Goal: Transaction & Acquisition: Purchase product/service

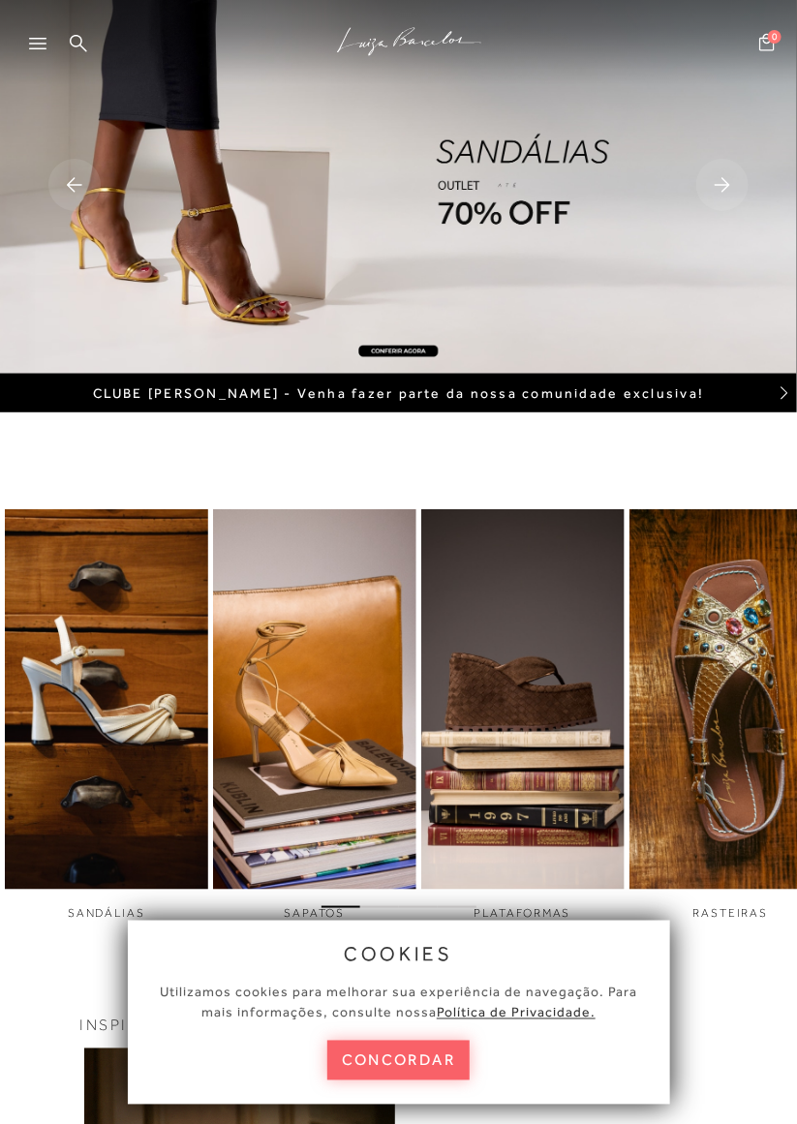
click at [35, 54] on div at bounding box center [46, 49] width 35 height 29
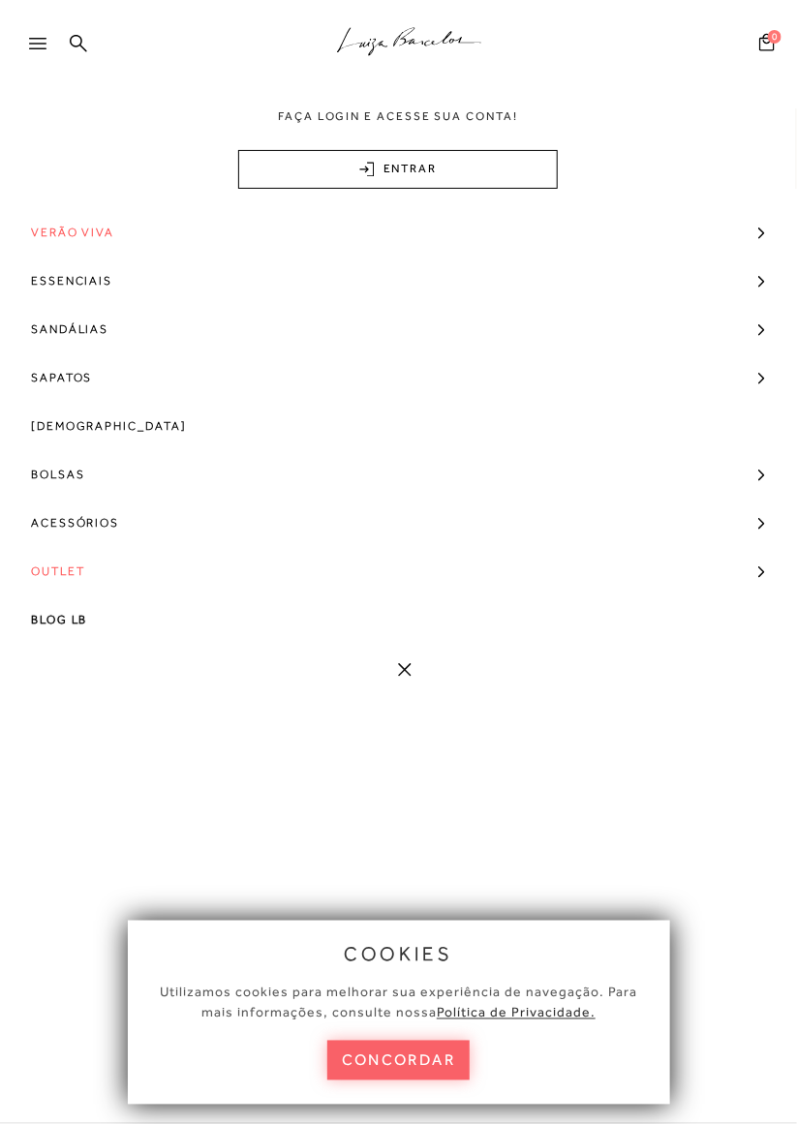
click at [87, 428] on span "[DEMOGRAPHIC_DATA]" at bounding box center [109, 426] width 156 height 48
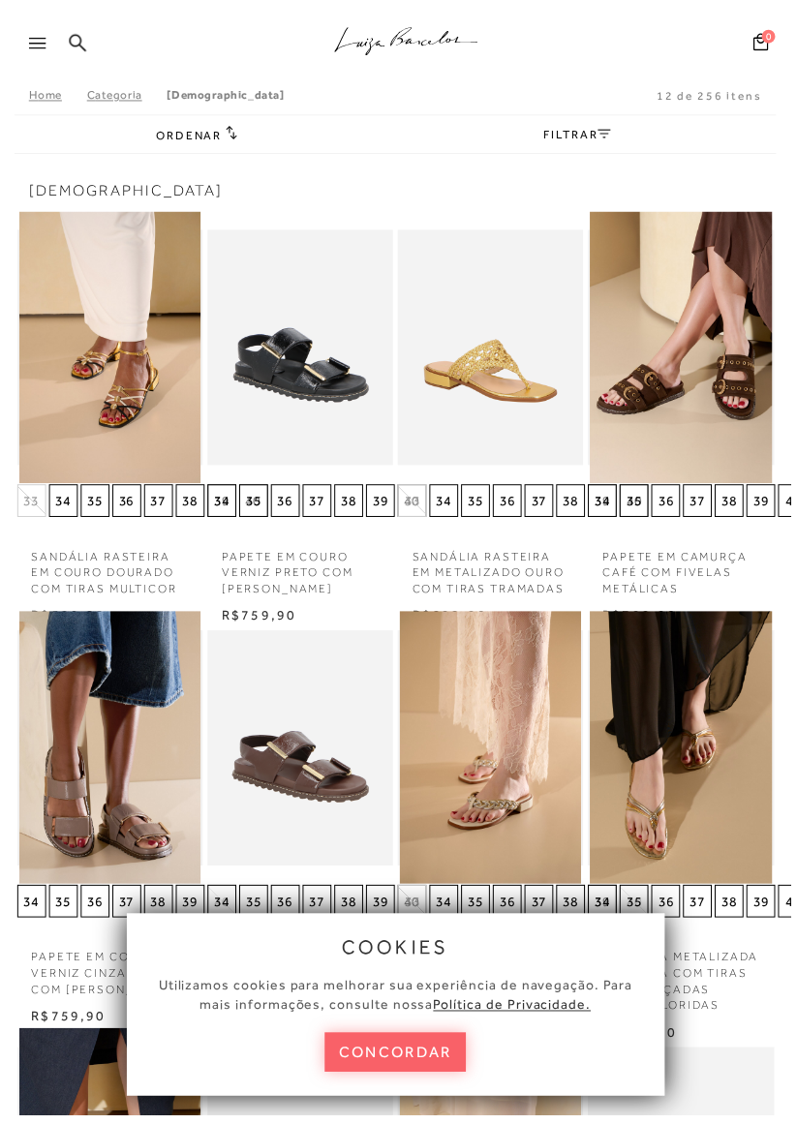
scroll to position [129, 0]
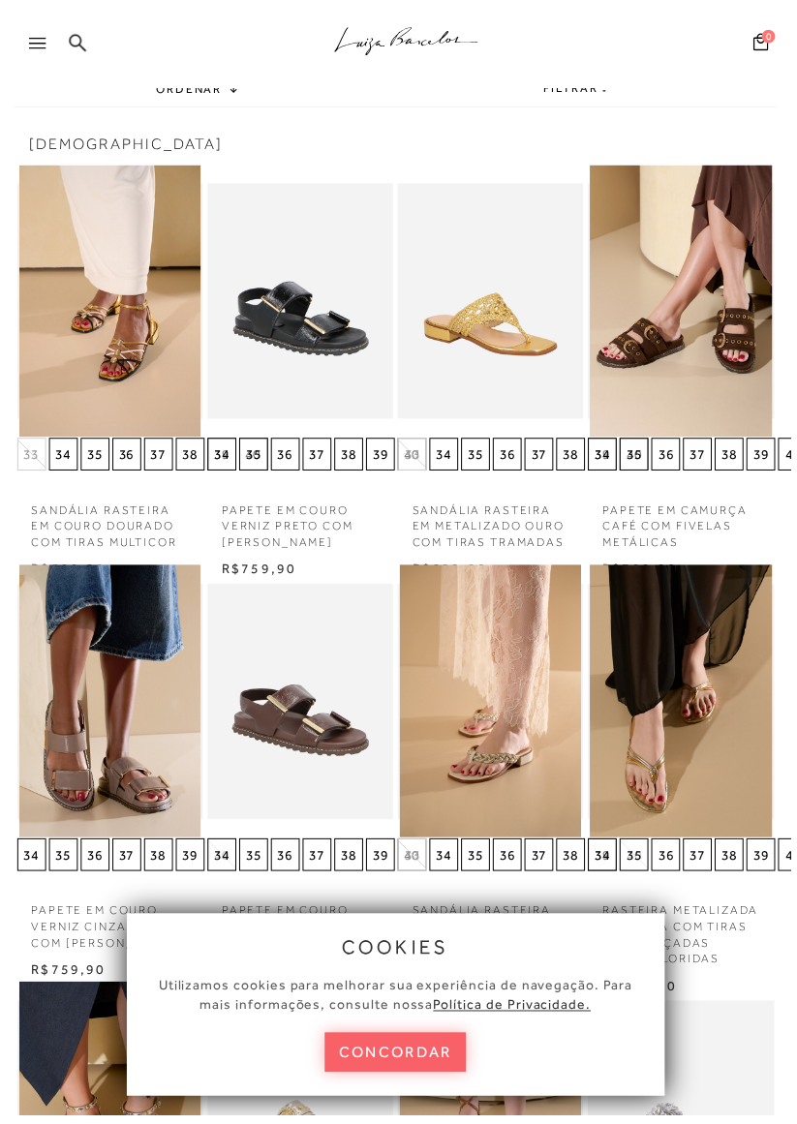
click at [394, 1105] on div "cookies Utilizamos cookies para melhorar sua experiência de navegação. Para mai…" at bounding box center [399, 1013] width 542 height 184
click at [408, 1081] on button "concordar" at bounding box center [398, 1061] width 143 height 40
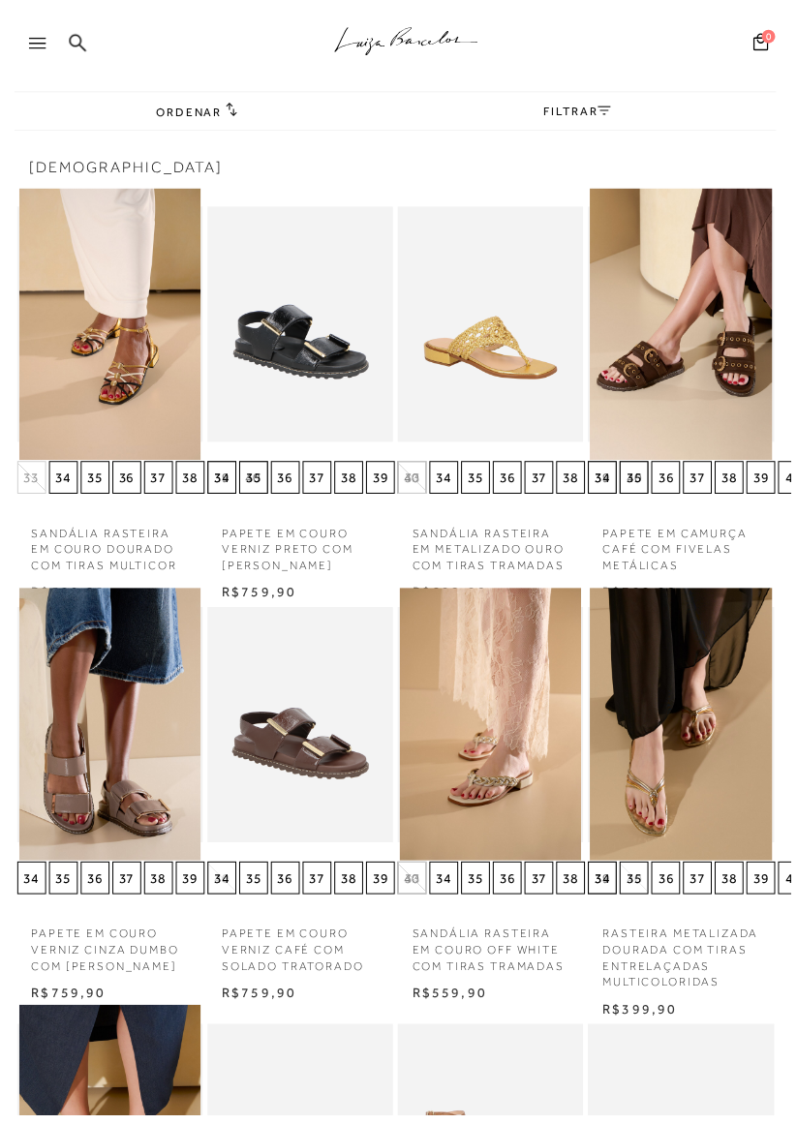
scroll to position [107, 0]
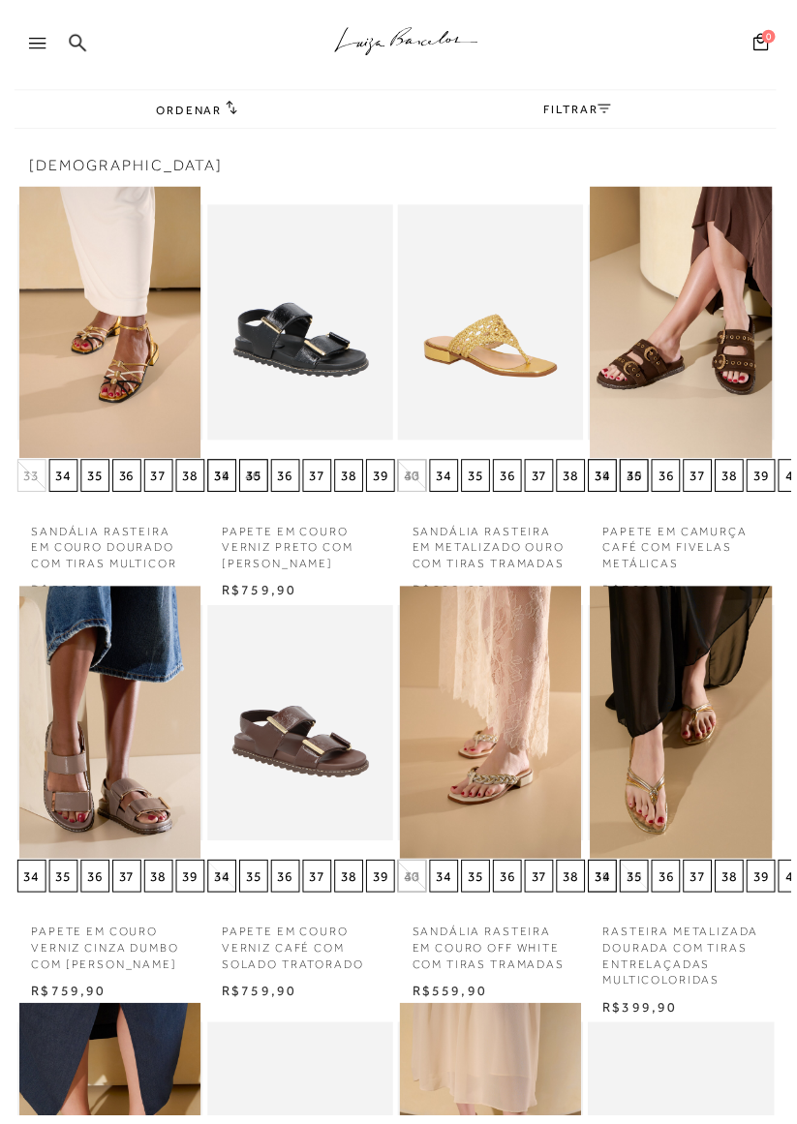
click at [789, 605] on div "Home Categoria Rasteiras 12 de 256 itens Ordenar" at bounding box center [398, 823] width 797 height 1739
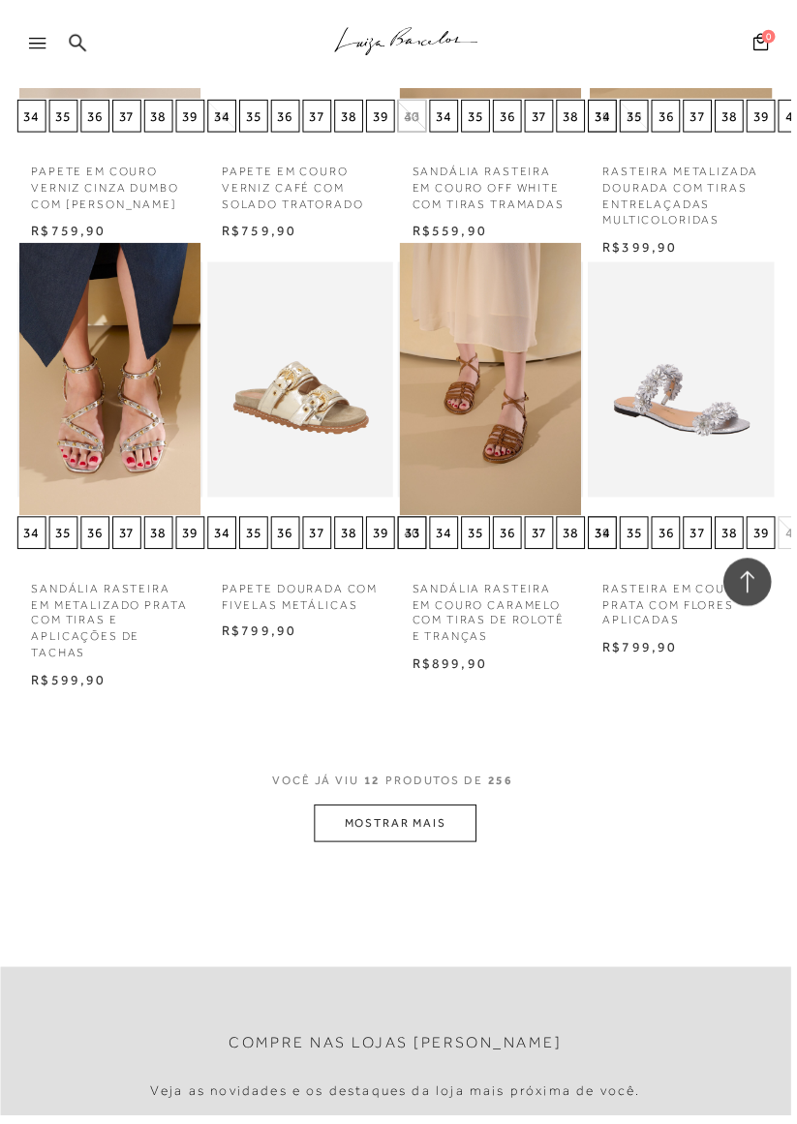
scroll to position [875, 0]
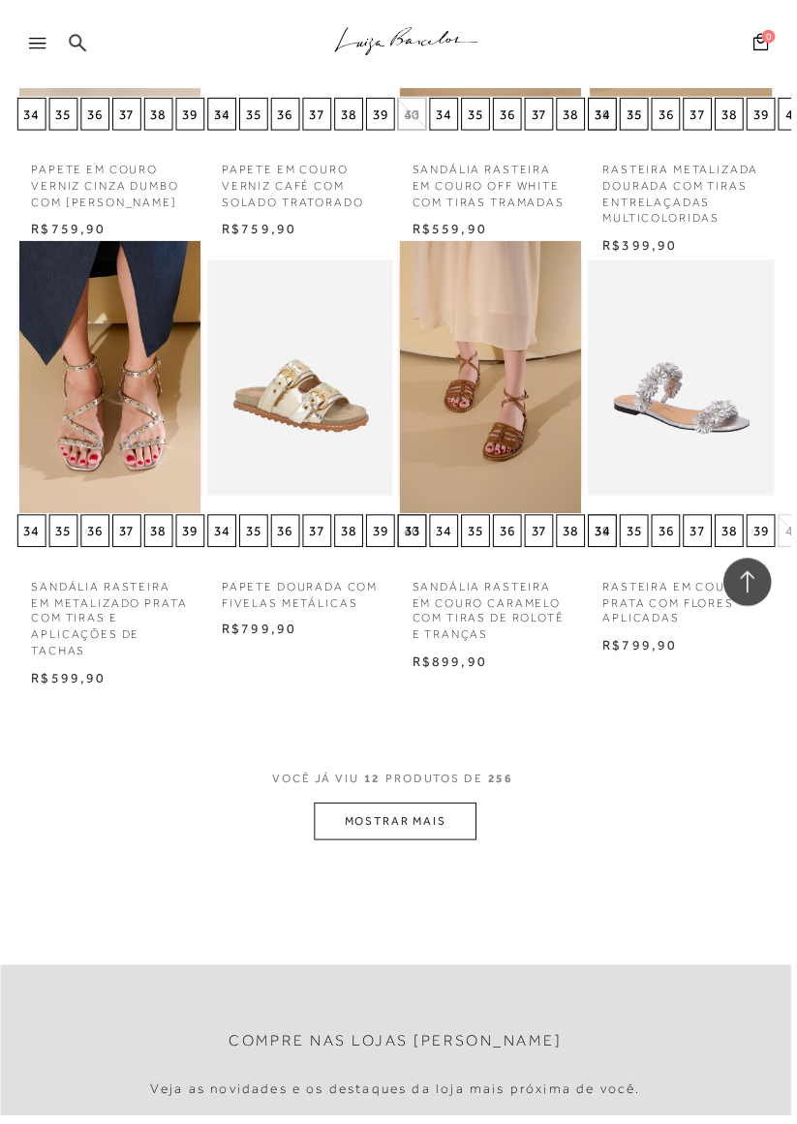
click at [441, 822] on button "MOSTRAR MAIS" at bounding box center [398, 828] width 163 height 38
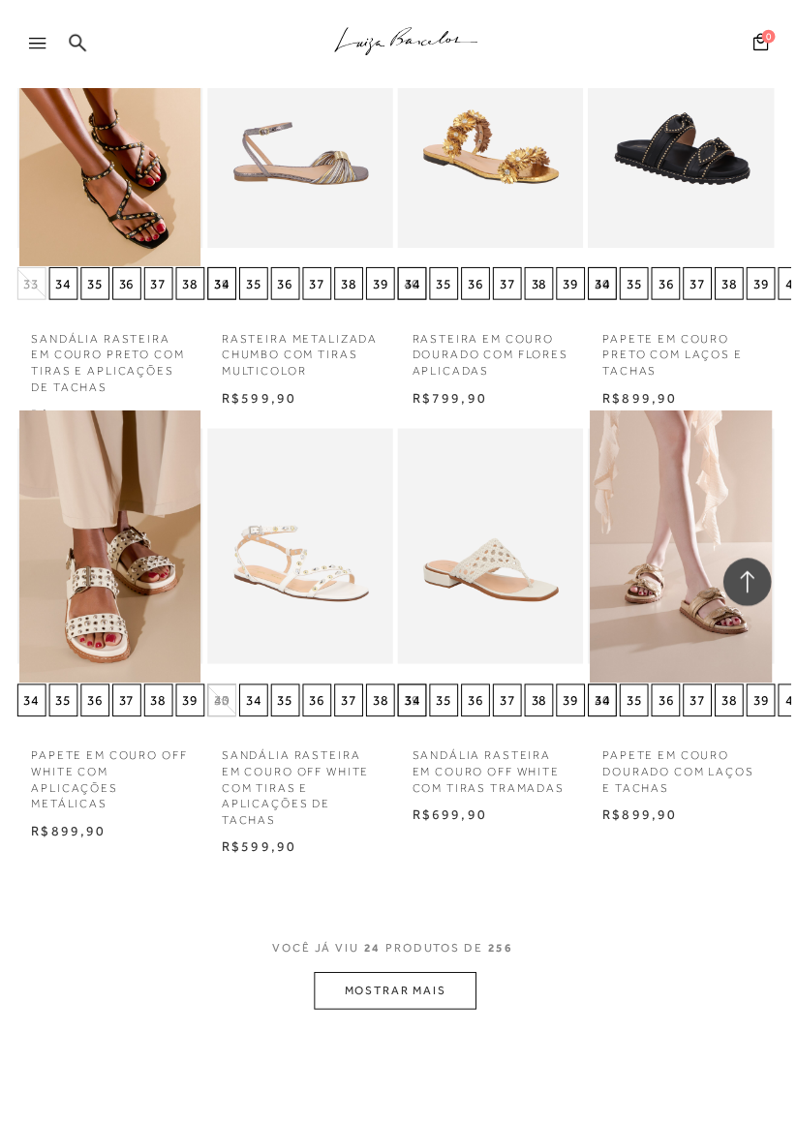
scroll to position [2015, 0]
click at [420, 997] on button "MOSTRAR MAIS" at bounding box center [398, 998] width 163 height 38
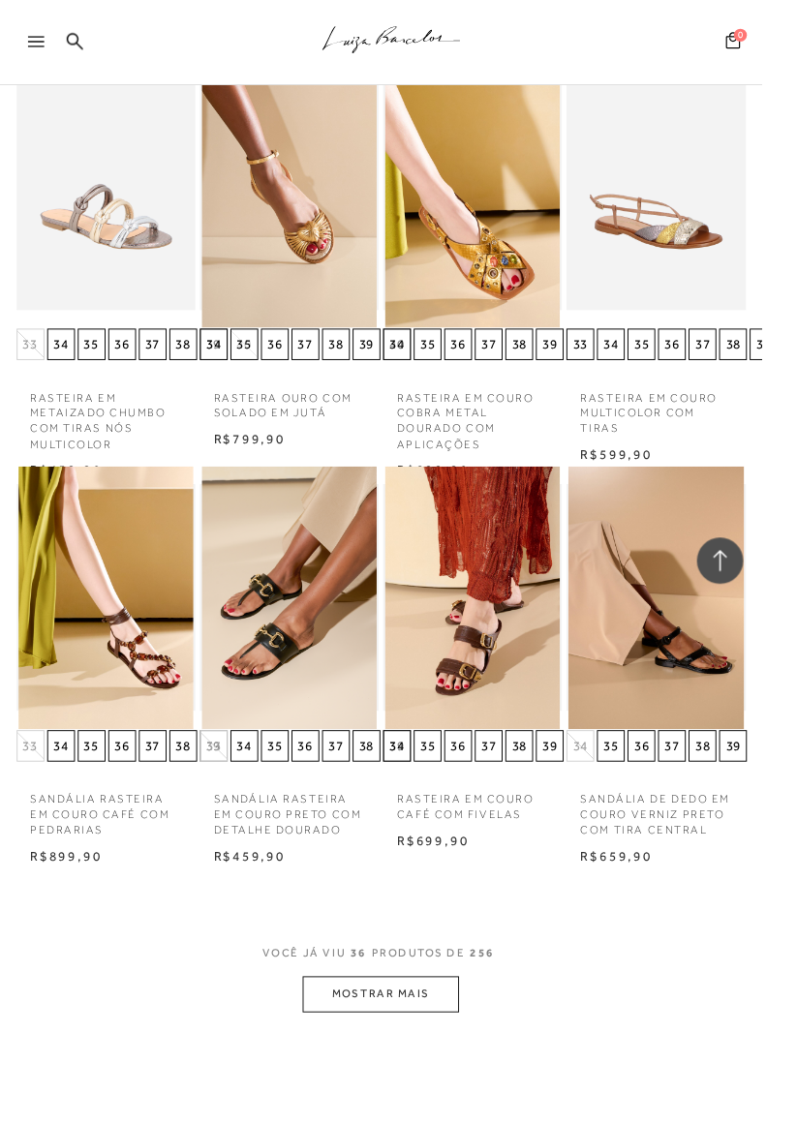
scroll to position [3231, 0]
click at [426, 1045] on button "MOSTRAR MAIS" at bounding box center [398, 1041] width 163 height 38
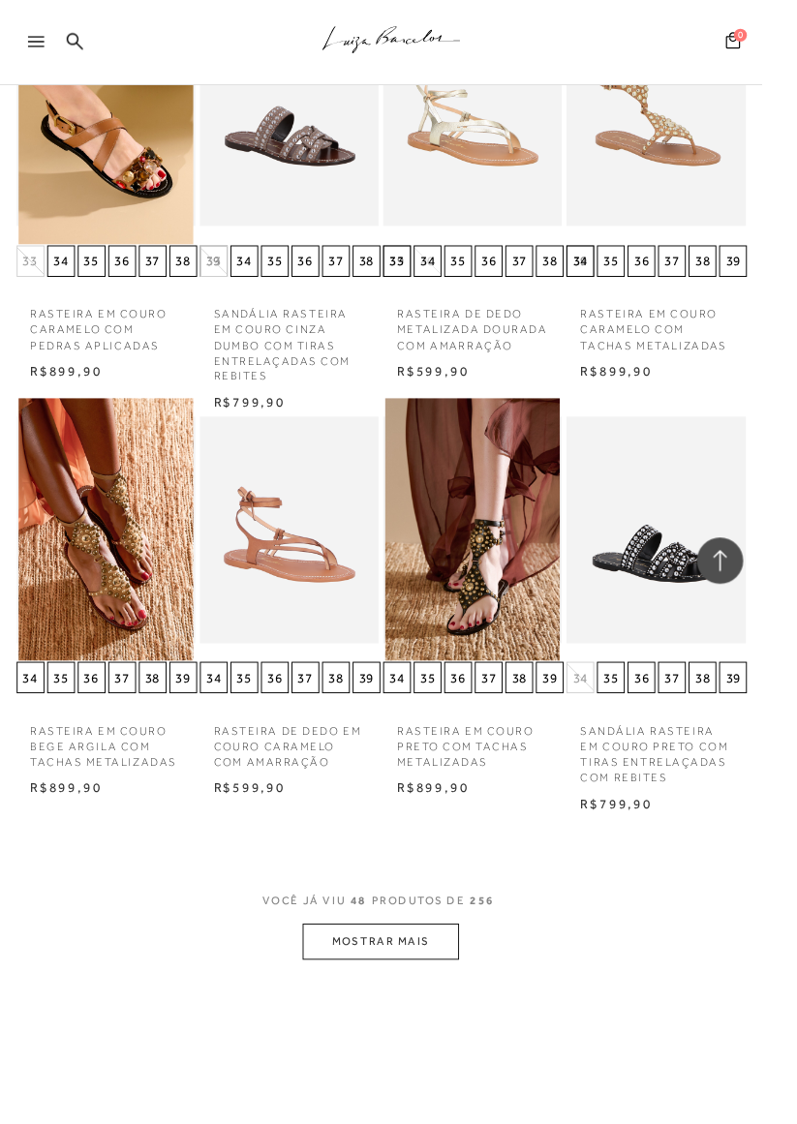
scroll to position [4564, 0]
click at [399, 984] on button "MOSTRAR MAIS" at bounding box center [398, 984] width 163 height 38
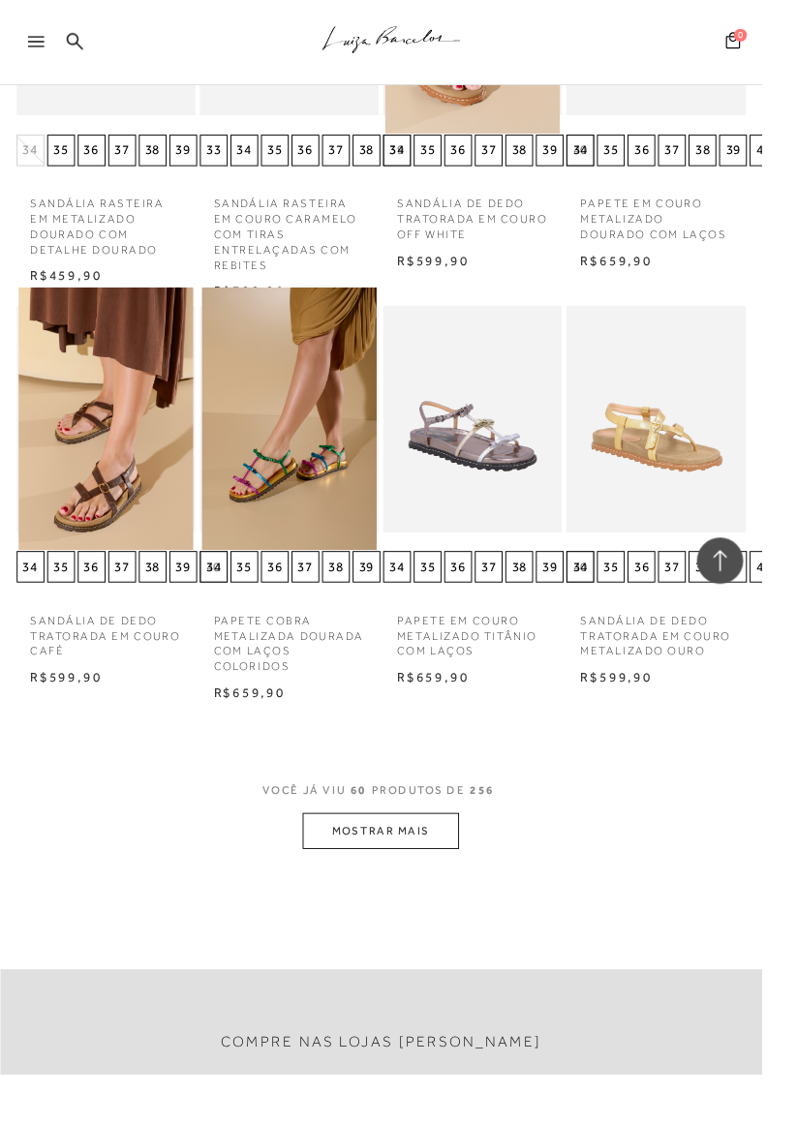
scroll to position [5953, 0]
click at [441, 874] on button "MOSTRAR MAIS" at bounding box center [398, 871] width 163 height 38
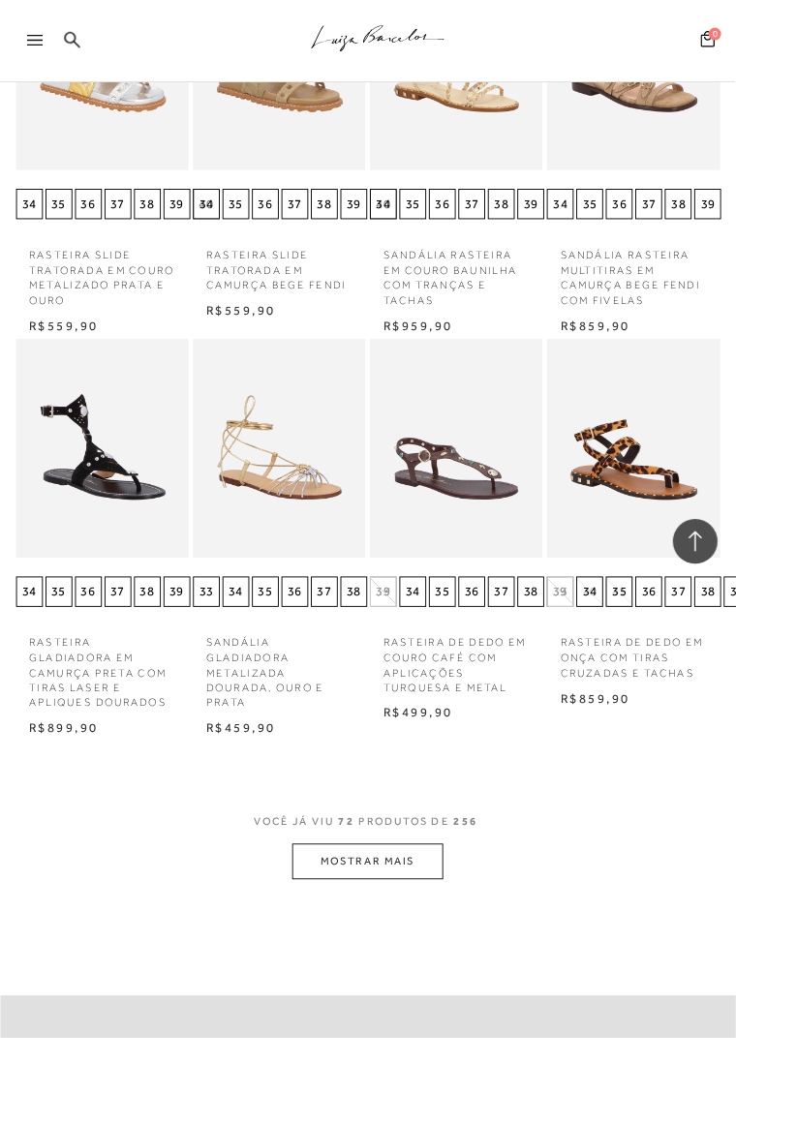
scroll to position [7167, 0]
click at [461, 941] on button "MOSTRAR MAIS" at bounding box center [398, 934] width 163 height 38
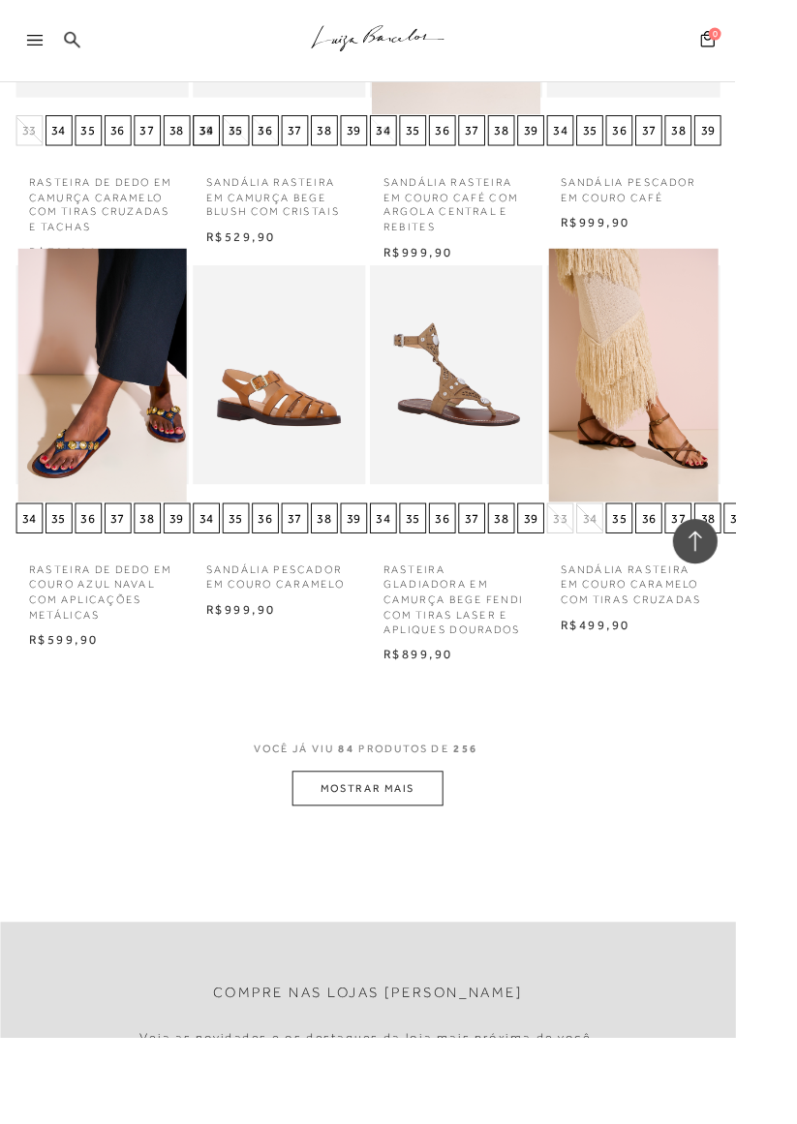
scroll to position [9798, 0]
click at [429, 848] on button "MOSTRAR MAIS" at bounding box center [398, 856] width 163 height 38
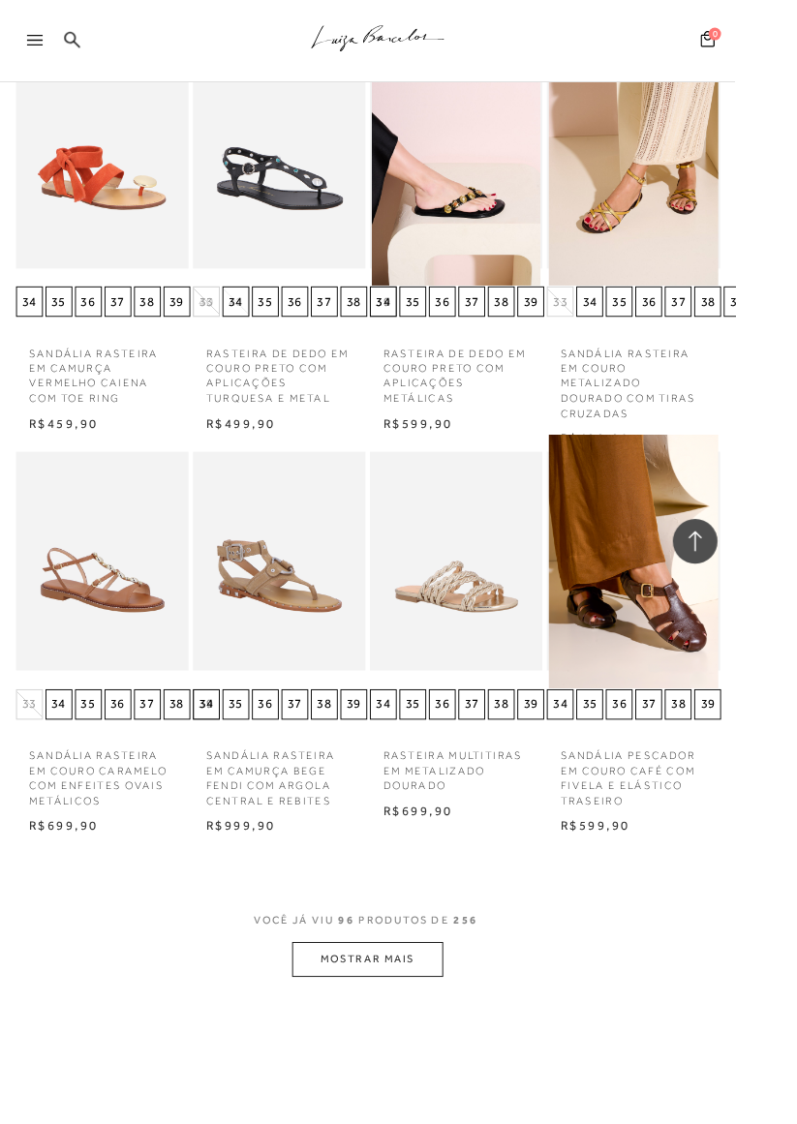
scroll to position [10907, 0]
click at [439, 1044] on button "MOSTRAR MAIS" at bounding box center [398, 1039] width 163 height 38
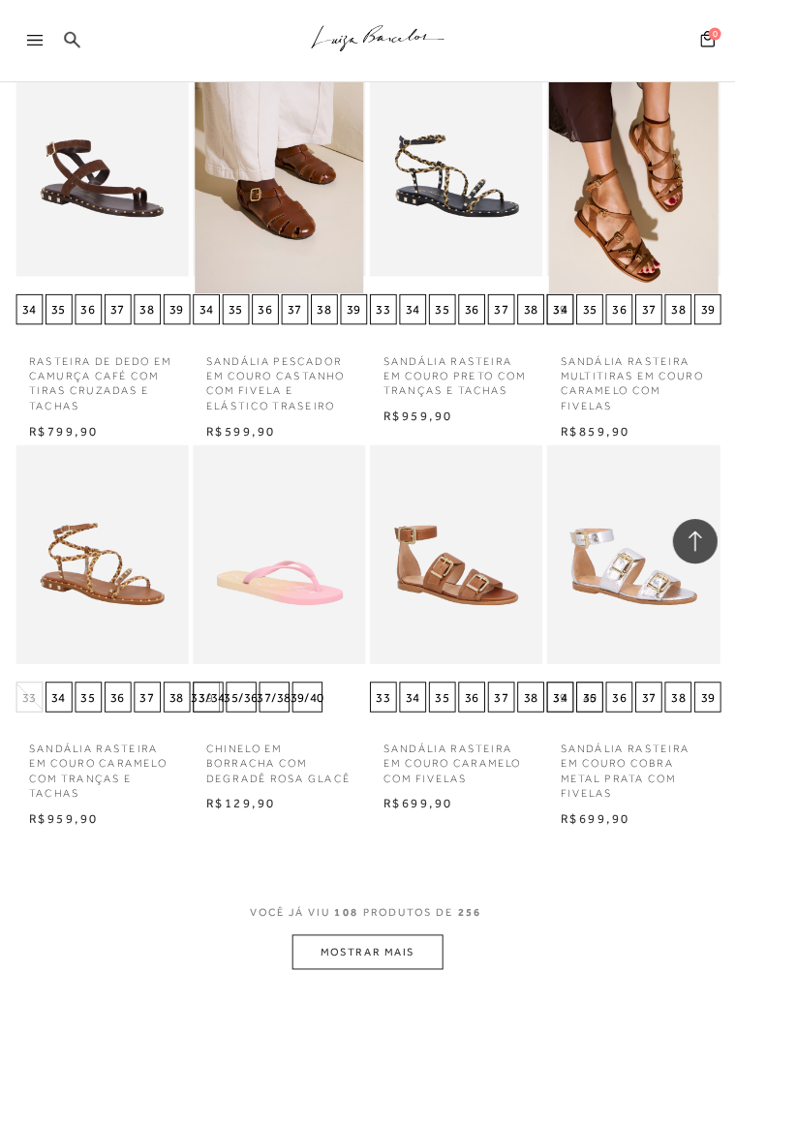
scroll to position [12175, 0]
click at [426, 1034] on button "MOSTRAR MAIS" at bounding box center [398, 1031] width 163 height 38
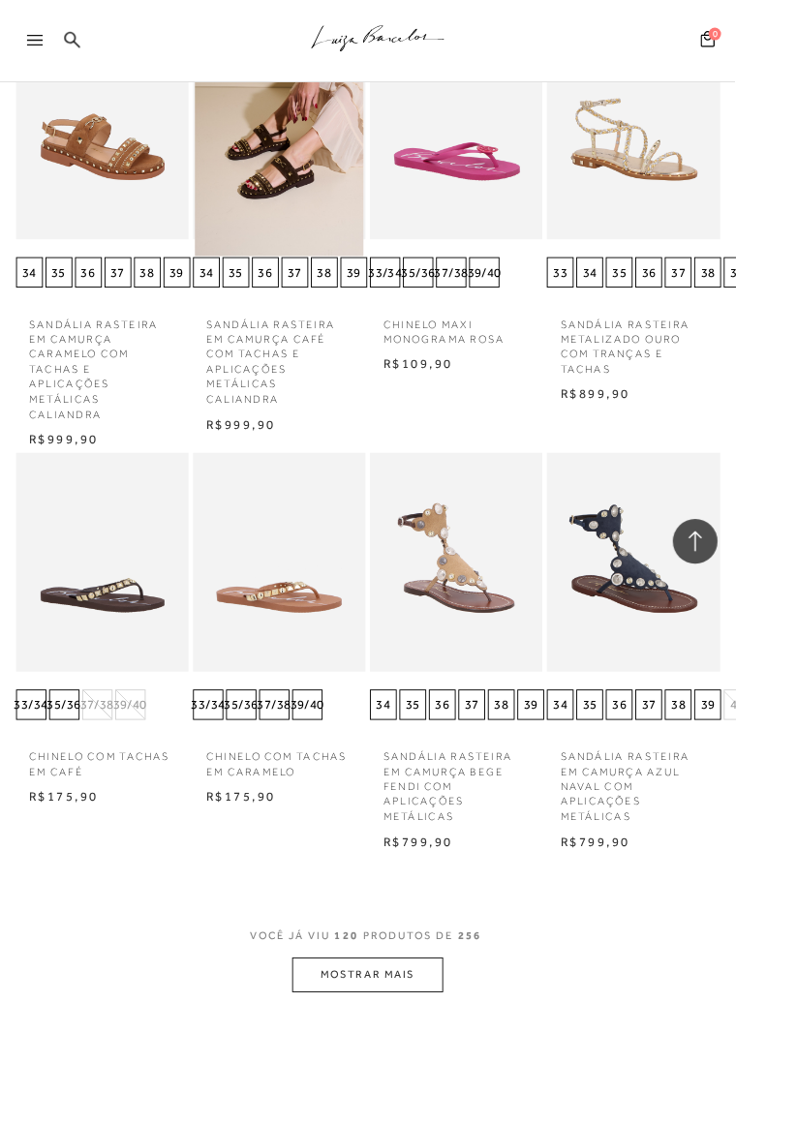
scroll to position [13508, 0]
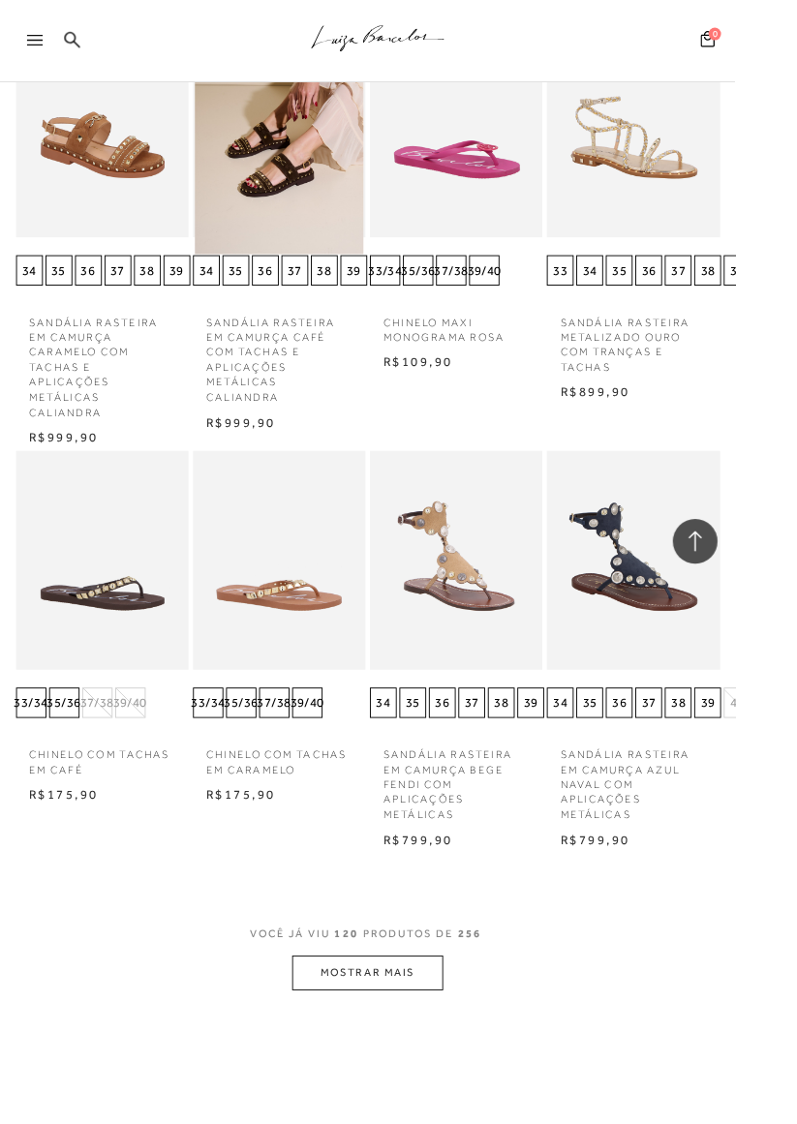
click at [461, 1036] on button "MOSTRAR MAIS" at bounding box center [398, 1055] width 163 height 38
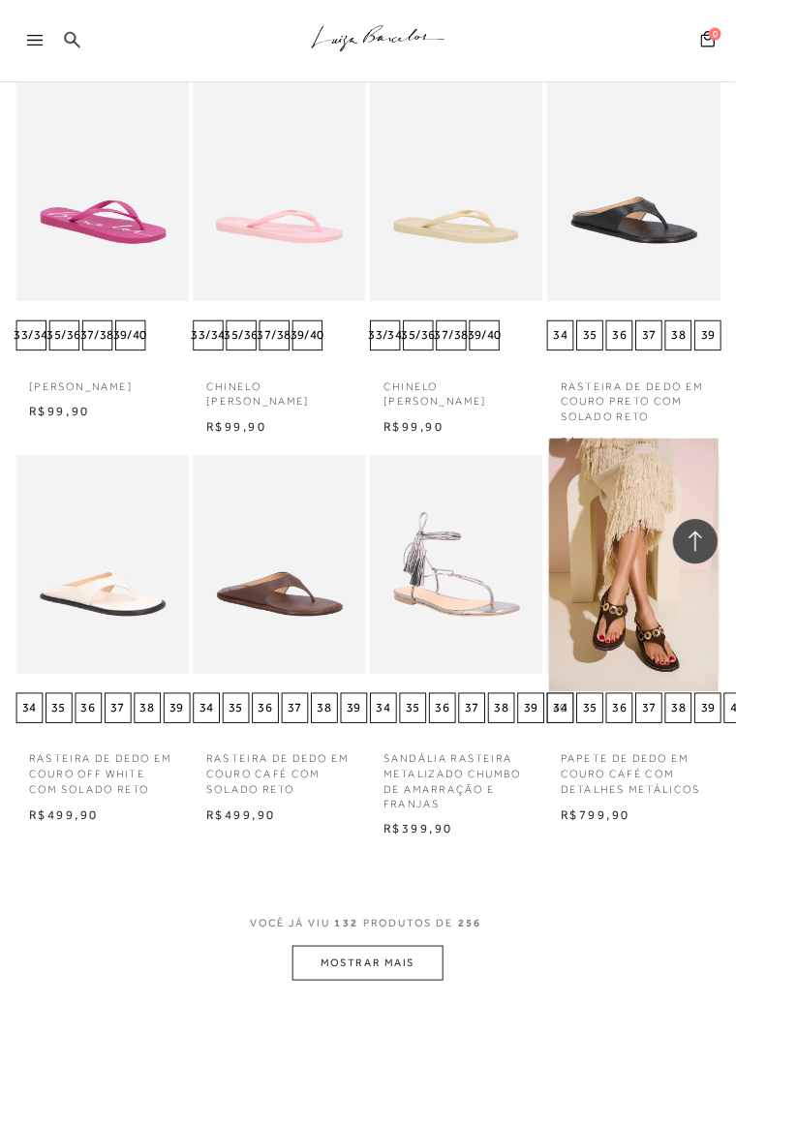
scroll to position [14766, 0]
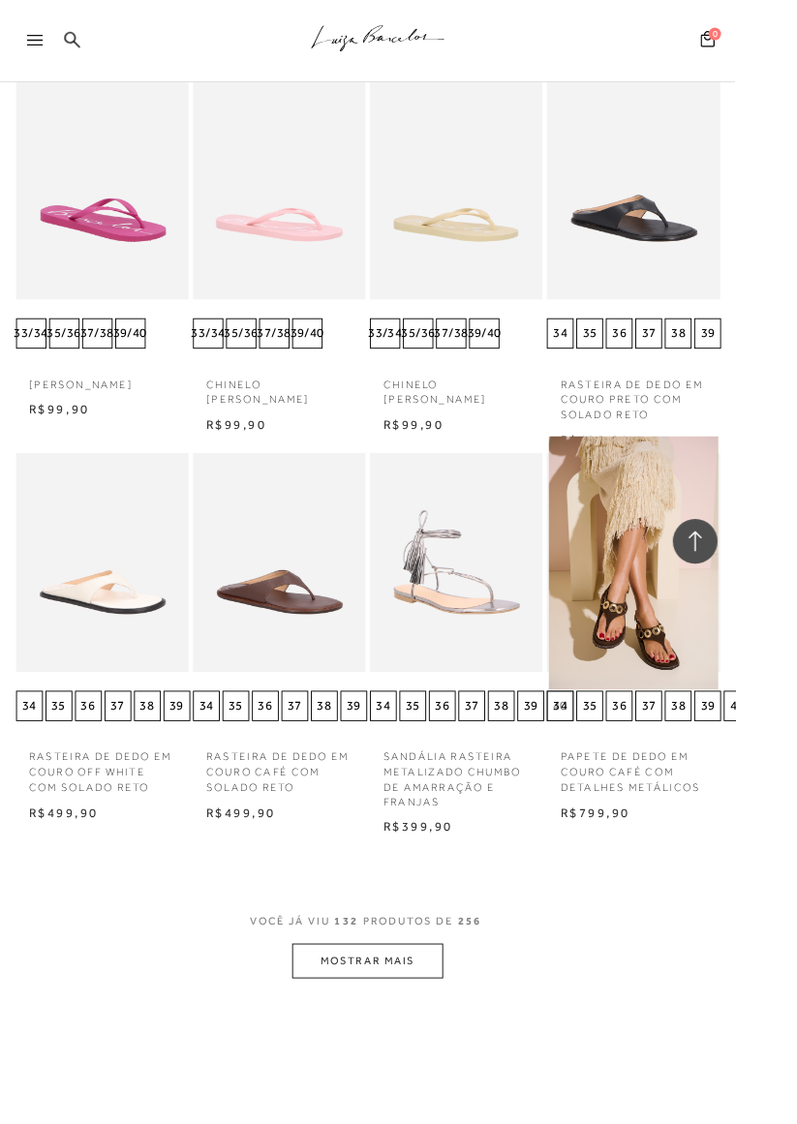
click at [434, 1022] on button "MOSTRAR MAIS" at bounding box center [398, 1041] width 163 height 38
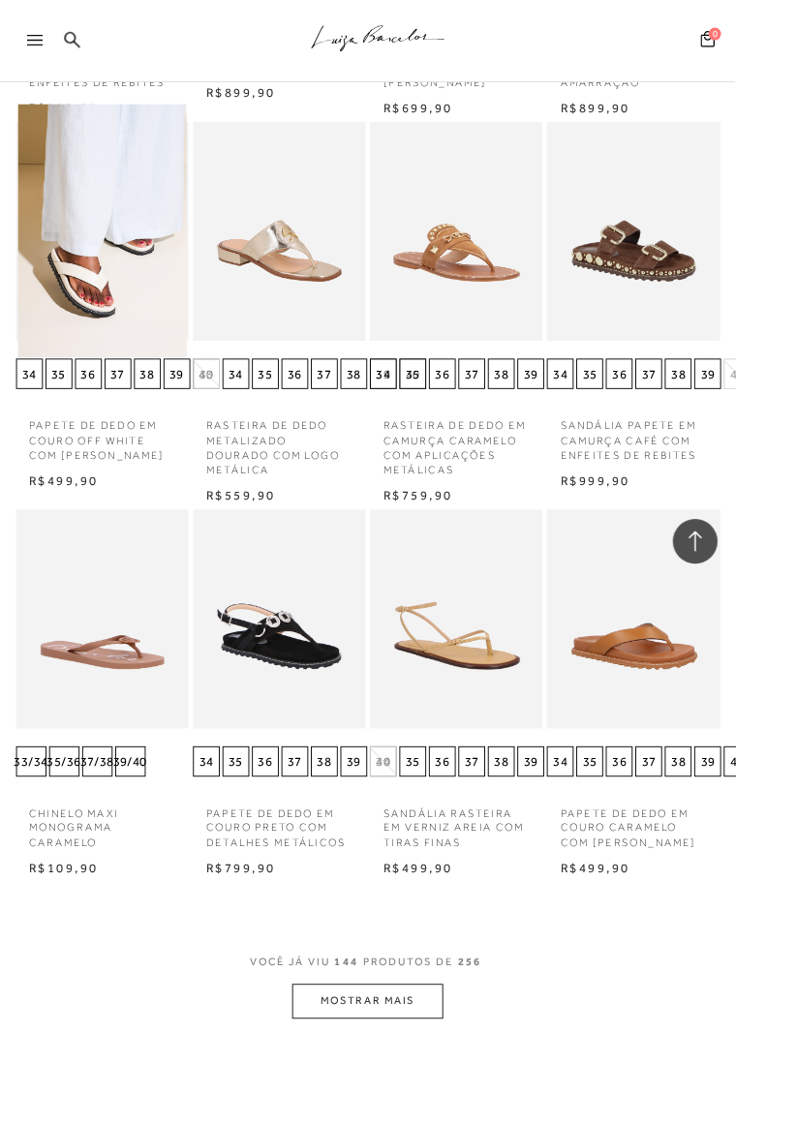
scroll to position [15975, 0]
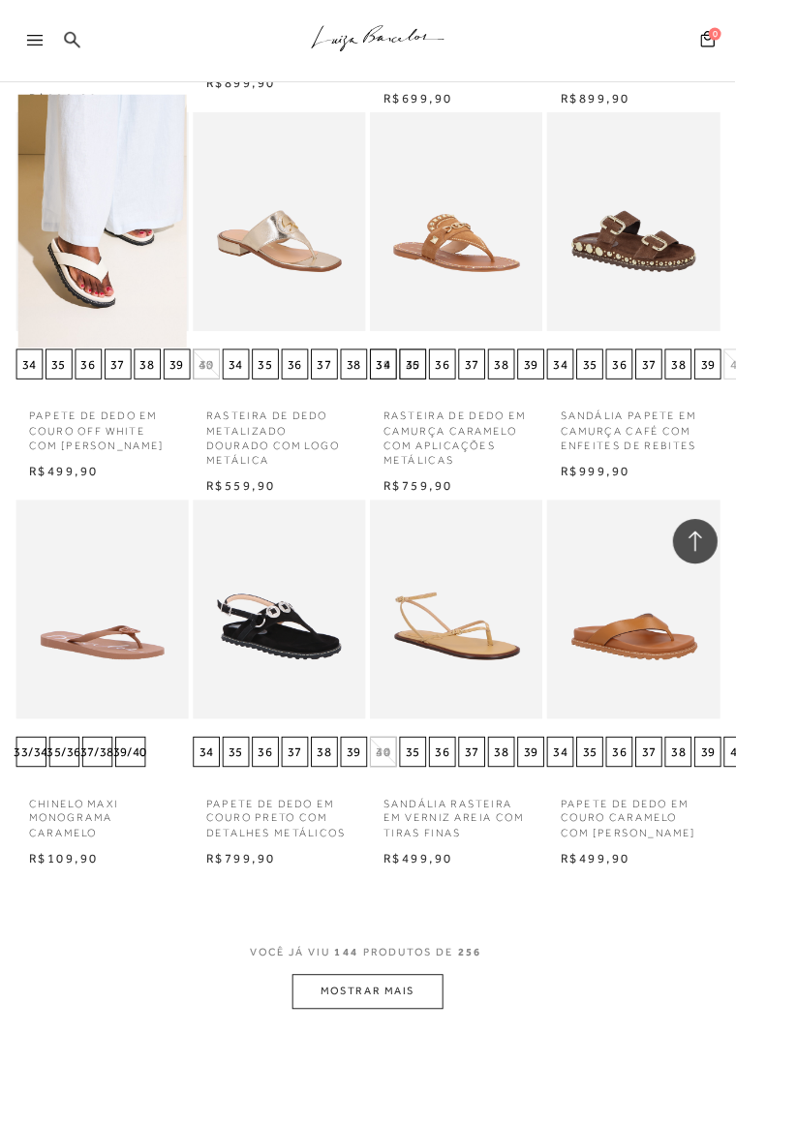
click at [420, 1056] on button "MOSTRAR MAIS" at bounding box center [398, 1075] width 163 height 38
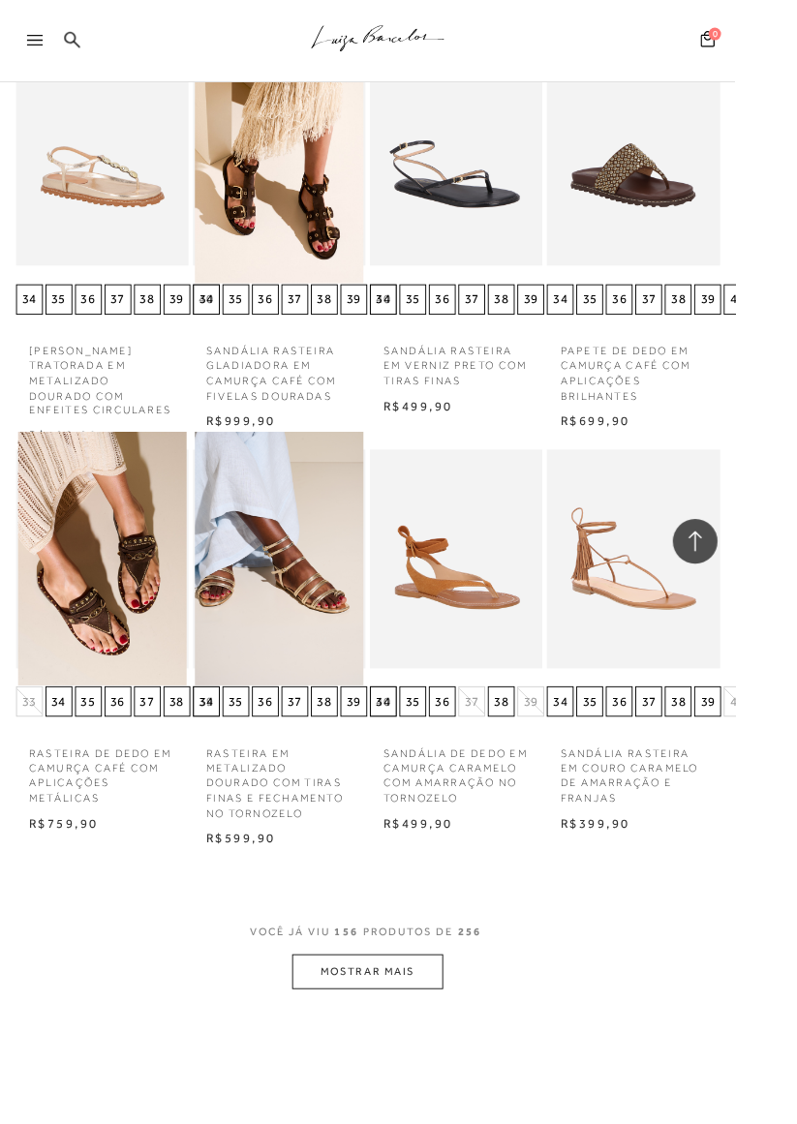
scroll to position [17307, 0]
click at [435, 1033] on button "MOSTRAR MAIS" at bounding box center [398, 1052] width 163 height 38
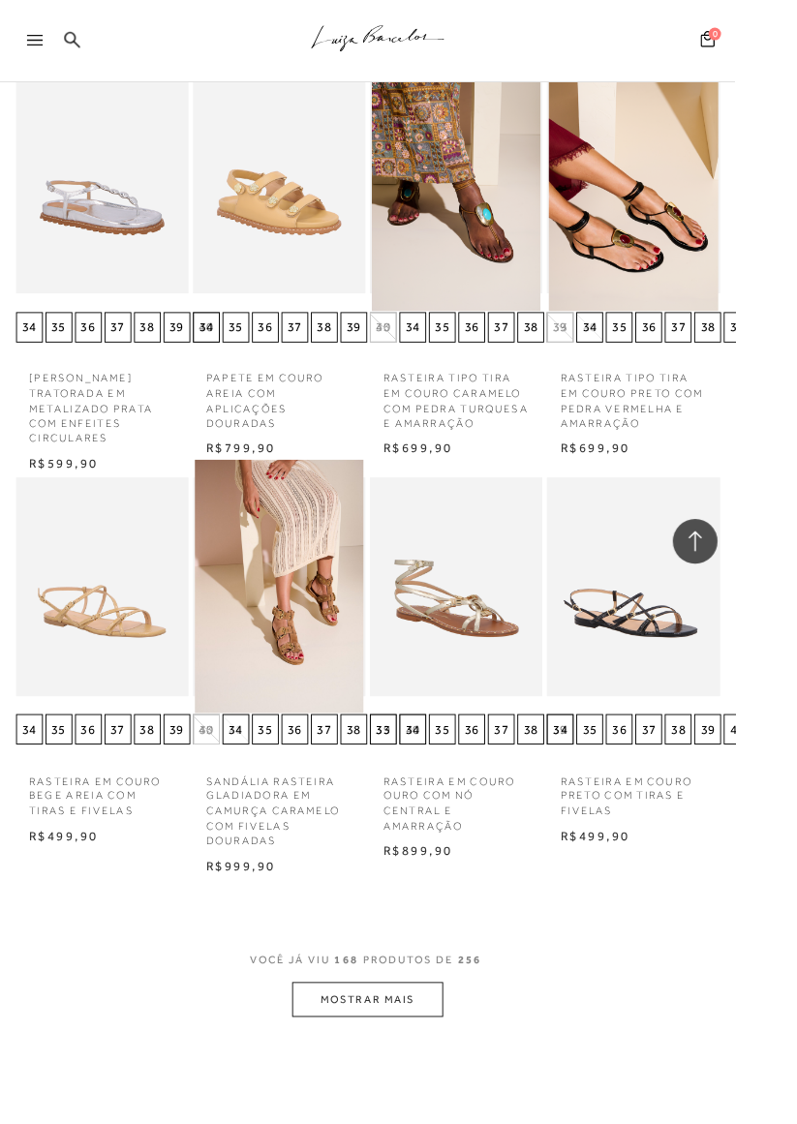
scroll to position [18568, 0]
click at [434, 1065] on button "MOSTRAR MAIS" at bounding box center [398, 1084] width 163 height 38
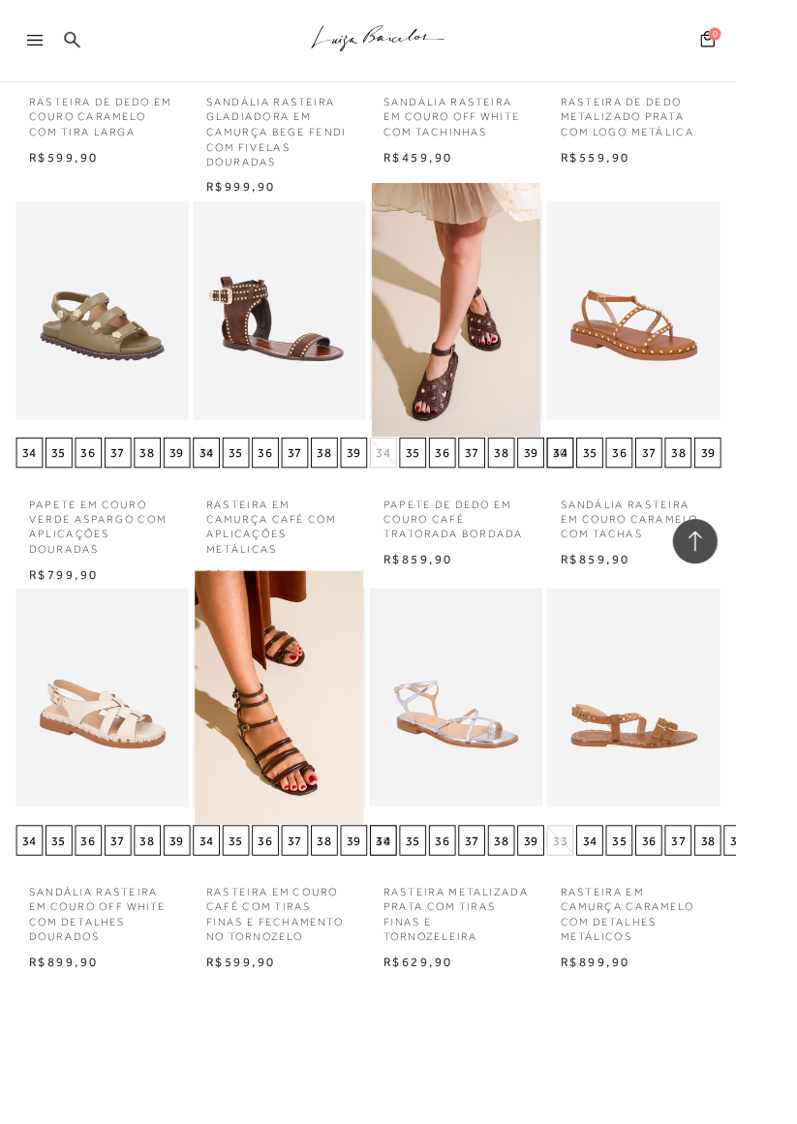
scroll to position [19740, 0]
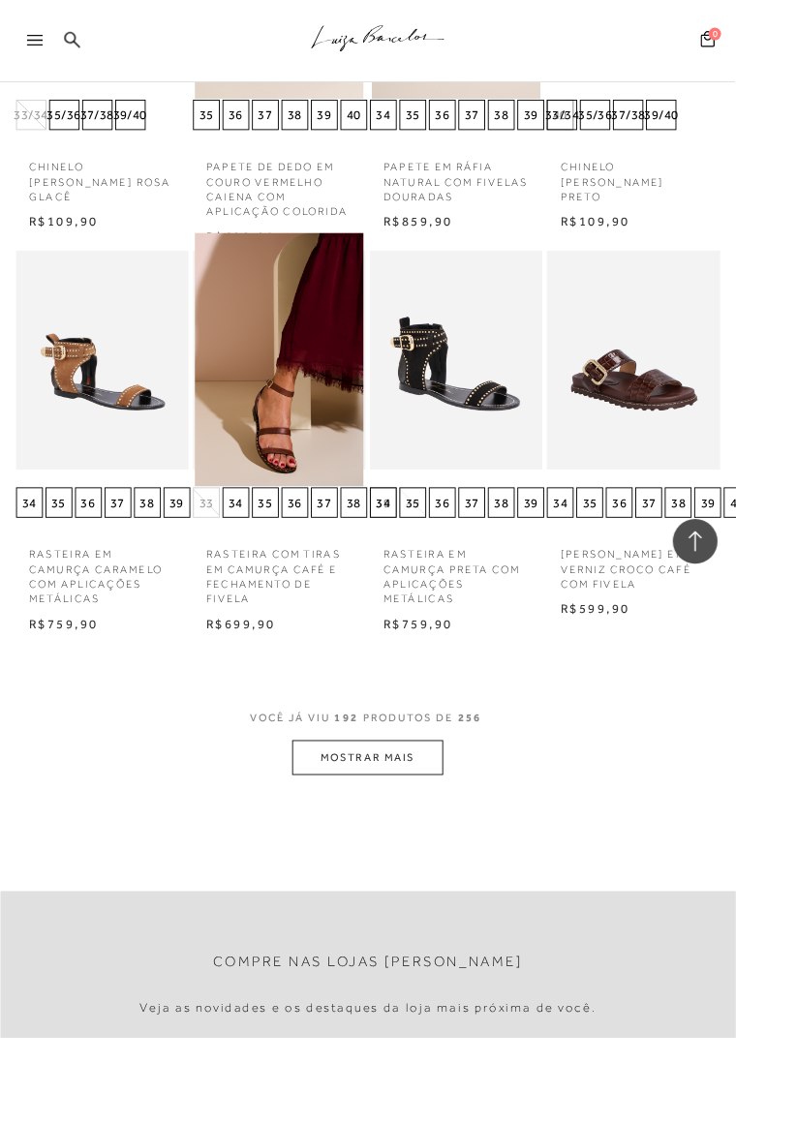
scroll to position [21383, 0]
click at [391, 802] on button "MOSTRAR MAIS" at bounding box center [398, 821] width 163 height 38
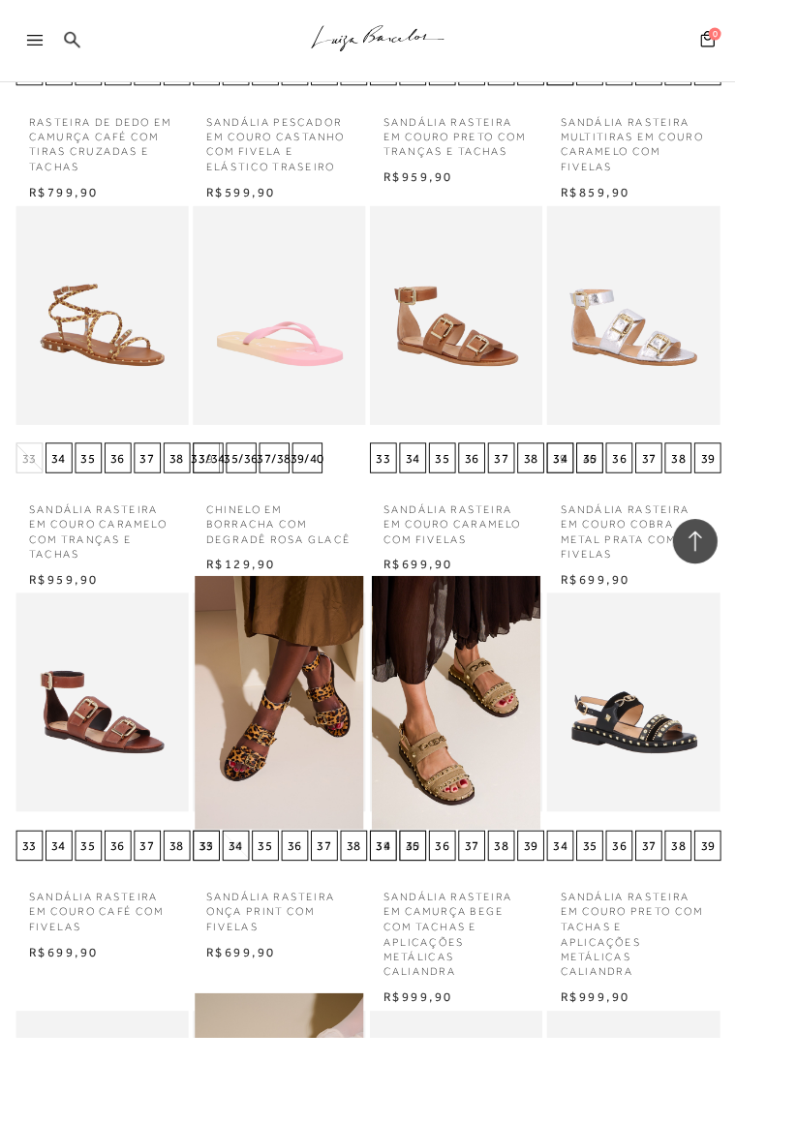
scroll to position [12443, 0]
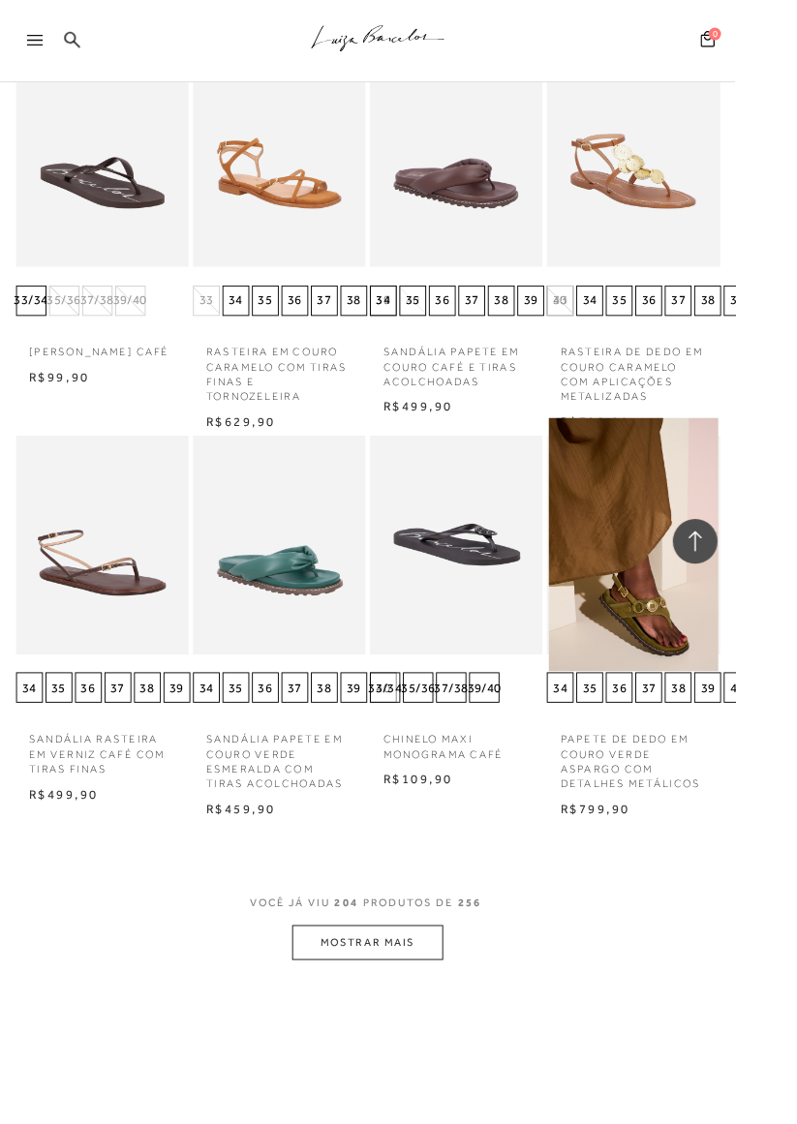
scroll to position [22459, 0]
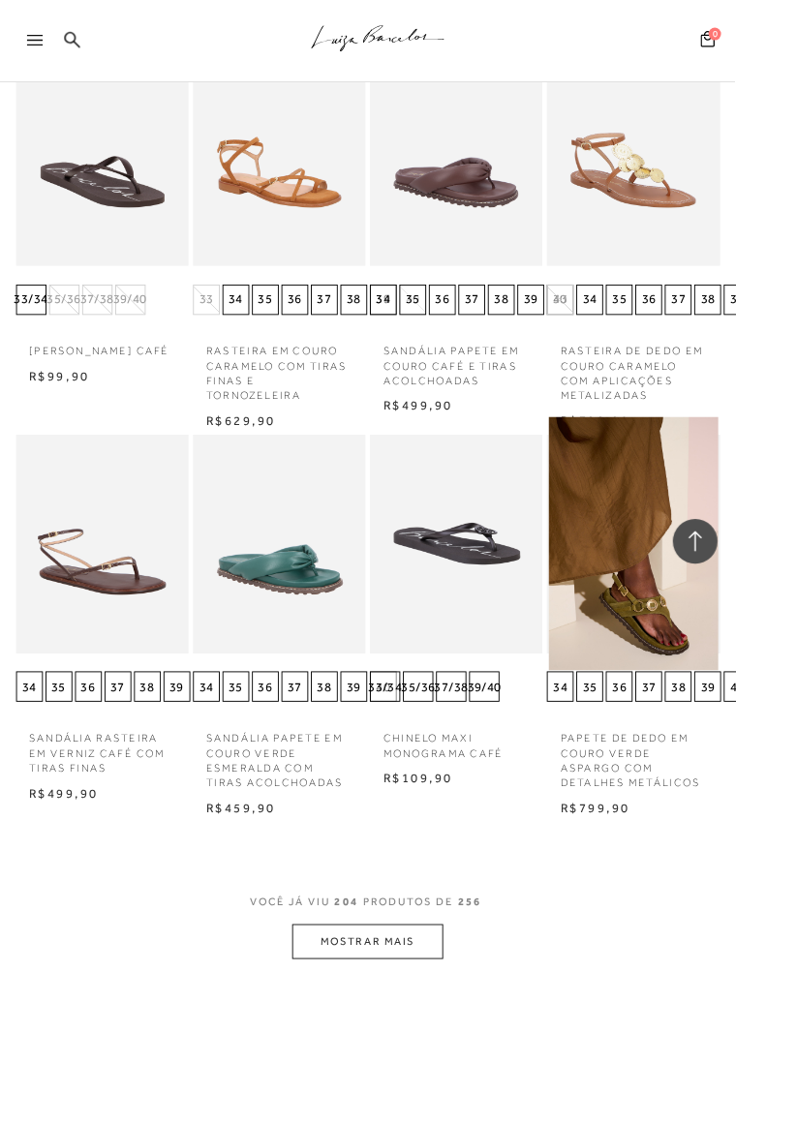
click at [439, 1002] on button "MOSTRAR MAIS" at bounding box center [398, 1021] width 163 height 38
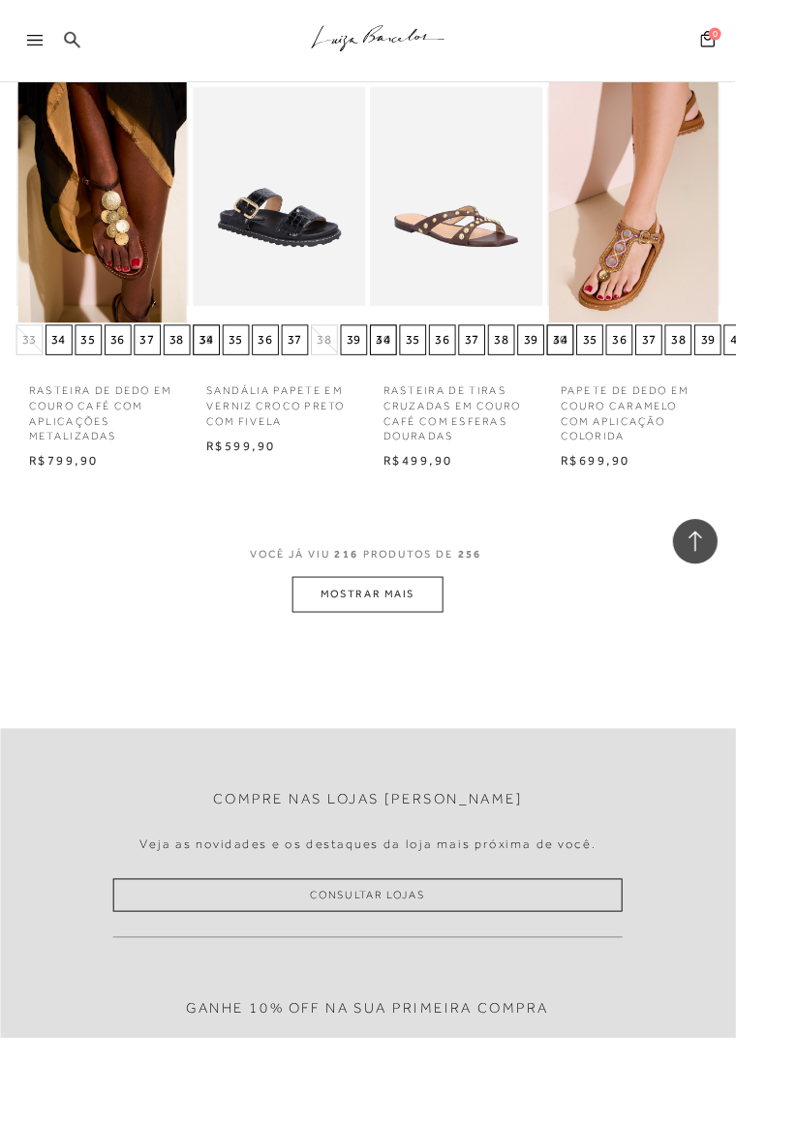
scroll to position [24114, 0]
click at [383, 624] on button "MOSTRAR MAIS" at bounding box center [398, 643] width 163 height 38
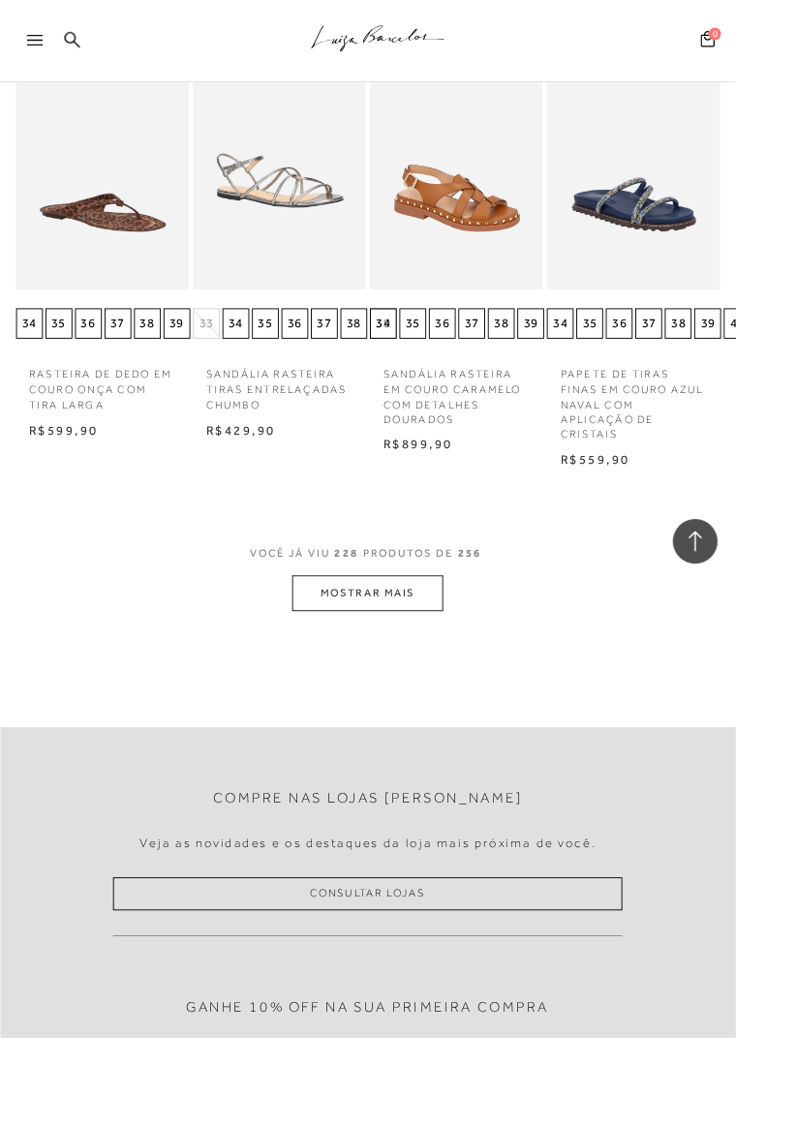
scroll to position [25410, 0]
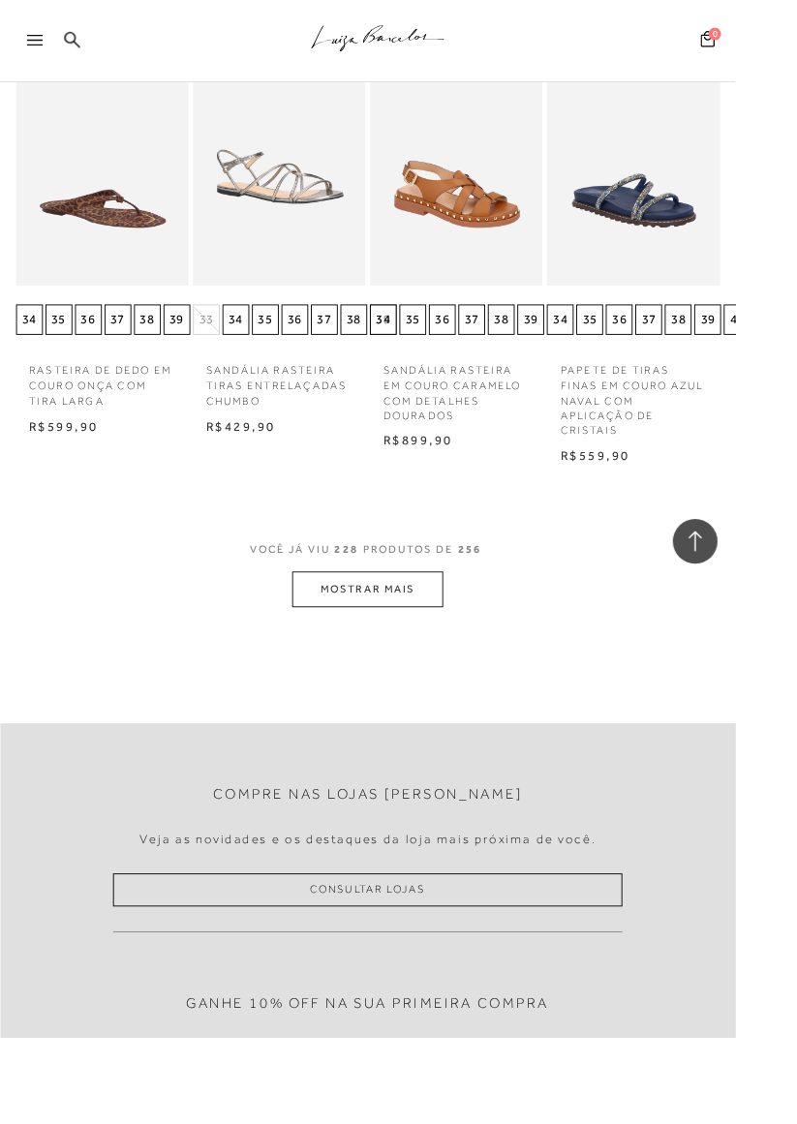
click at [408, 621] on button "MOSTRAR MAIS" at bounding box center [398, 639] width 163 height 38
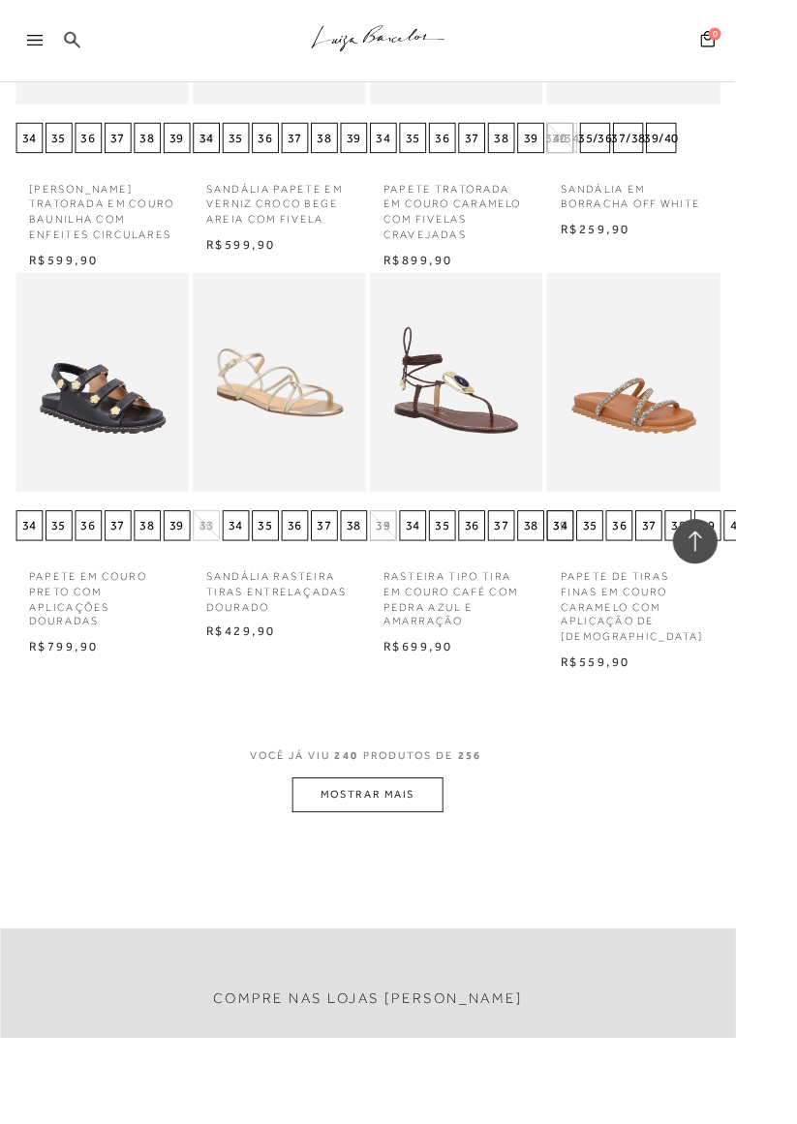
scroll to position [26484, 0]
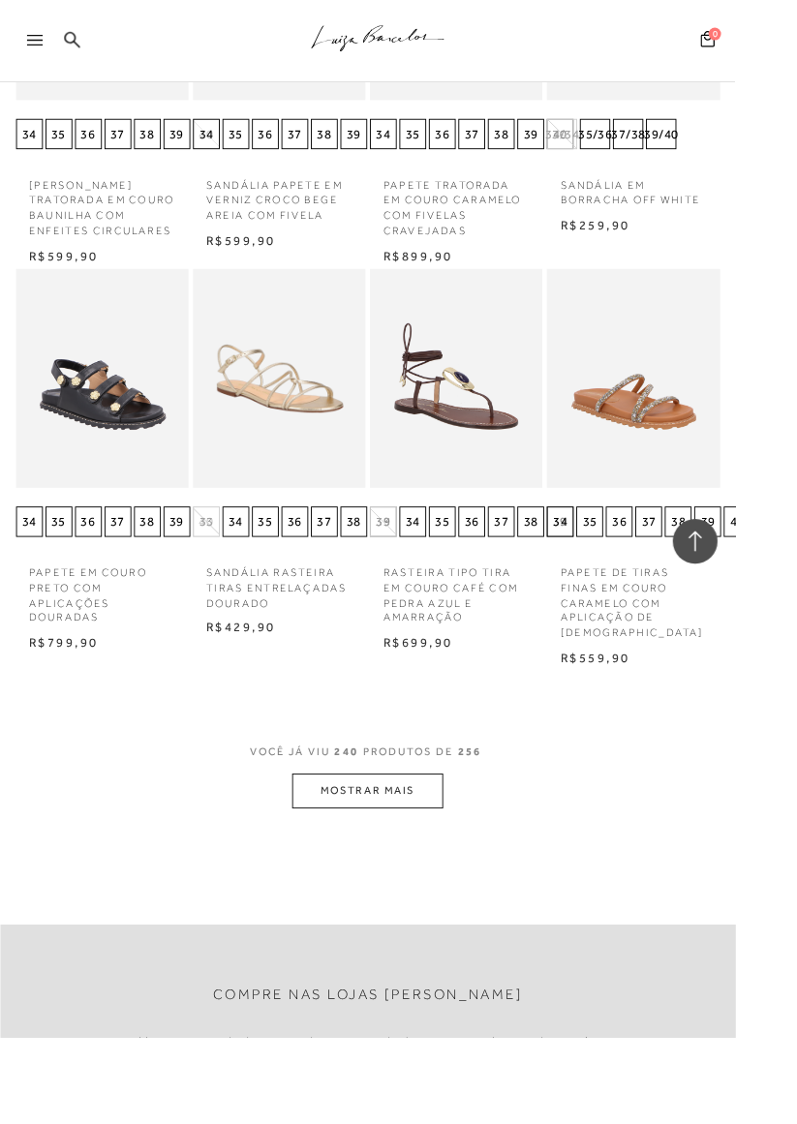
click at [411, 840] on button "MOSTRAR MAIS" at bounding box center [398, 857] width 163 height 38
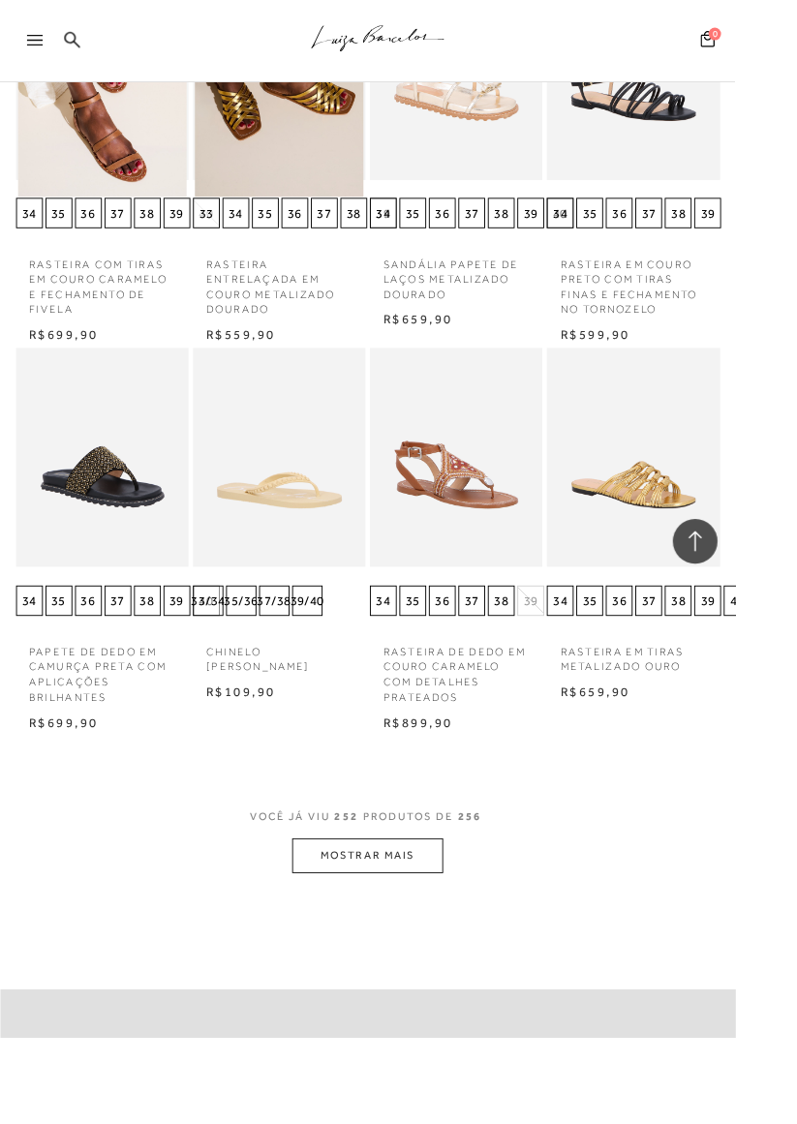
scroll to position [27256, 0]
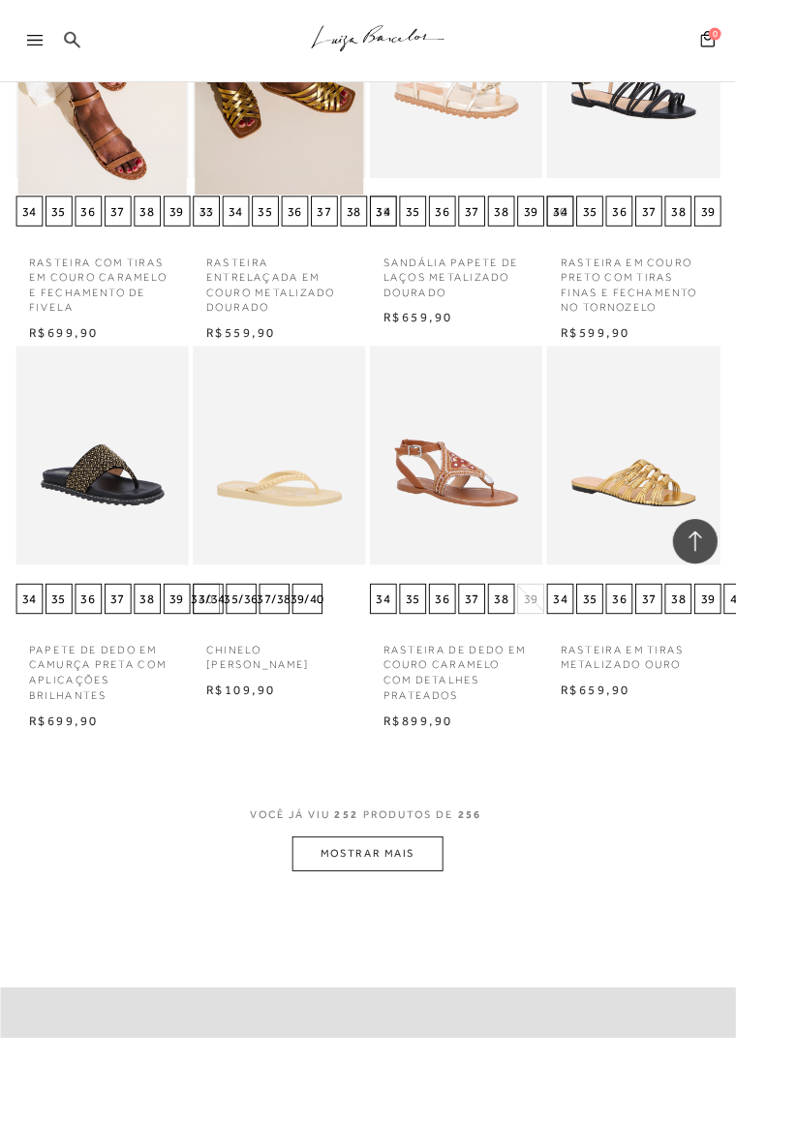
click at [415, 912] on button "MOSTRAR MAIS" at bounding box center [398, 925] width 163 height 38
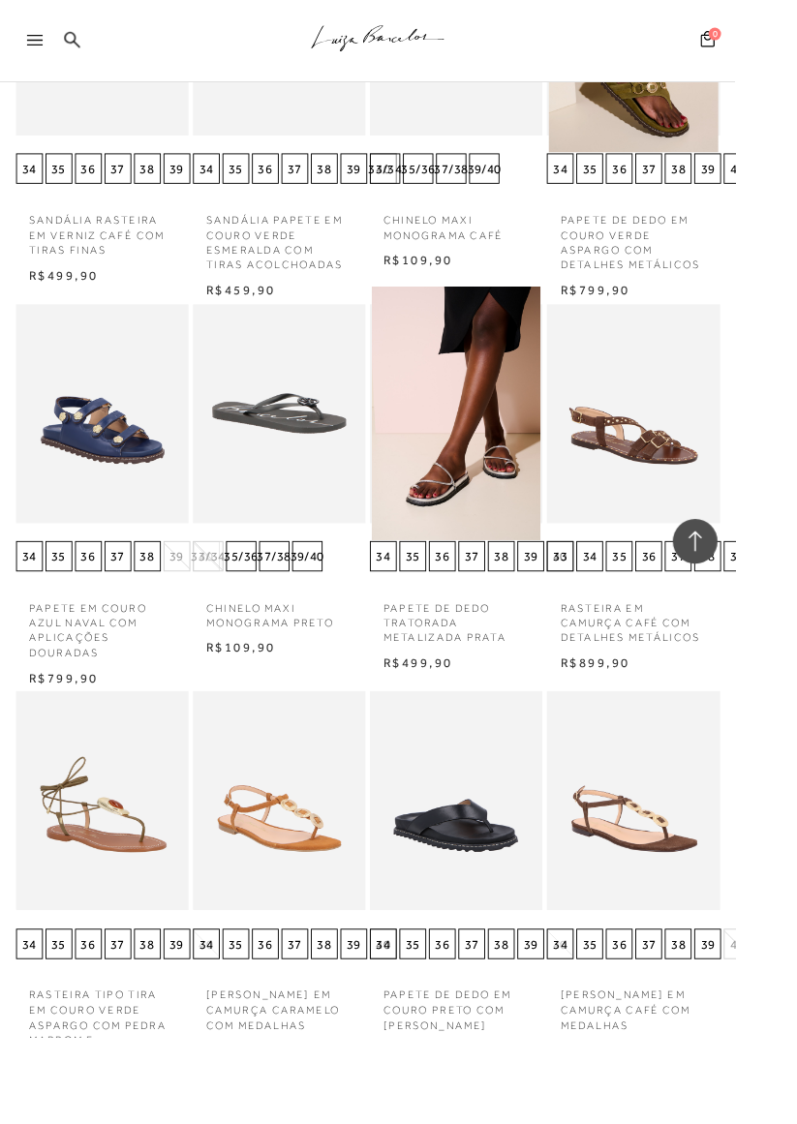
scroll to position [23018, 0]
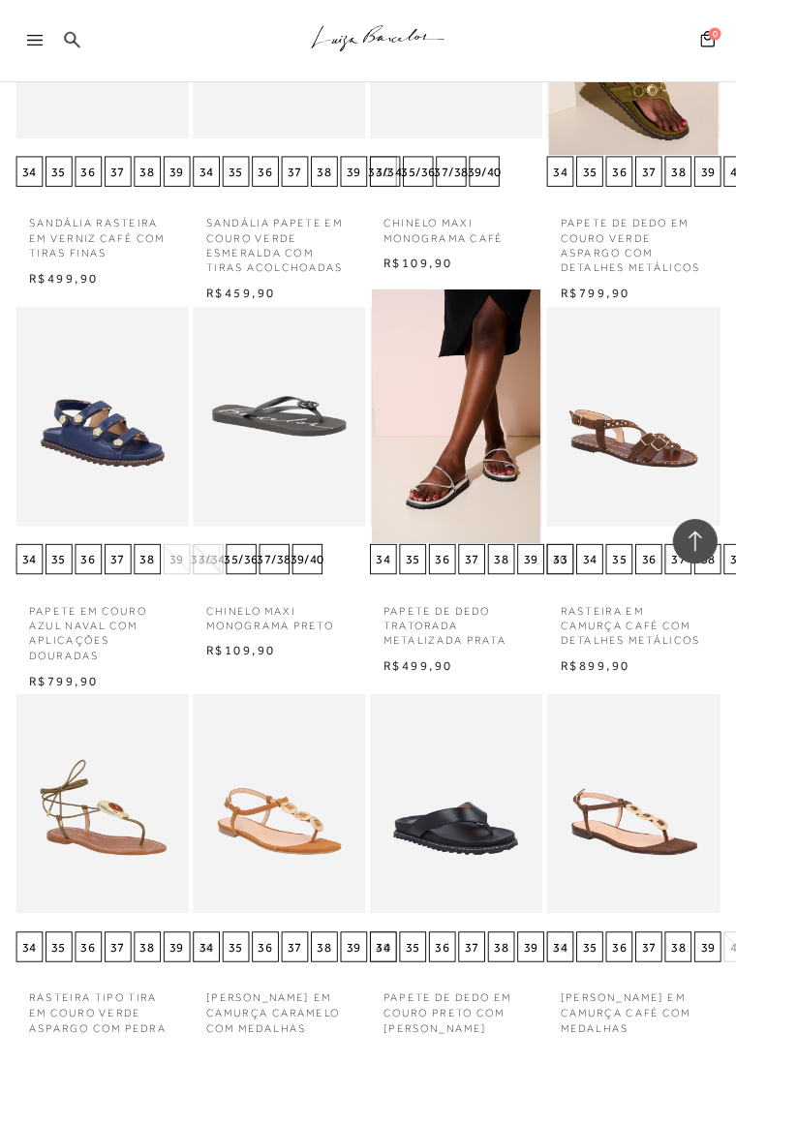
click at [38, 40] on icon at bounding box center [37, 44] width 17 height 12
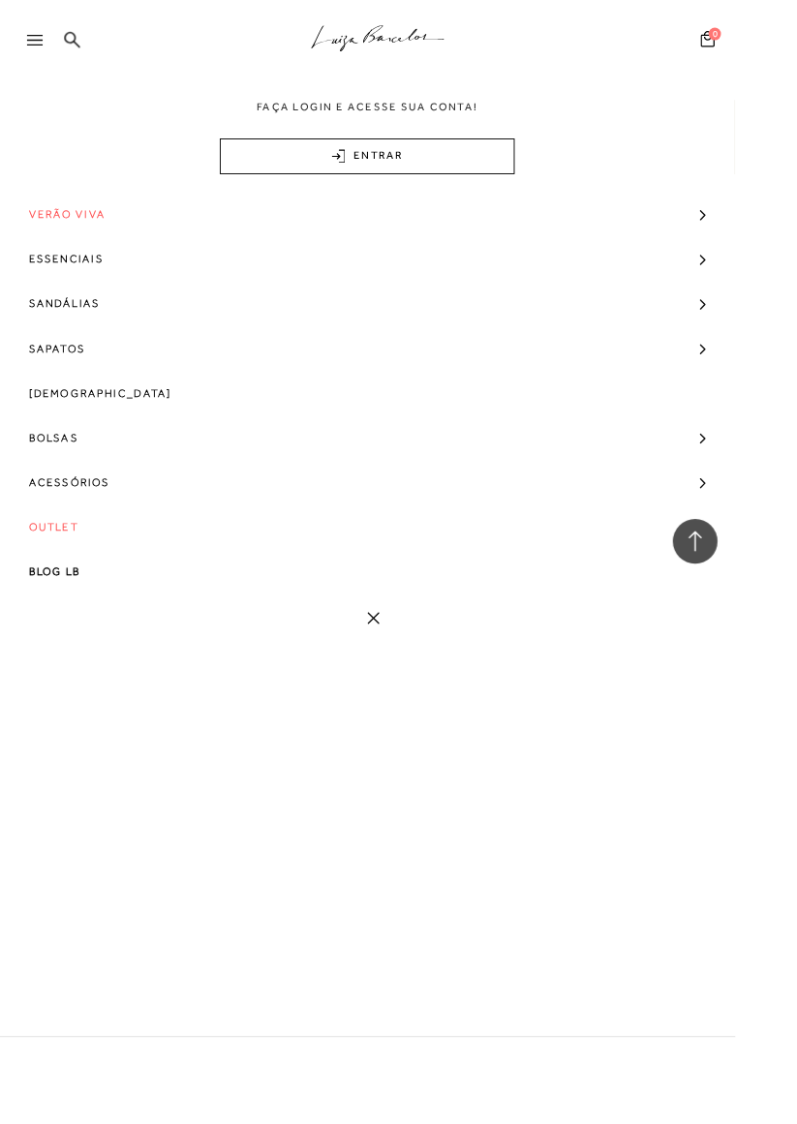
click at [74, 563] on span "Outlet" at bounding box center [58, 571] width 54 height 48
click at [77, 614] on link "Modelo" at bounding box center [392, 614] width 784 height 38
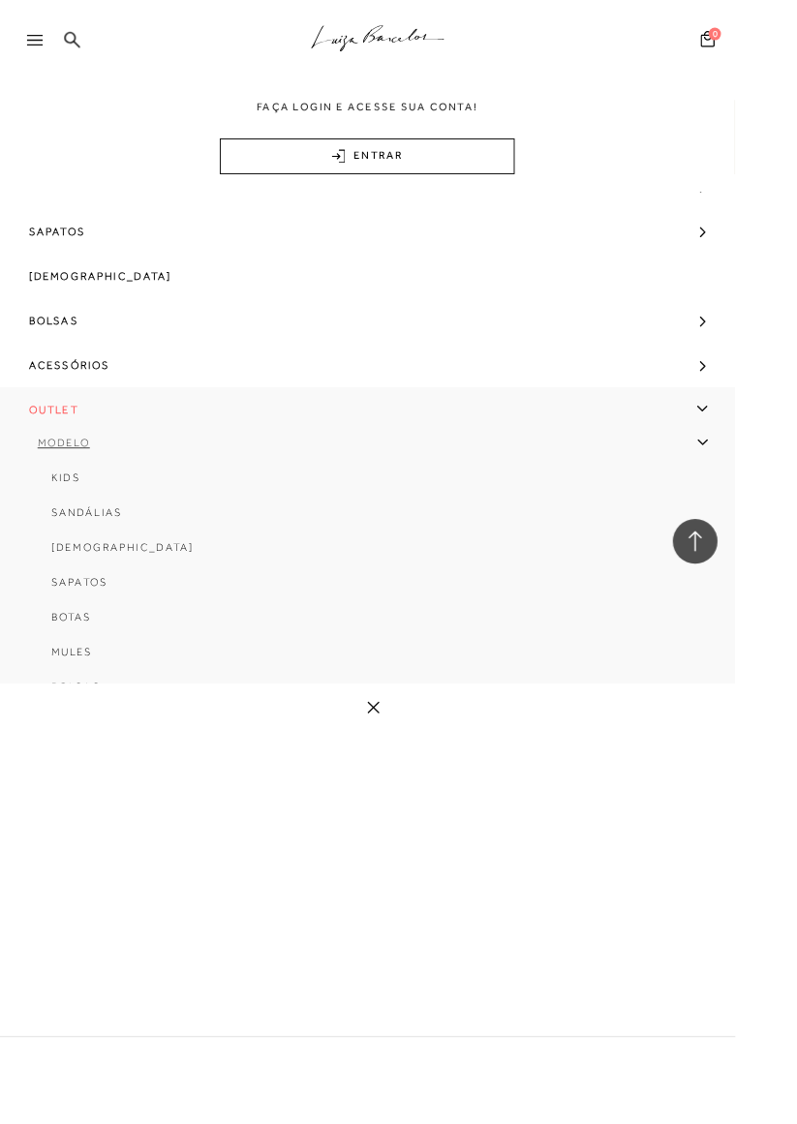
scroll to position [139, 0]
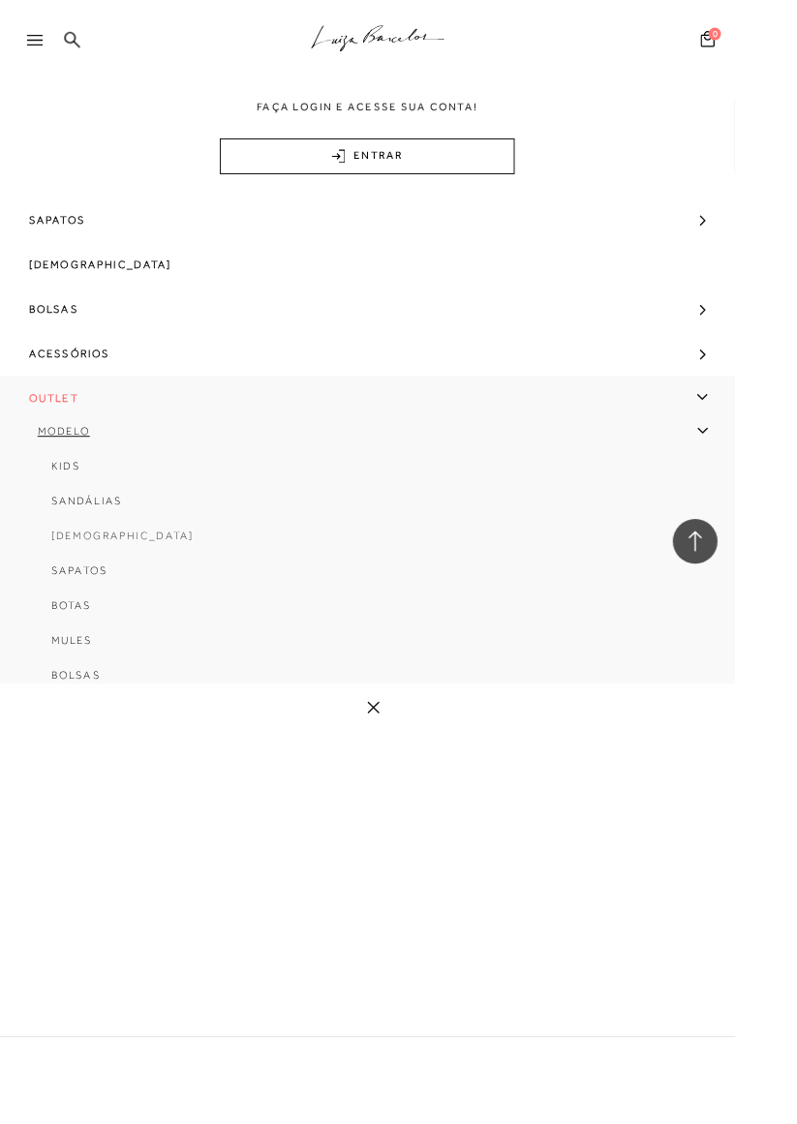
click at [93, 590] on link "[DEMOGRAPHIC_DATA]" at bounding box center [392, 588] width 755 height 38
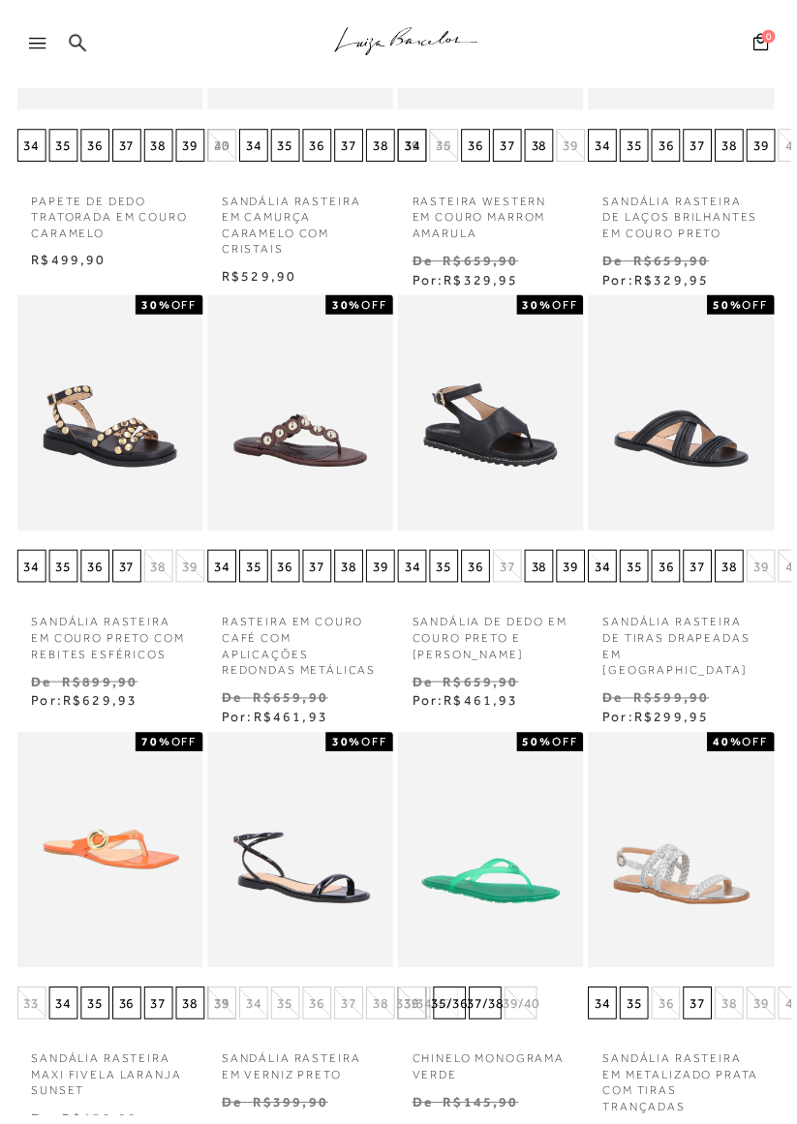
scroll to position [442, 0]
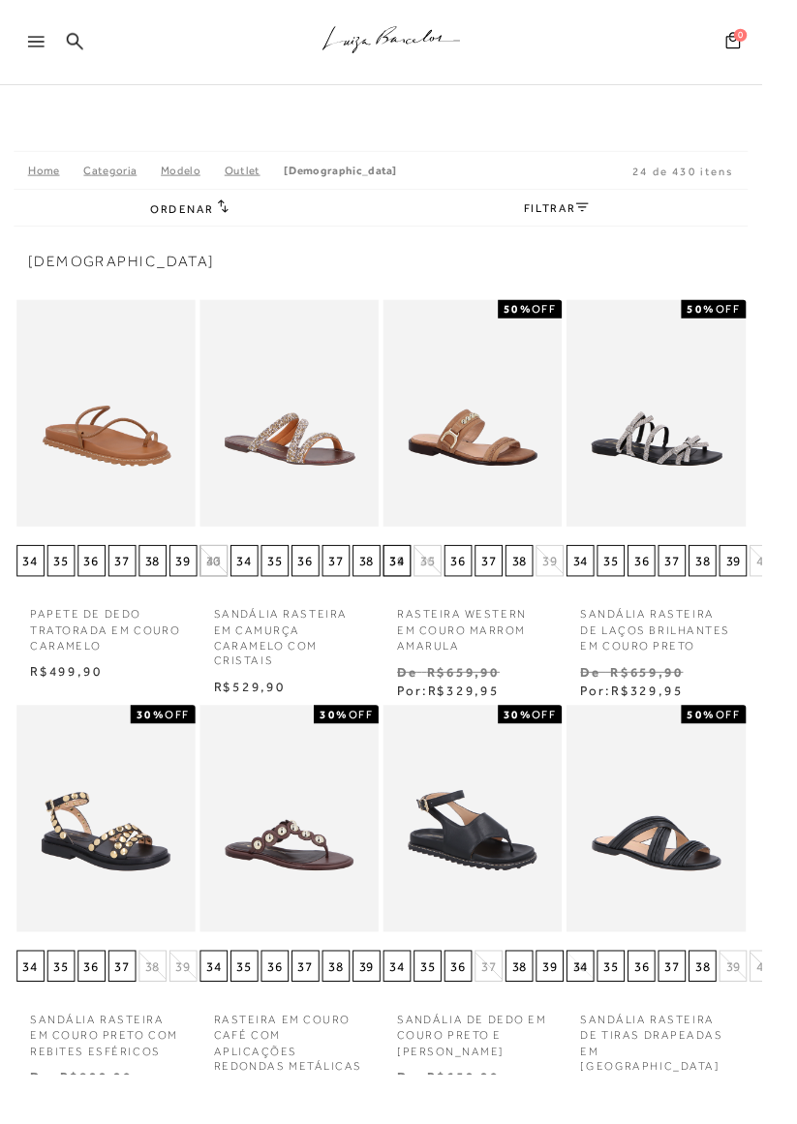
click at [581, 223] on link "FILTRAR" at bounding box center [582, 218] width 68 height 14
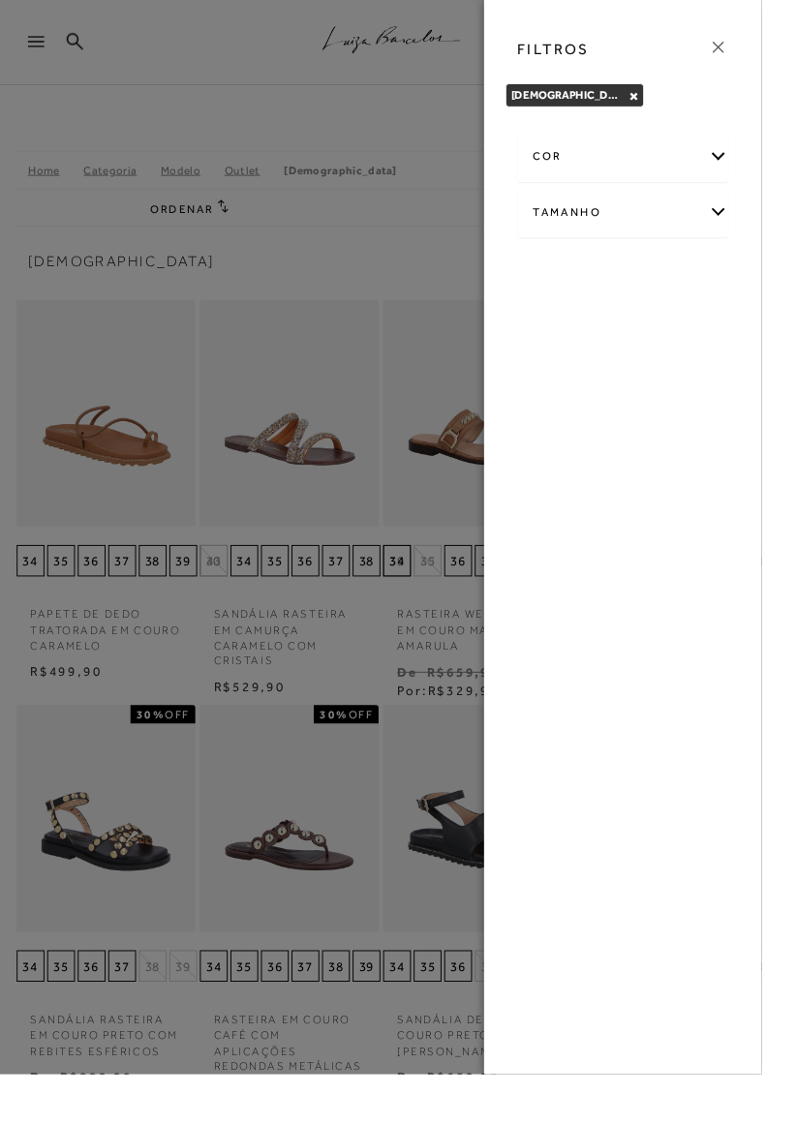
click at [761, 232] on div "Tamanho" at bounding box center [651, 222] width 219 height 51
click at [606, 437] on span "37" at bounding box center [592, 438] width 28 height 15
click at [593, 437] on input "37" at bounding box center [582, 441] width 19 height 19
checkbox input "true"
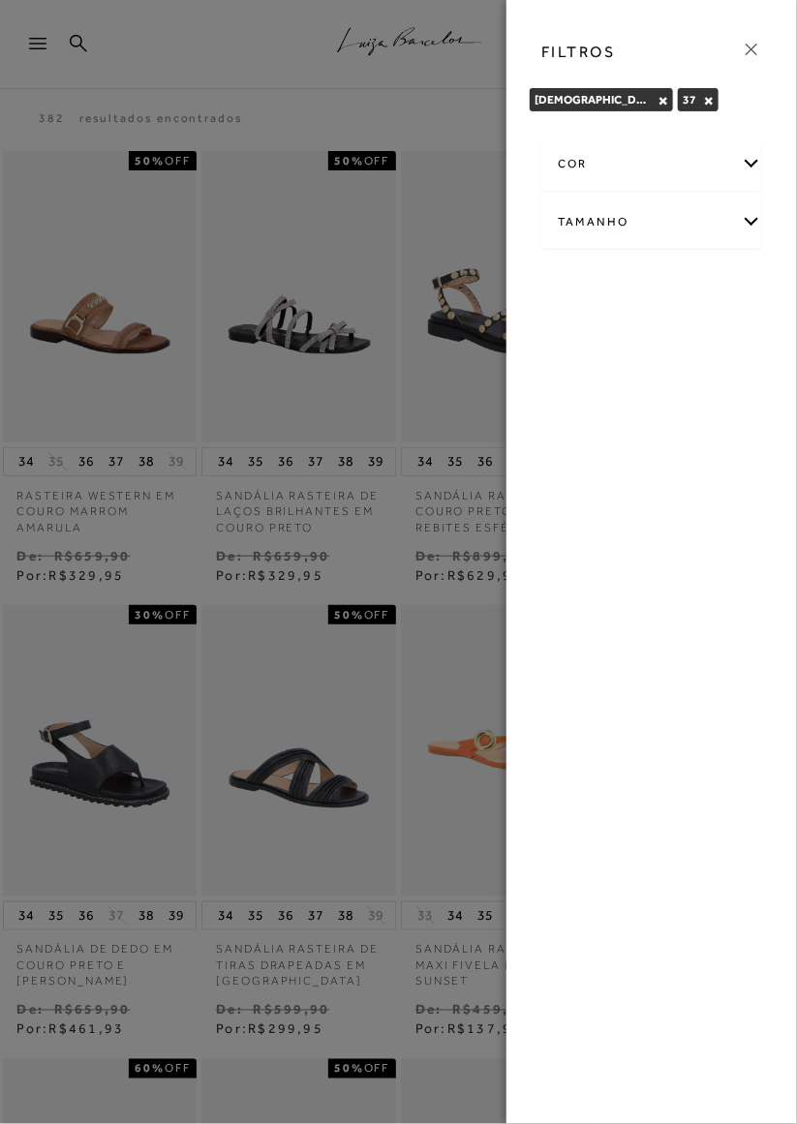
click at [755, 46] on icon at bounding box center [752, 50] width 12 height 12
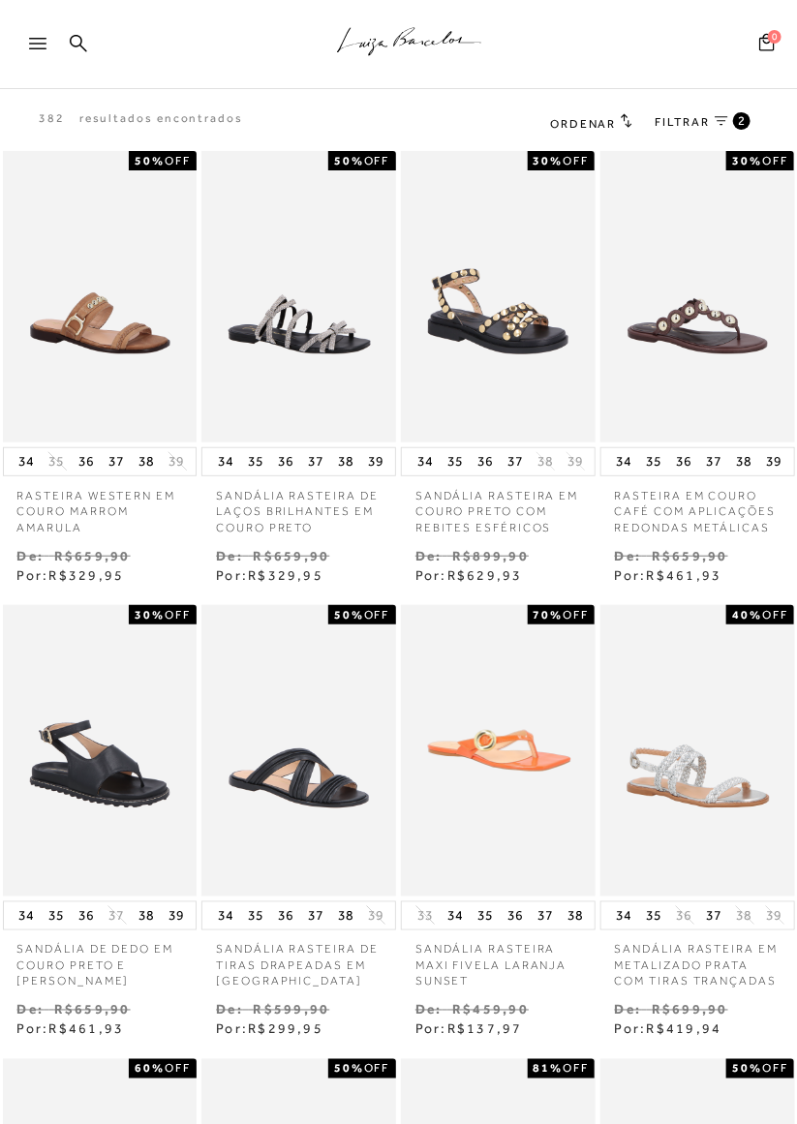
click at [618, 125] on h2 "Ordenar" at bounding box center [590, 122] width 81 height 19
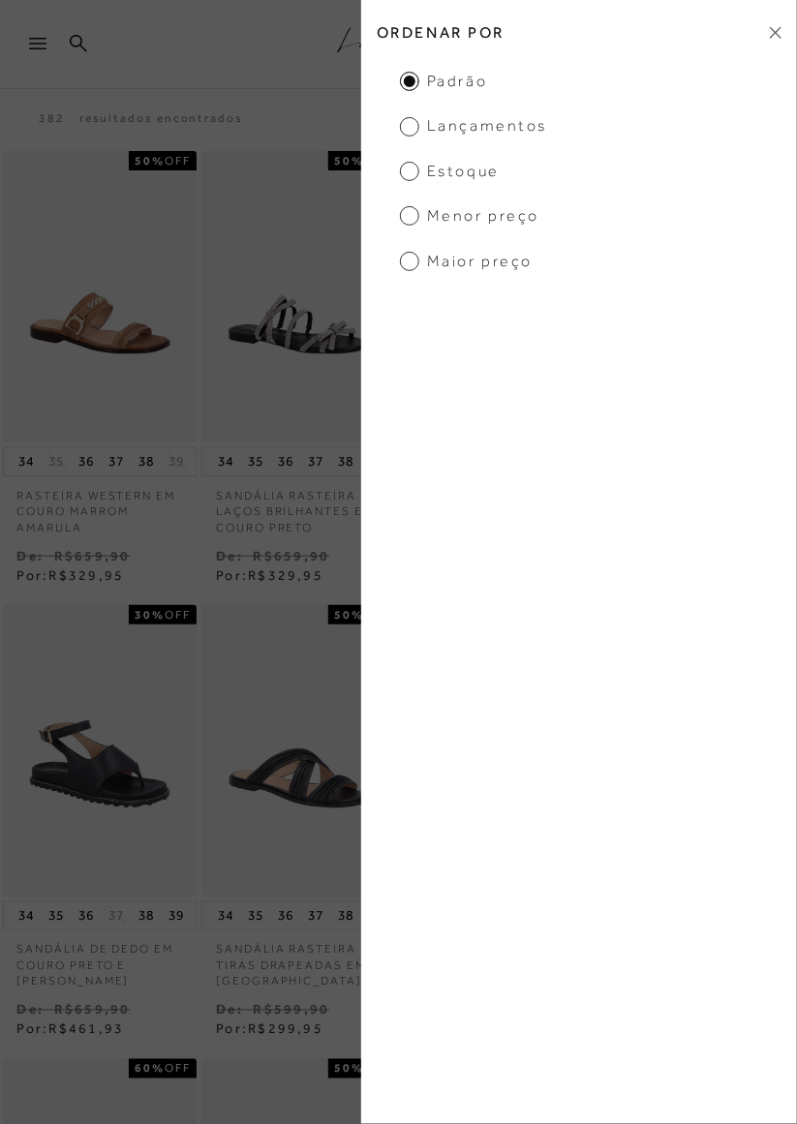
click at [520, 133] on span "Lançamentos" at bounding box center [473, 125] width 147 height 21
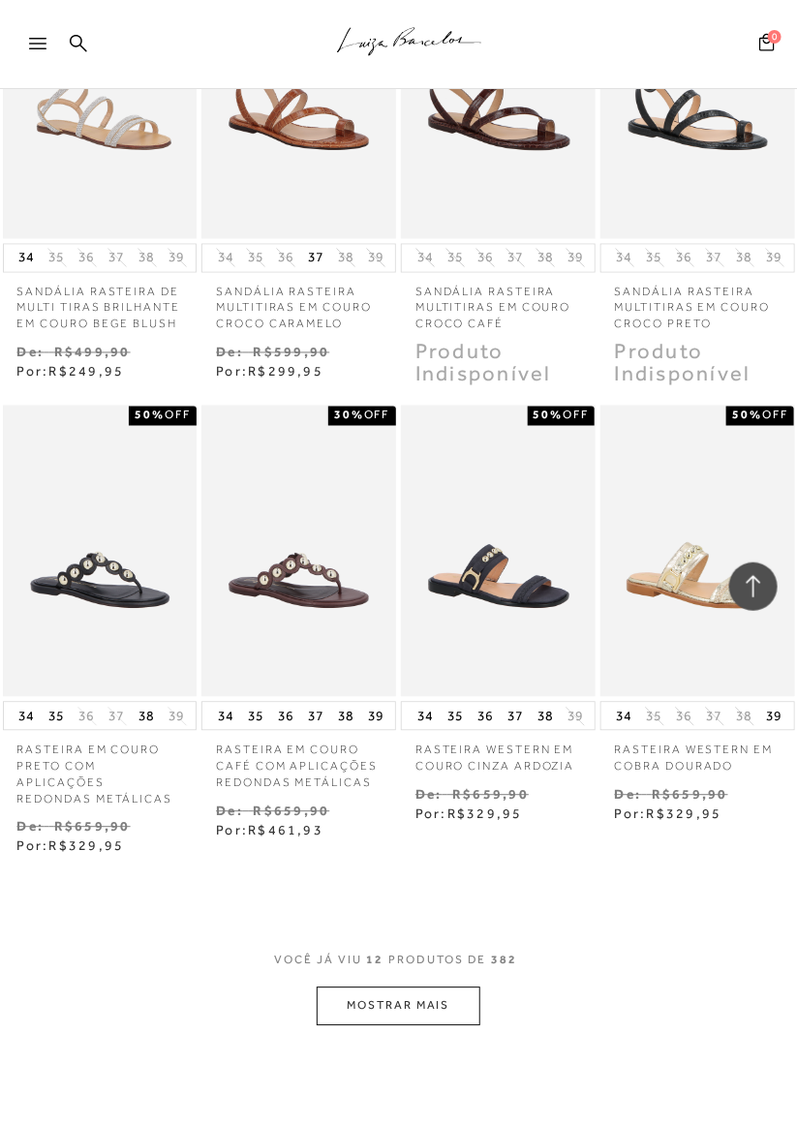
scroll to position [687, 0]
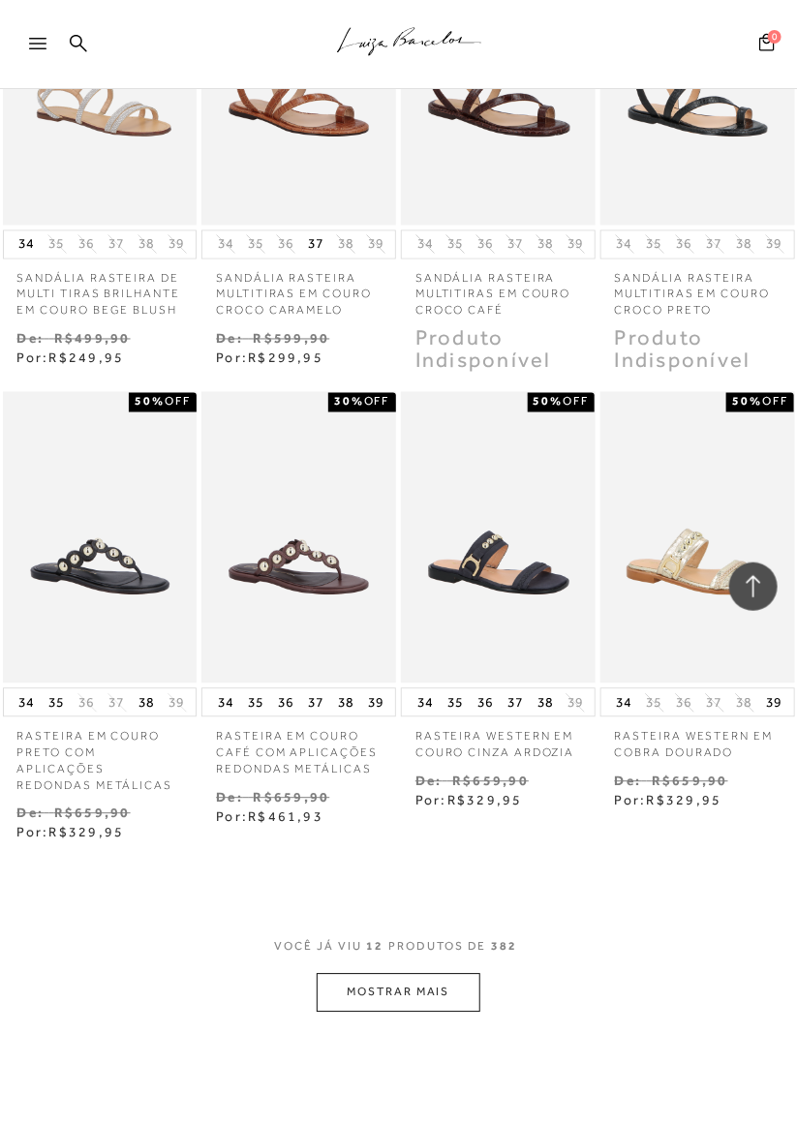
click at [468, 999] on button "MOSTRAR MAIS" at bounding box center [398, 993] width 163 height 38
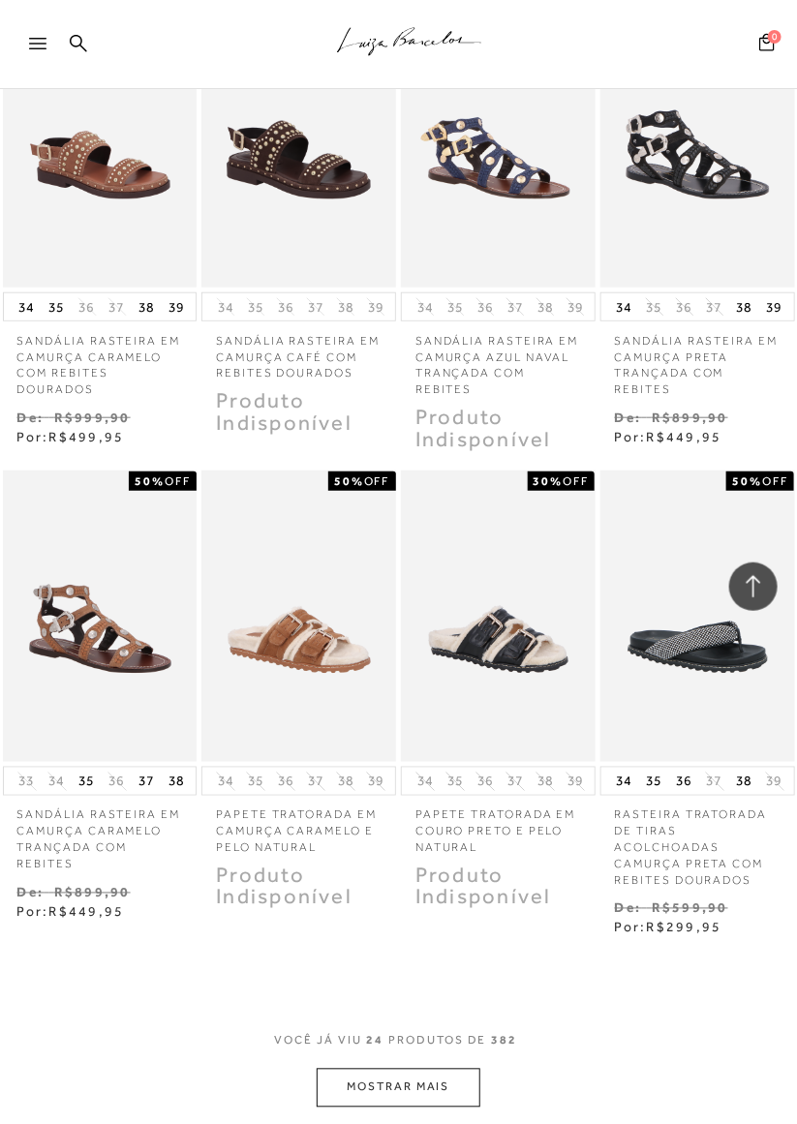
scroll to position [2042, 0]
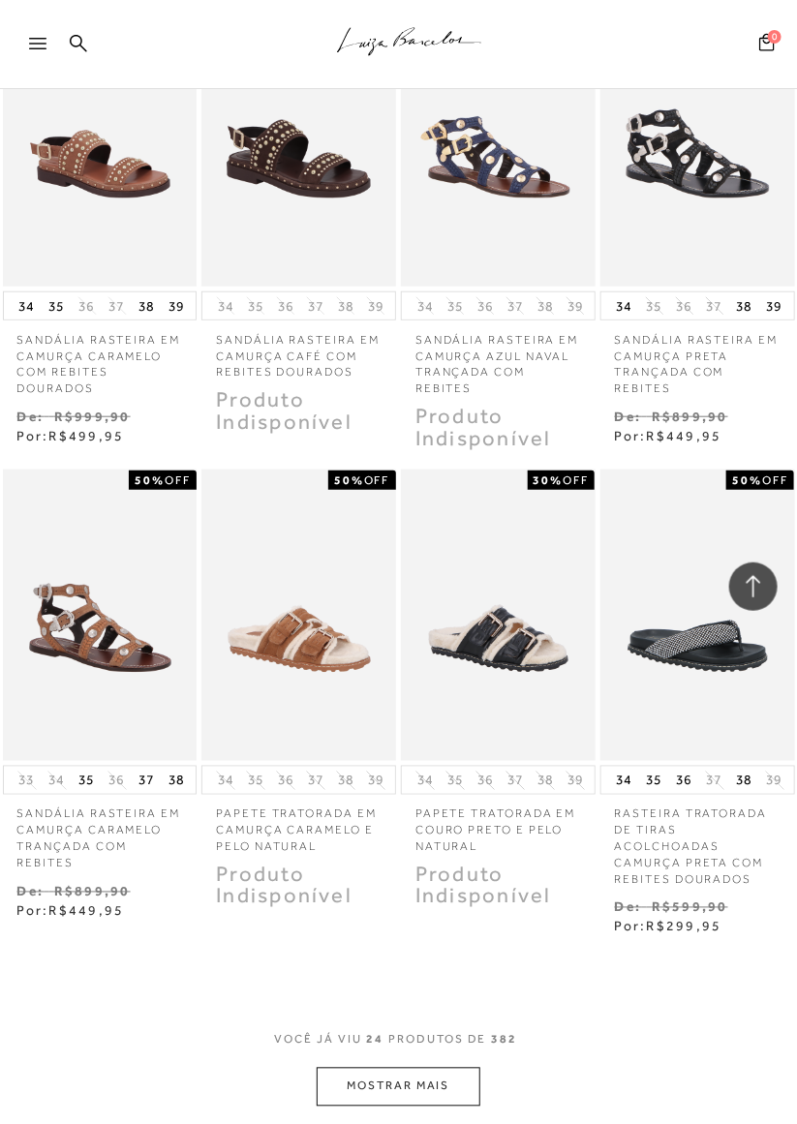
click at [426, 1082] on button "MOSTRAR MAIS" at bounding box center [398, 1087] width 163 height 38
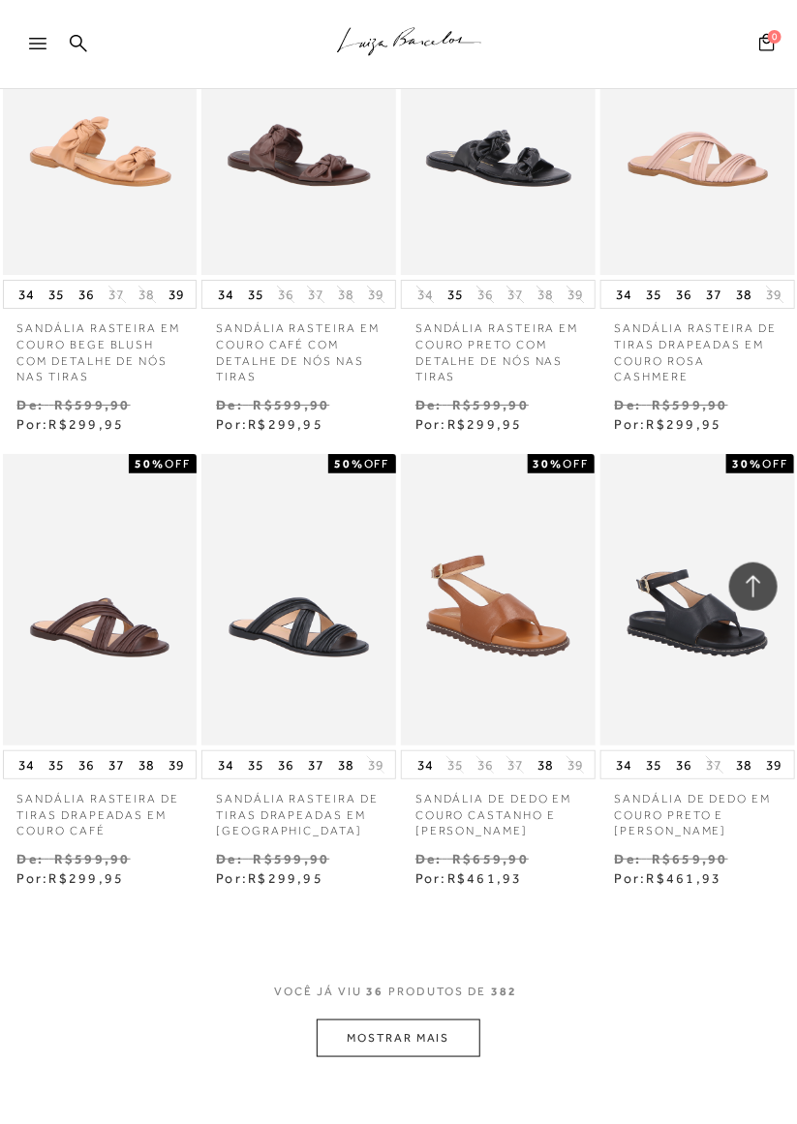
scroll to position [3486, 0]
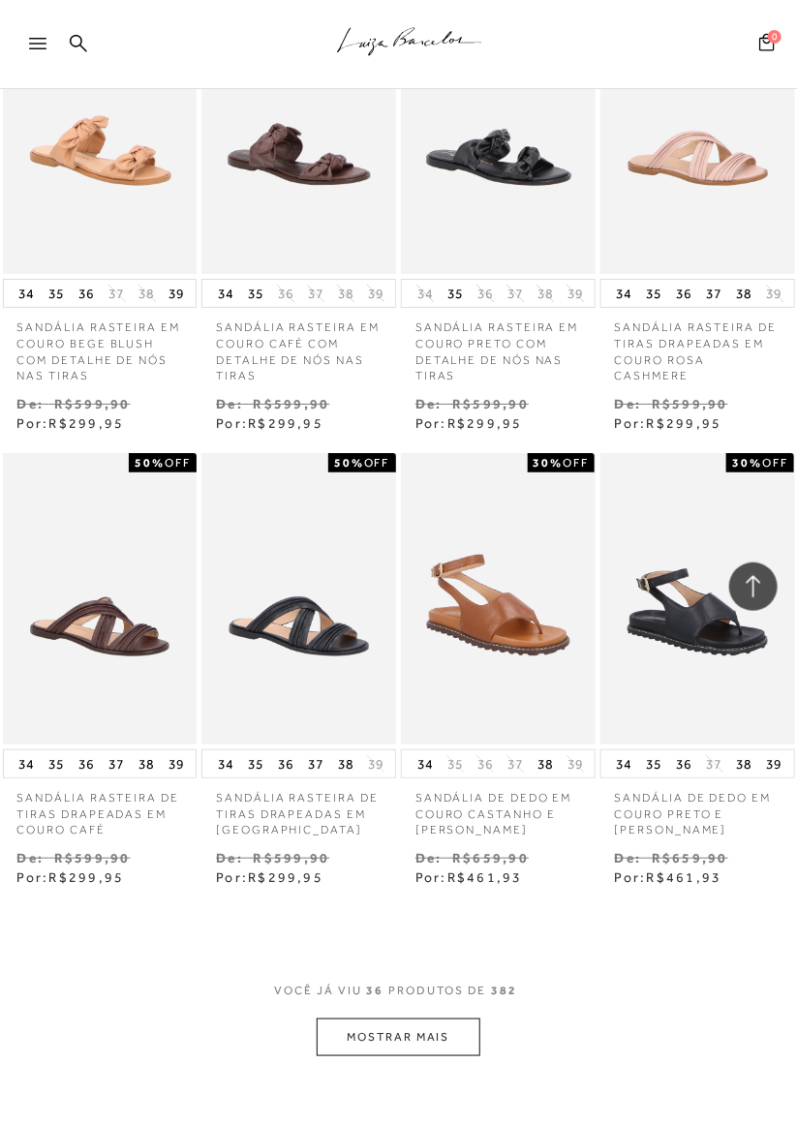
click at [360, 1042] on button "MOSTRAR MAIS" at bounding box center [398, 1038] width 163 height 38
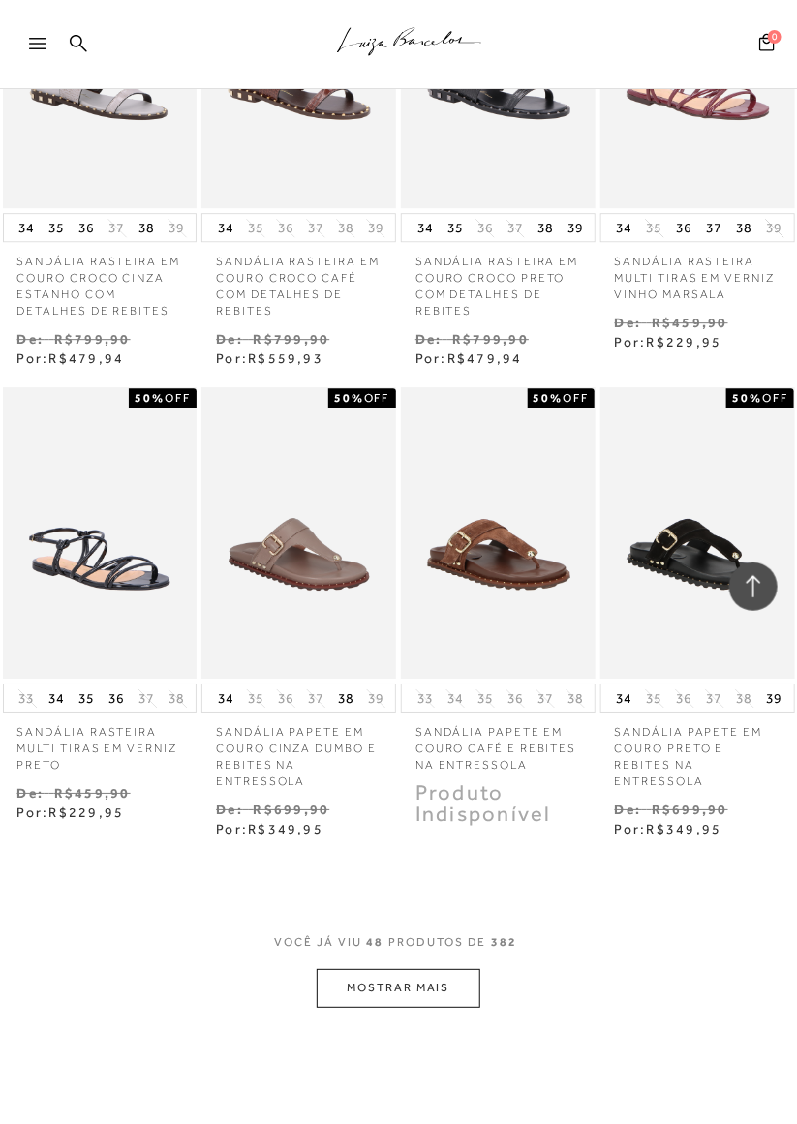
scroll to position [4954, 0]
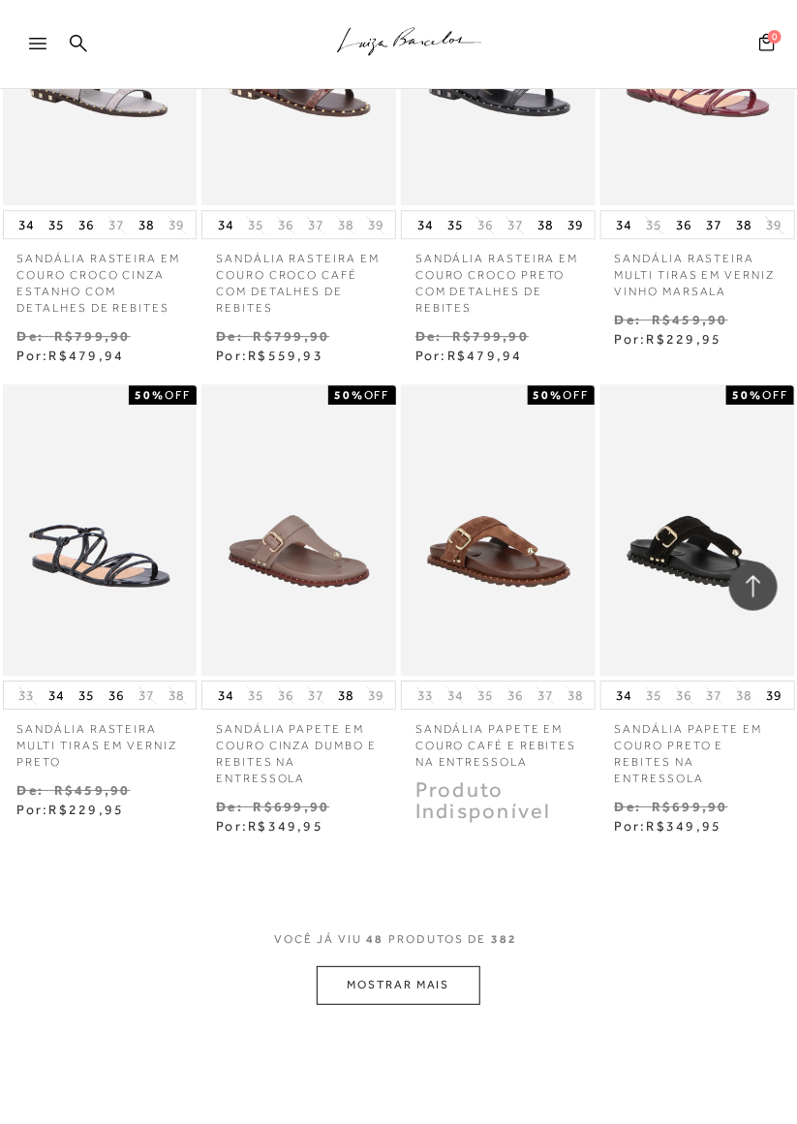
click at [437, 985] on button "MOSTRAR MAIS" at bounding box center [398, 985] width 163 height 38
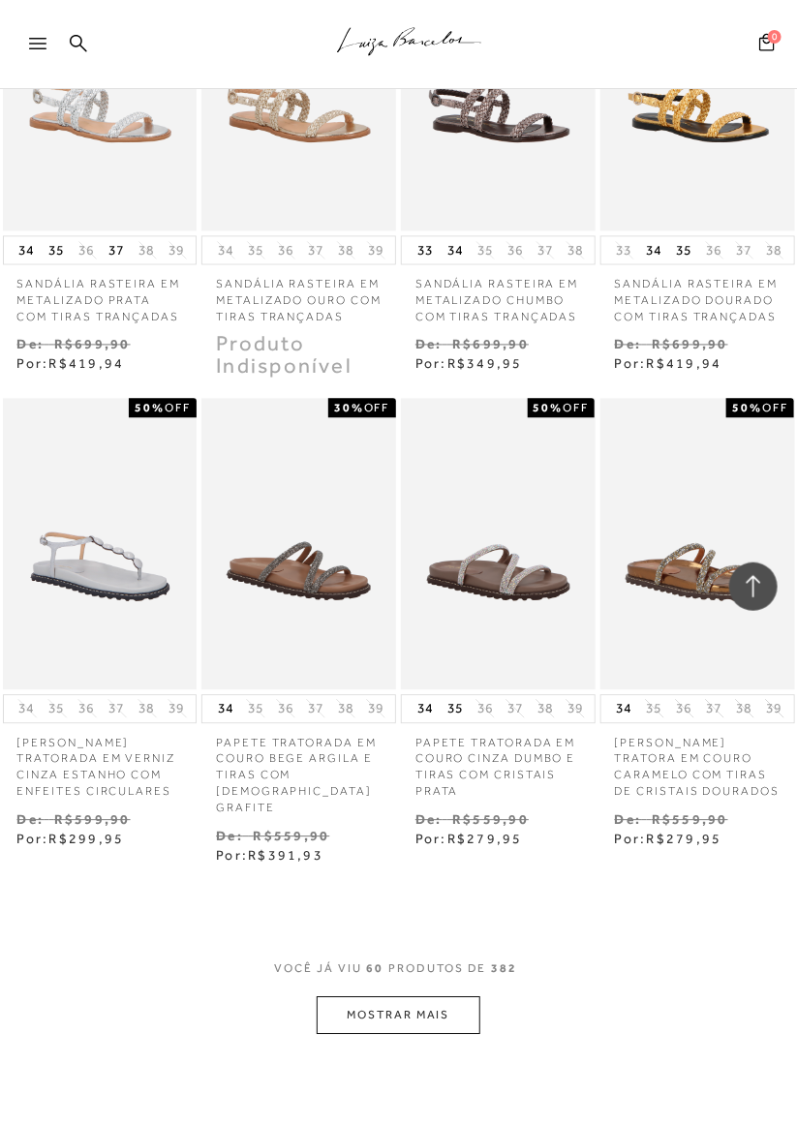
scroll to position [6356, 0]
click at [441, 1001] on button "MOSTRAR MAIS" at bounding box center [398, 1016] width 163 height 38
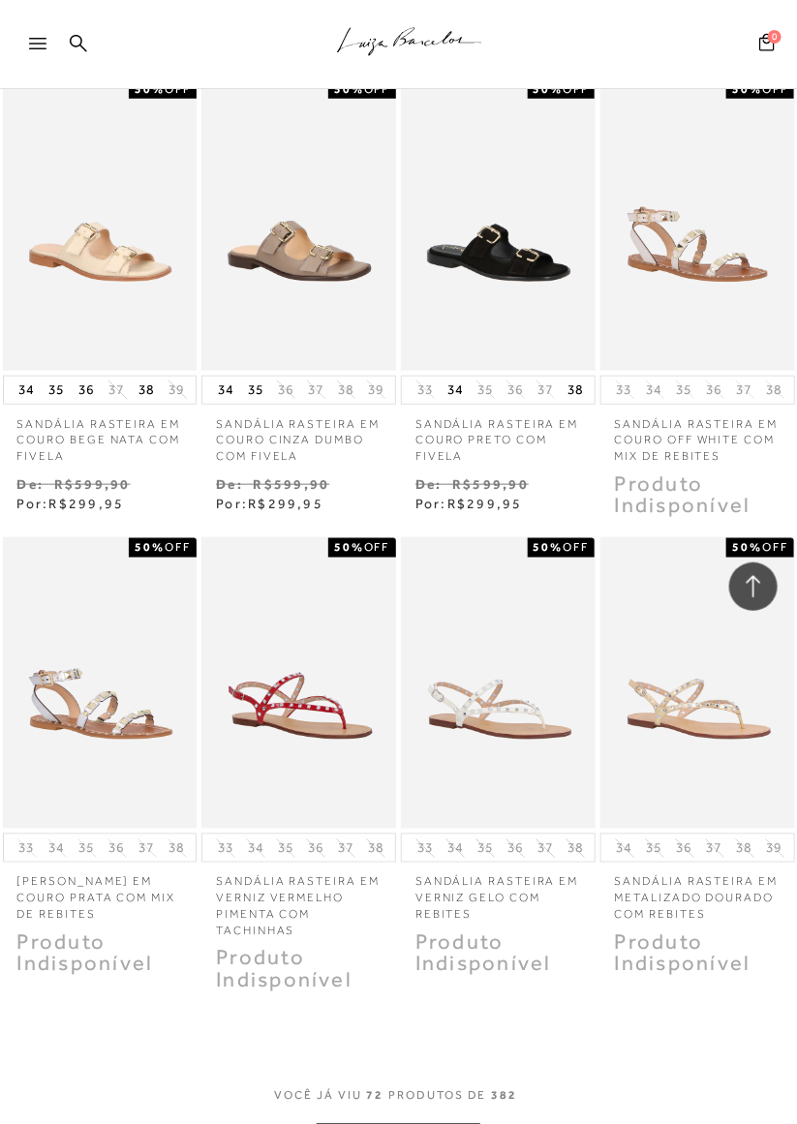
scroll to position [7618, 0]
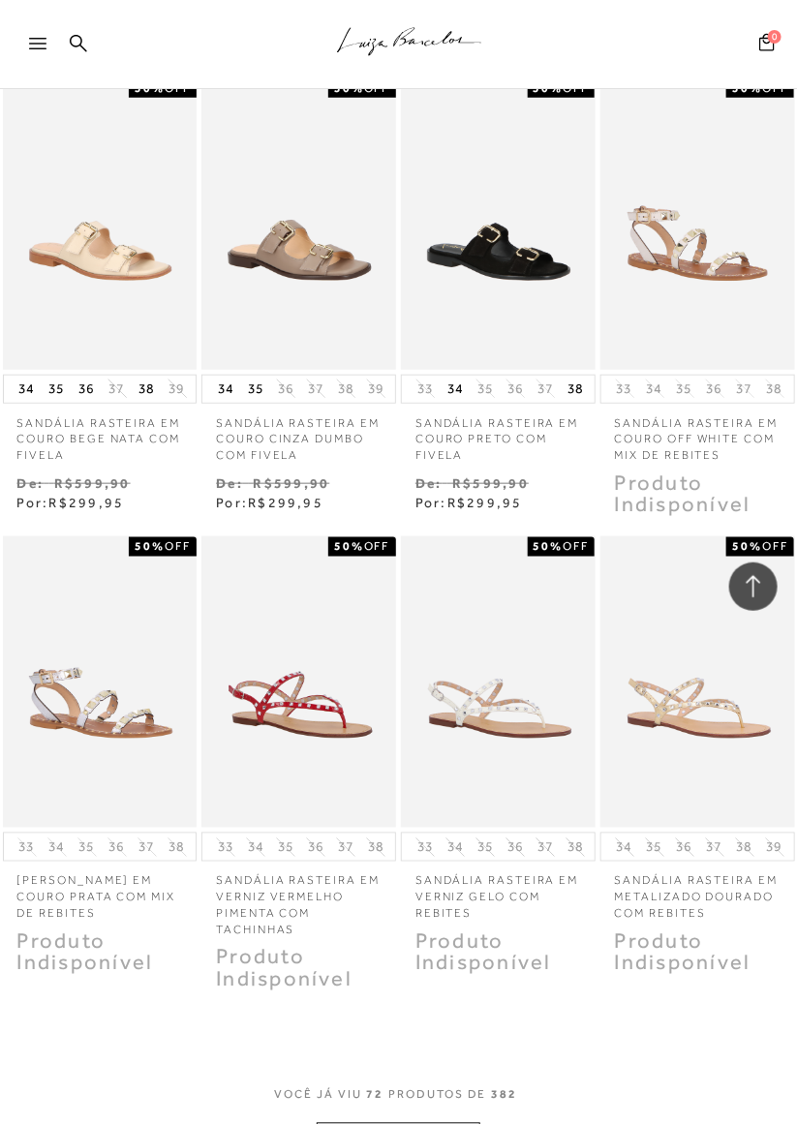
click at [447, 1123] on button "MOSTRAR MAIS" at bounding box center [398, 1142] width 163 height 38
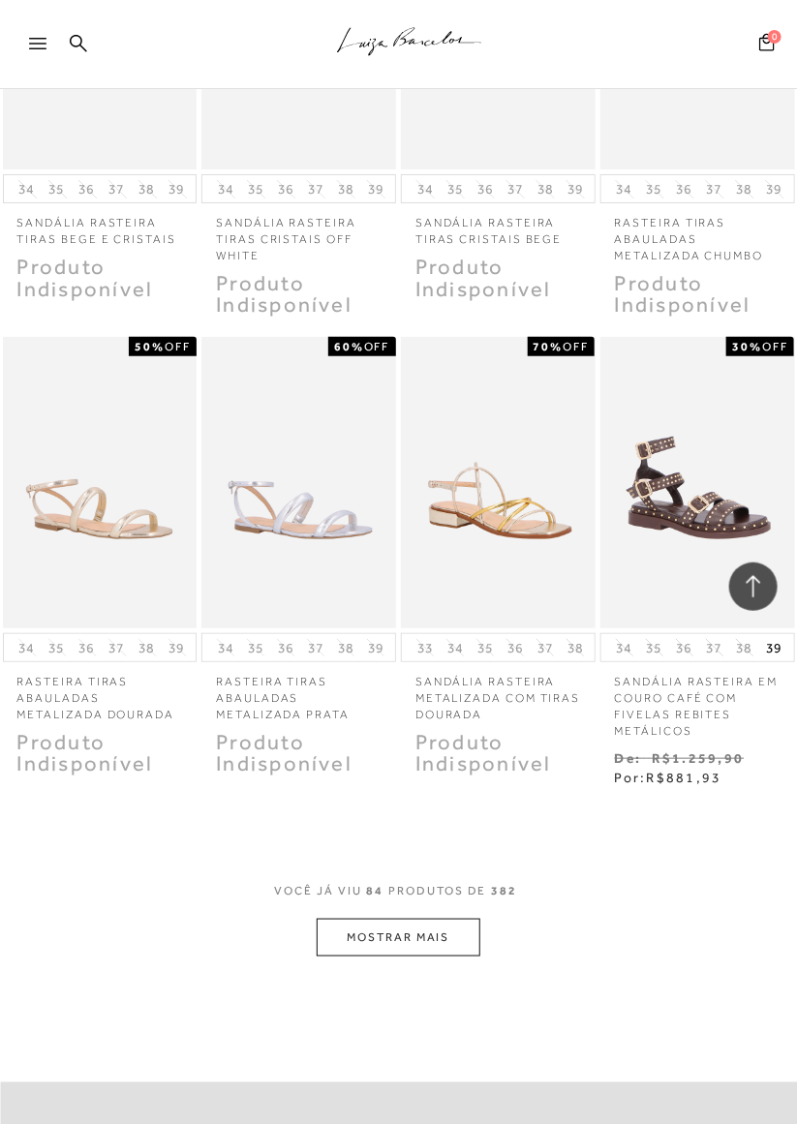
scroll to position [9272, 0]
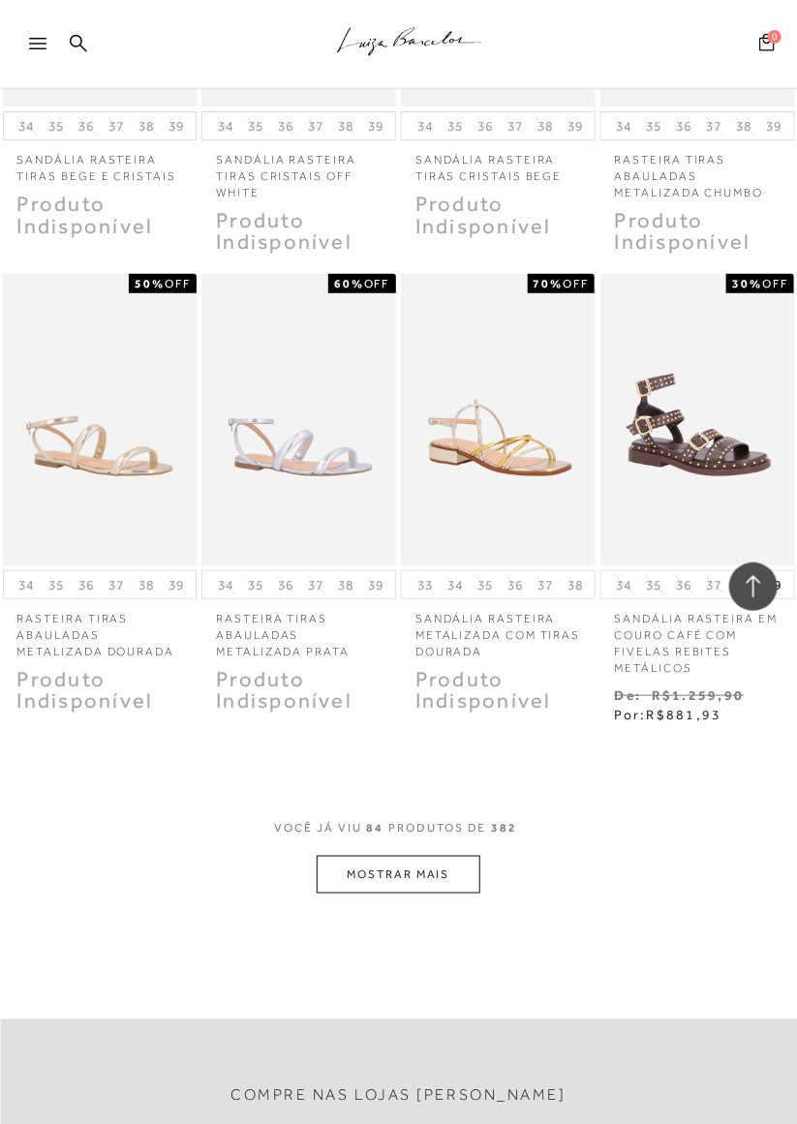
click at [447, 883] on button "MOSTRAR MAIS" at bounding box center [398, 875] width 163 height 38
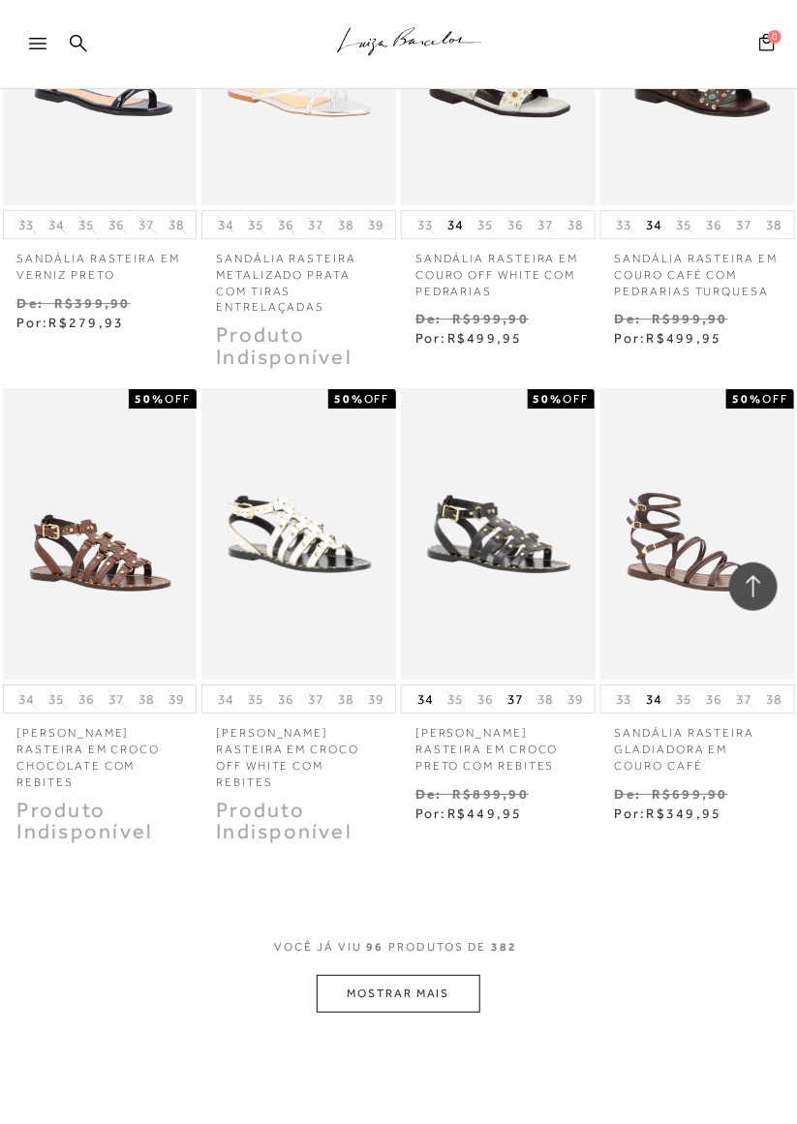
scroll to position [10581, 0]
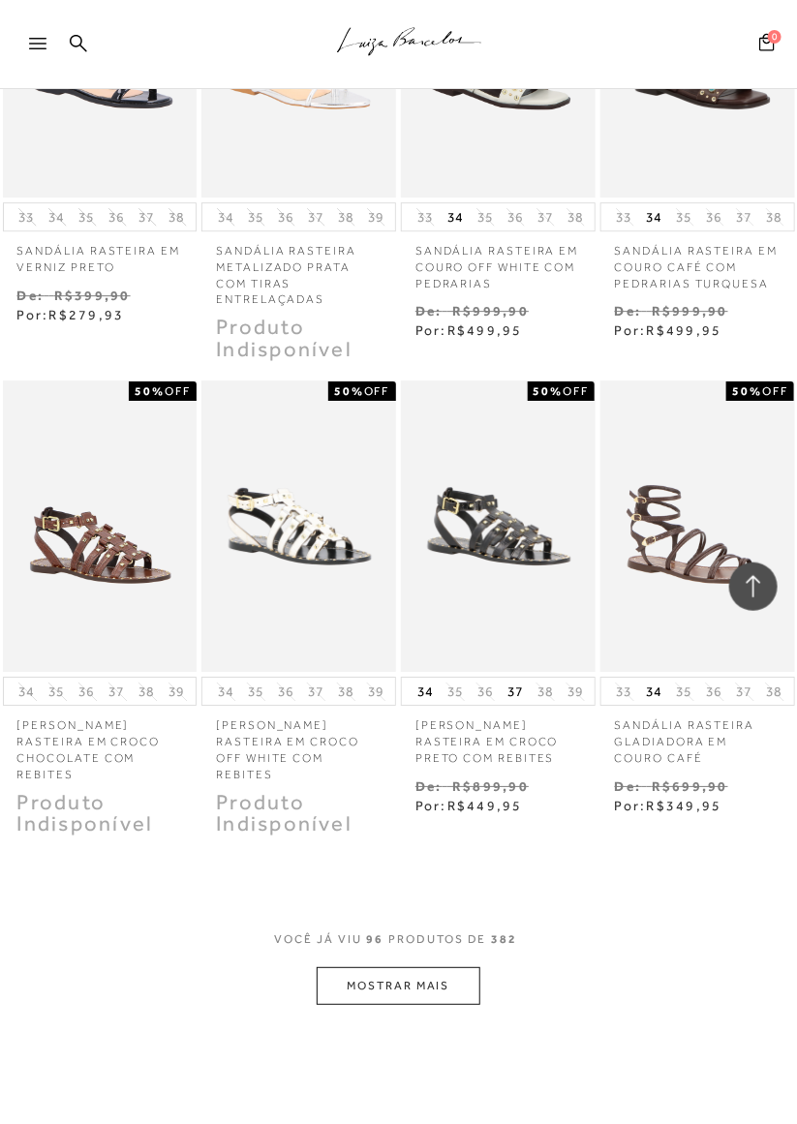
click at [470, 974] on button "MOSTRAR MAIS" at bounding box center [398, 986] width 163 height 38
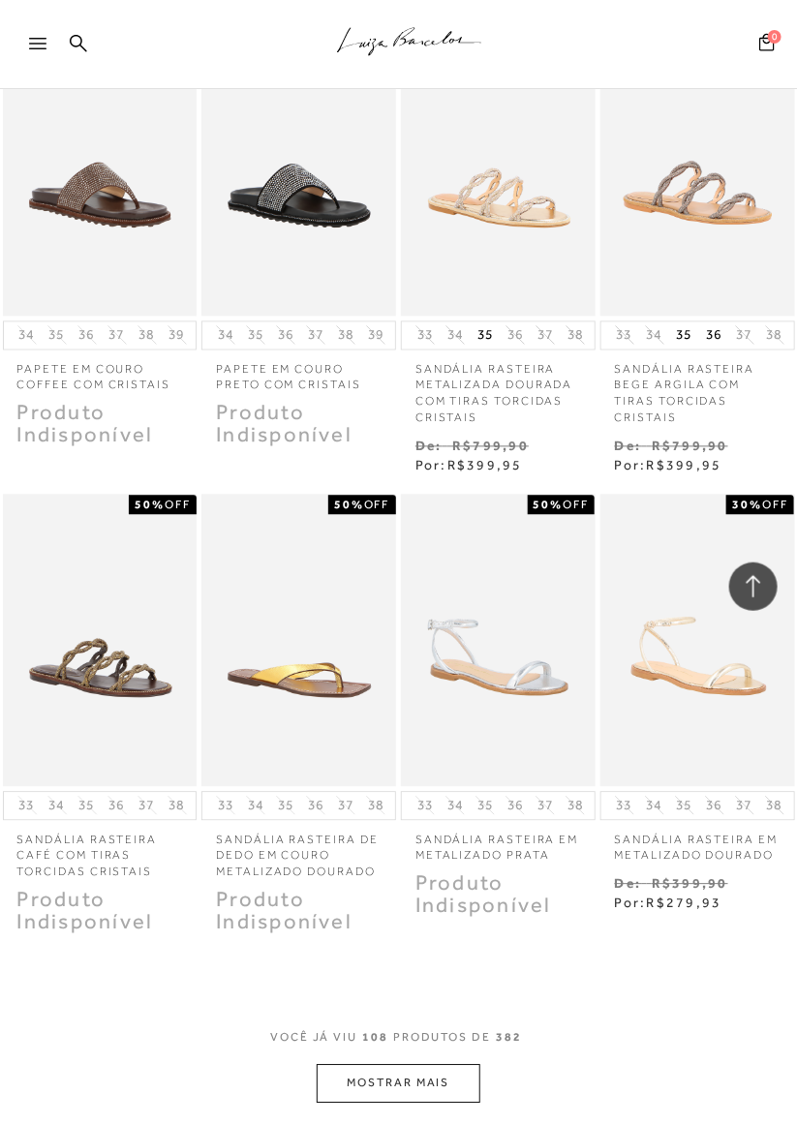
scroll to position [11870, 0]
click at [427, 1077] on button "MOSTRAR MAIS" at bounding box center [398, 1085] width 163 height 38
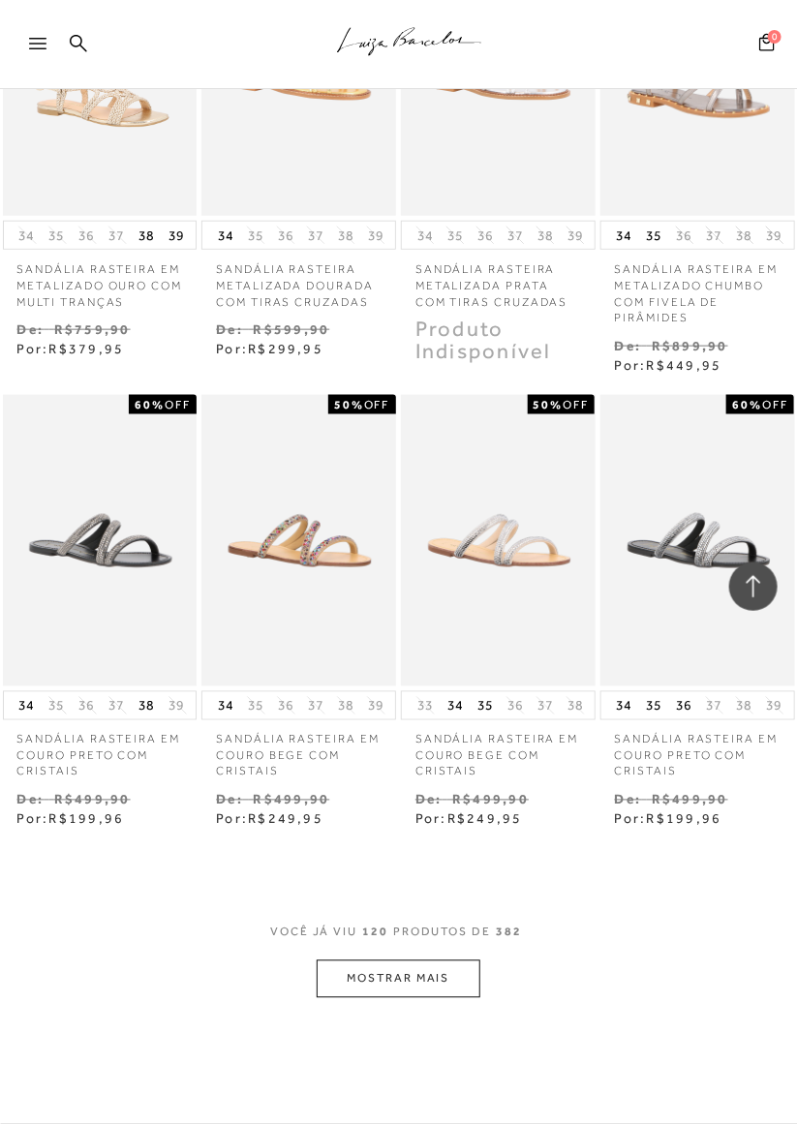
scroll to position [13359, 0]
click at [434, 978] on button "MOSTRAR MAIS" at bounding box center [398, 979] width 163 height 38
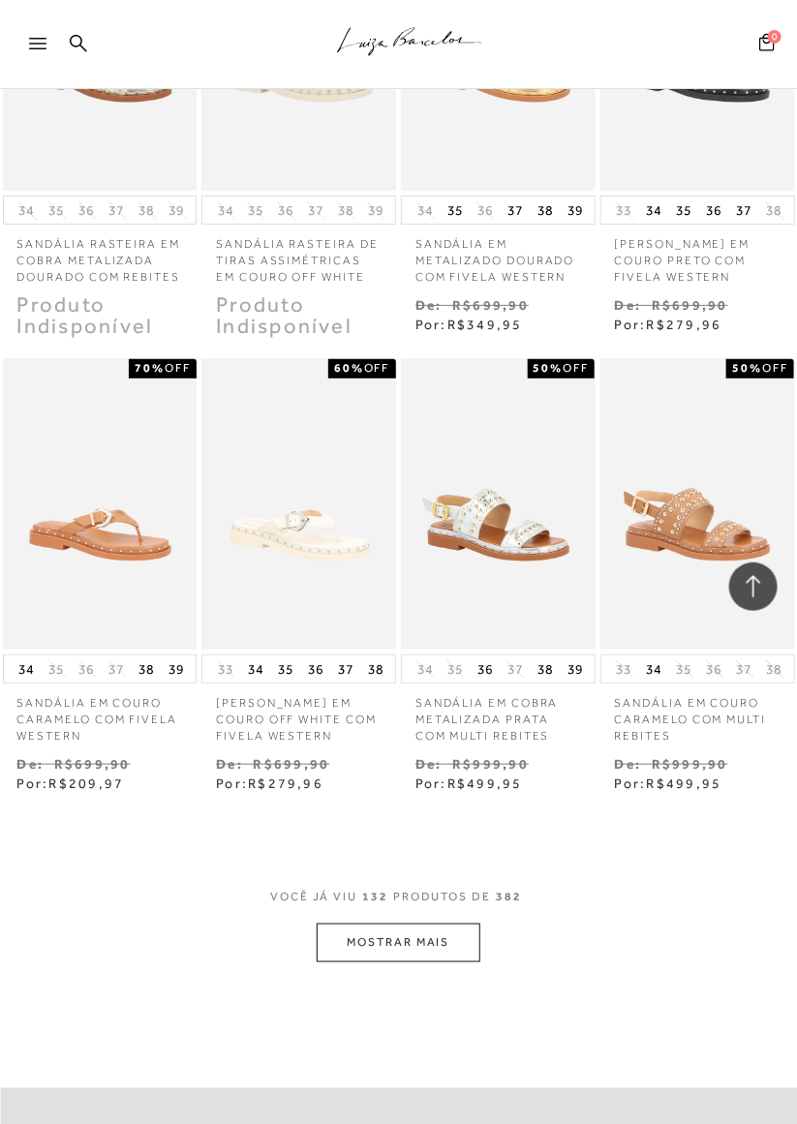
scroll to position [14790, 0]
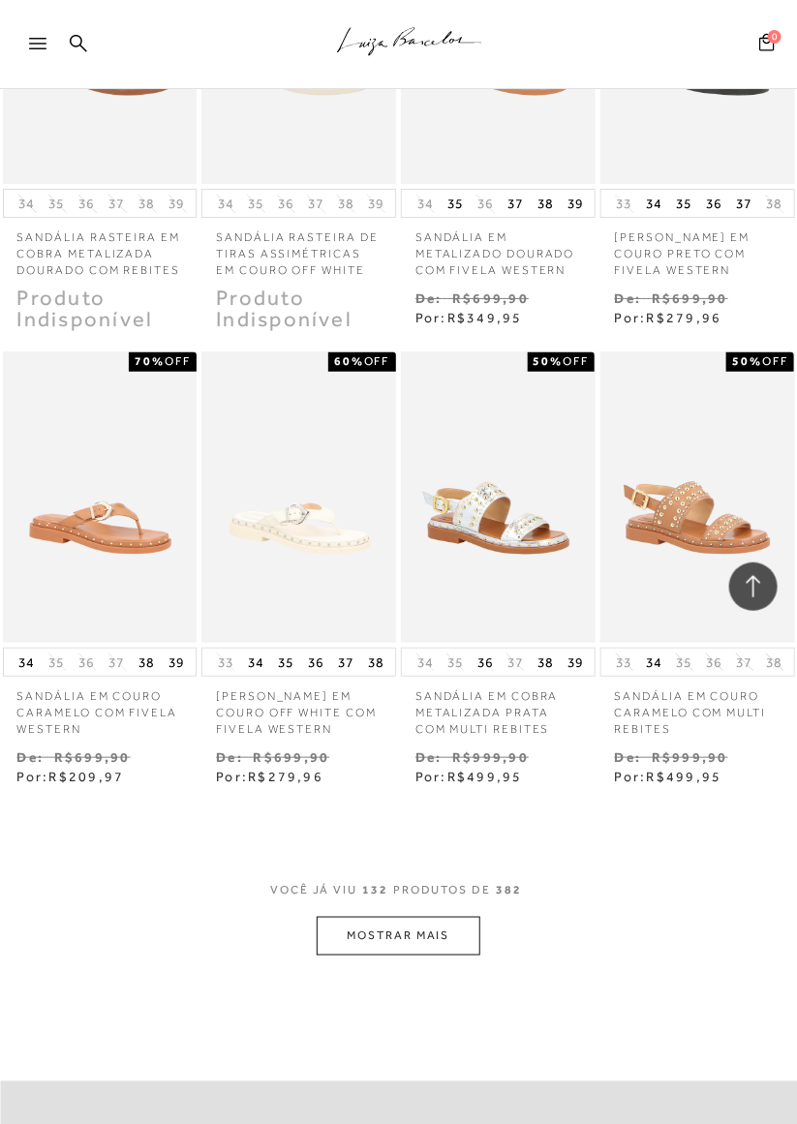
click at [447, 937] on button "MOSTRAR MAIS" at bounding box center [398, 936] width 163 height 38
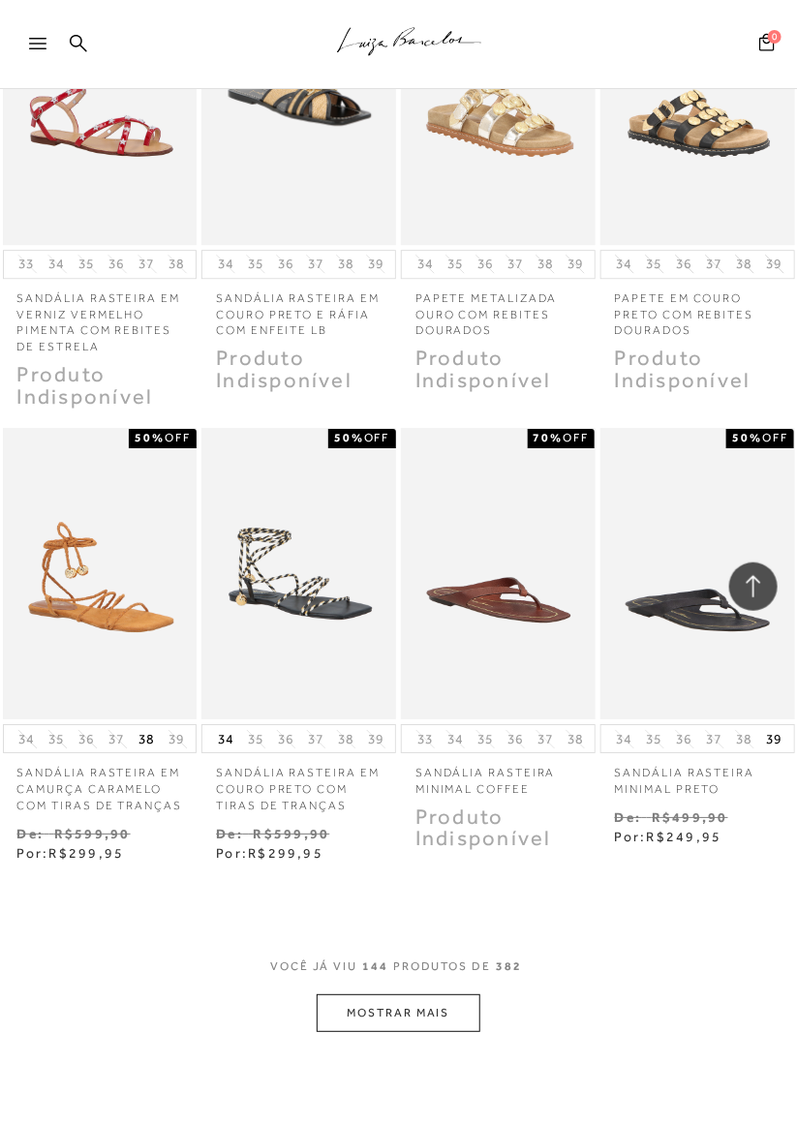
scroll to position [16118, 0]
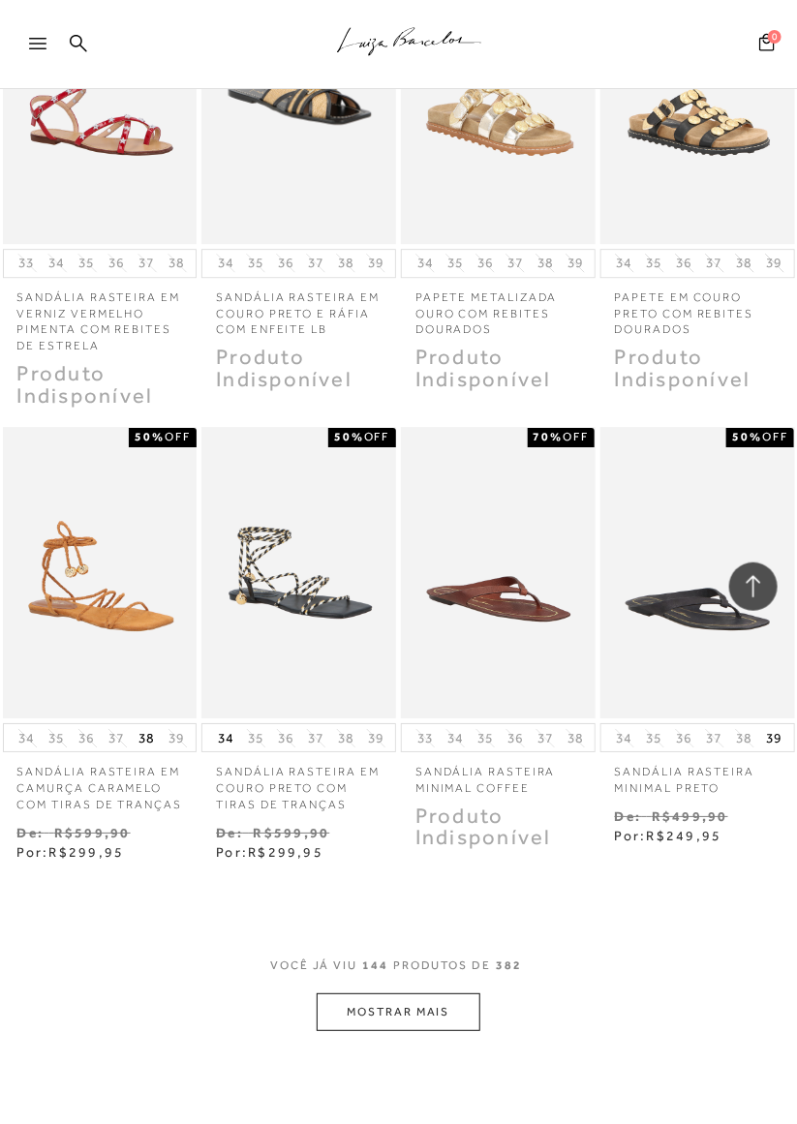
click at [441, 1012] on button "MOSTRAR MAIS" at bounding box center [398, 1012] width 163 height 38
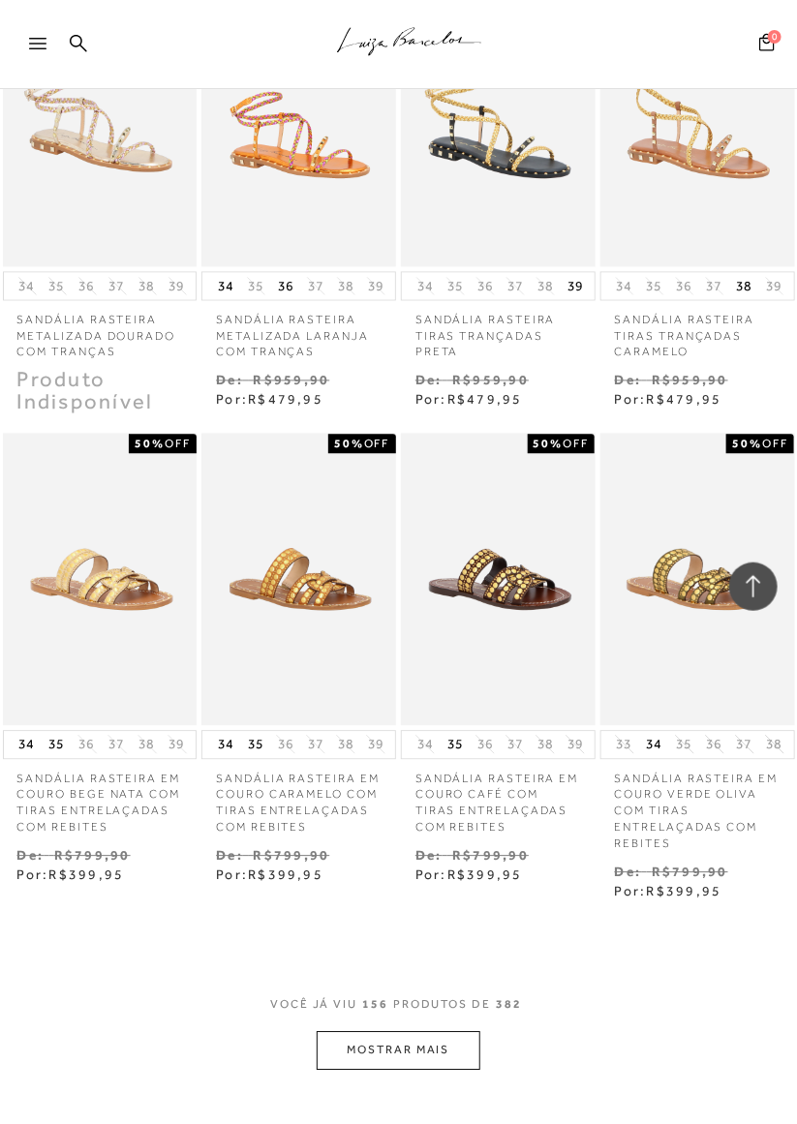
scroll to position [17500, 0]
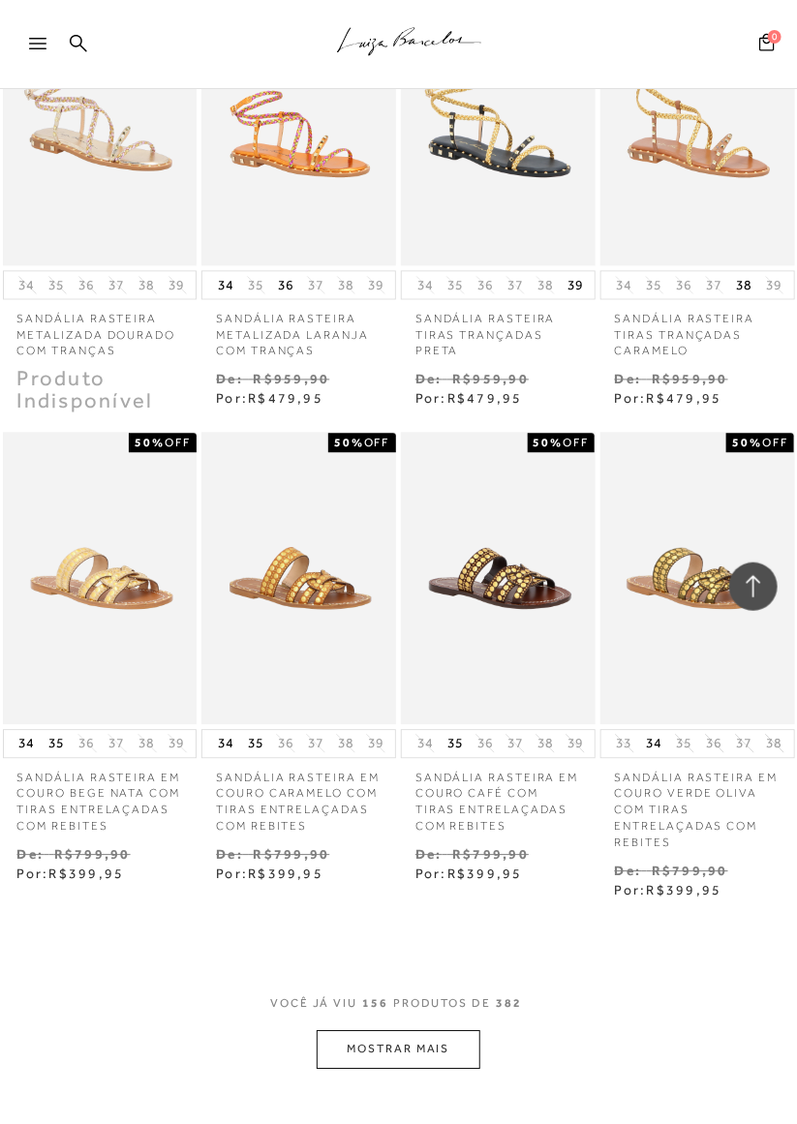
click at [435, 1060] on button "MOSTRAR MAIS" at bounding box center [398, 1050] width 163 height 38
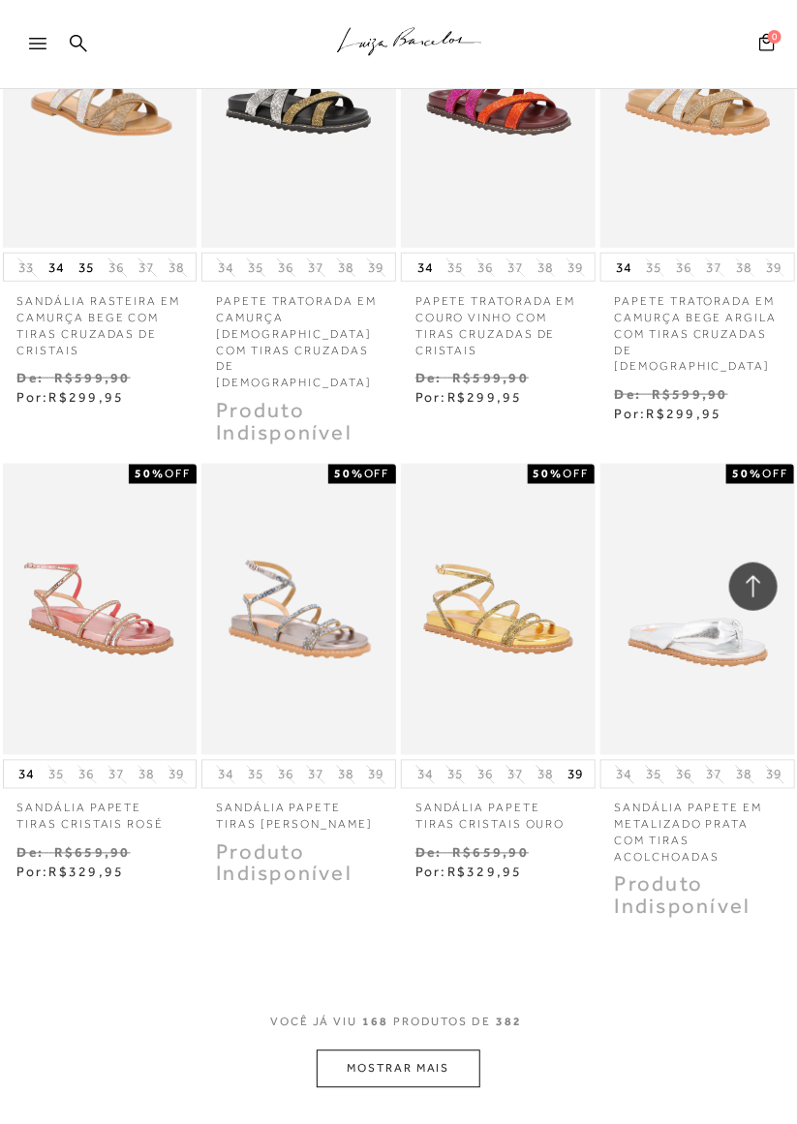
scroll to position [18934, 0]
click at [447, 1050] on button "MOSTRAR MAIS" at bounding box center [398, 1069] width 163 height 38
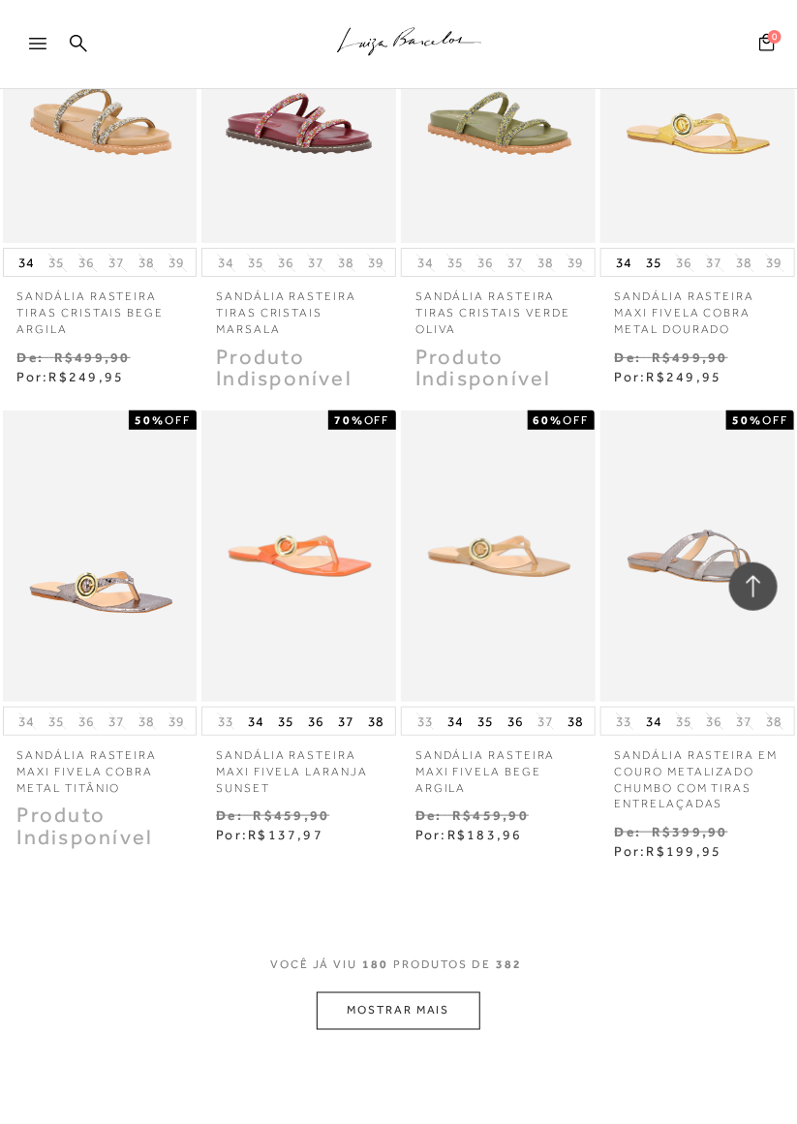
scroll to position [20411, 0]
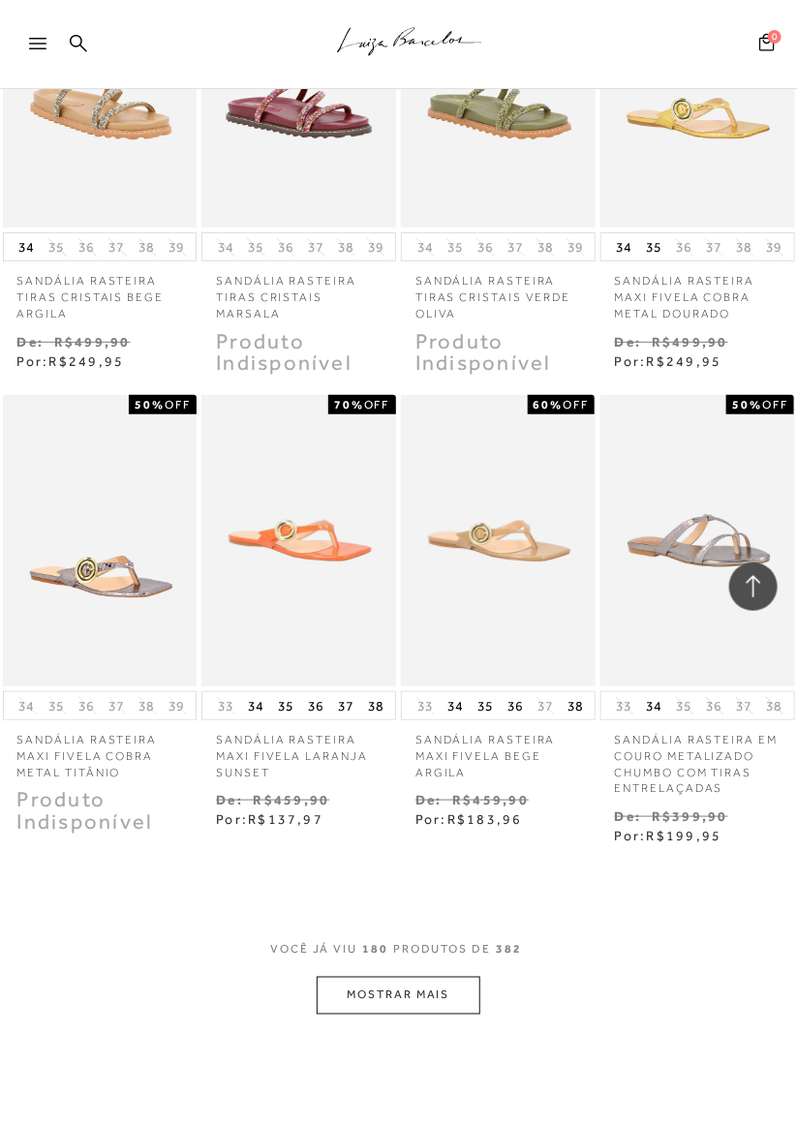
click at [443, 979] on button "MOSTRAR MAIS" at bounding box center [398, 996] width 163 height 38
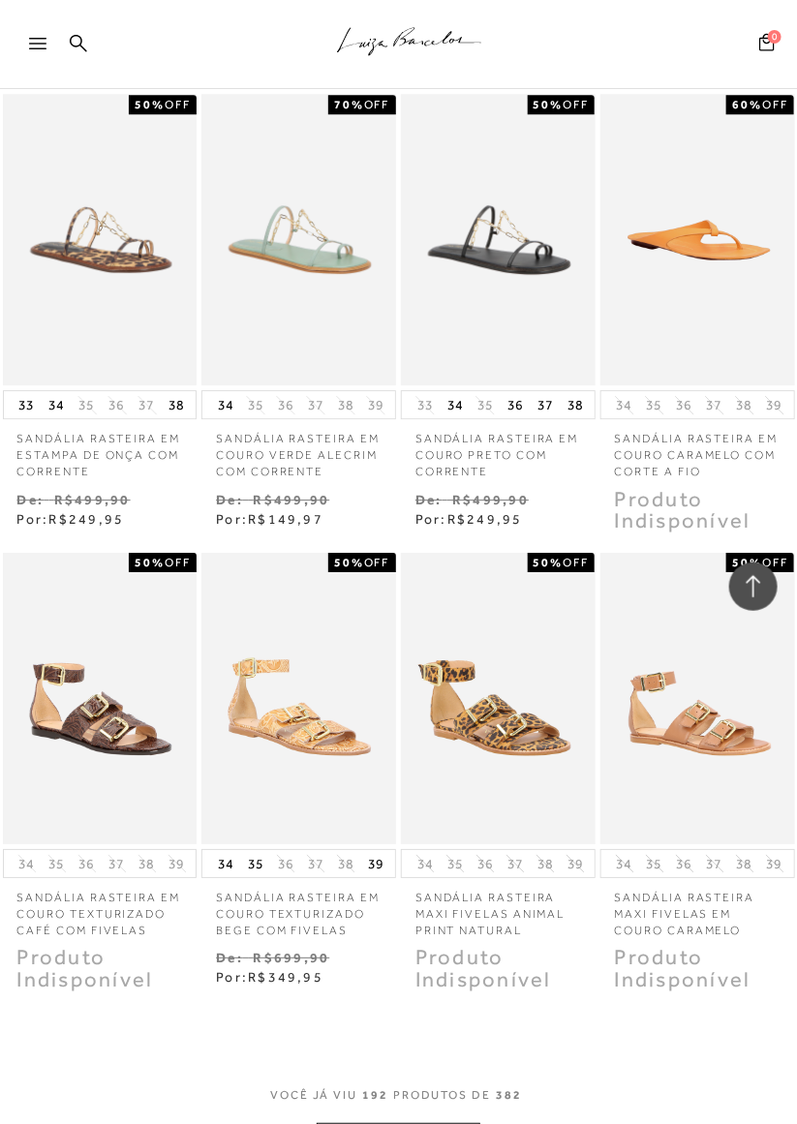
scroll to position [21661, 0]
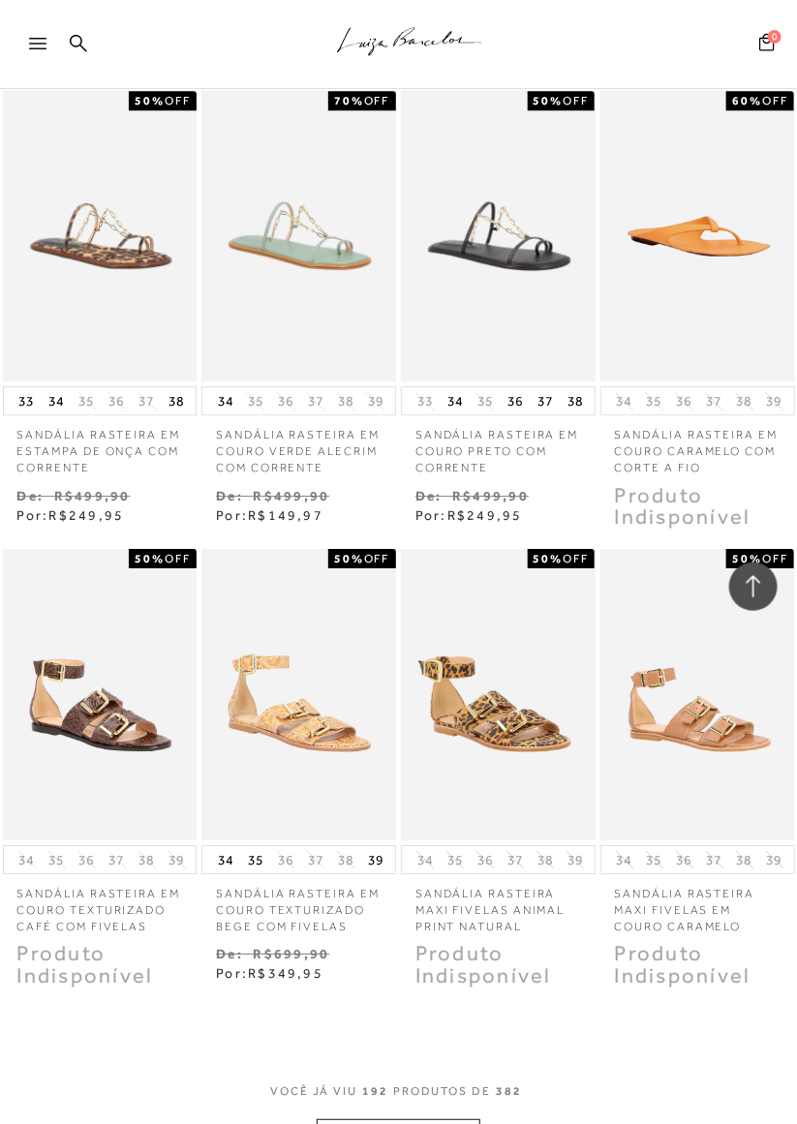
click at [442, 1119] on button "MOSTRAR MAIS" at bounding box center [398, 1138] width 163 height 38
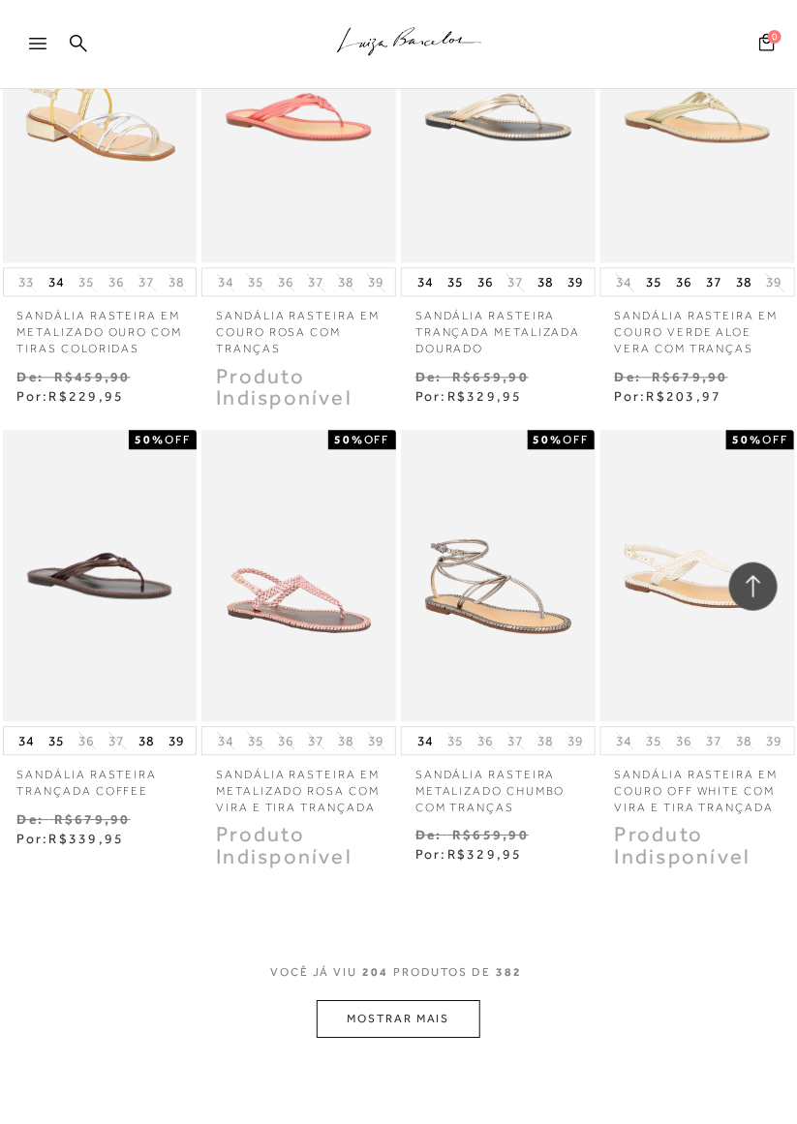
scroll to position [23180, 0]
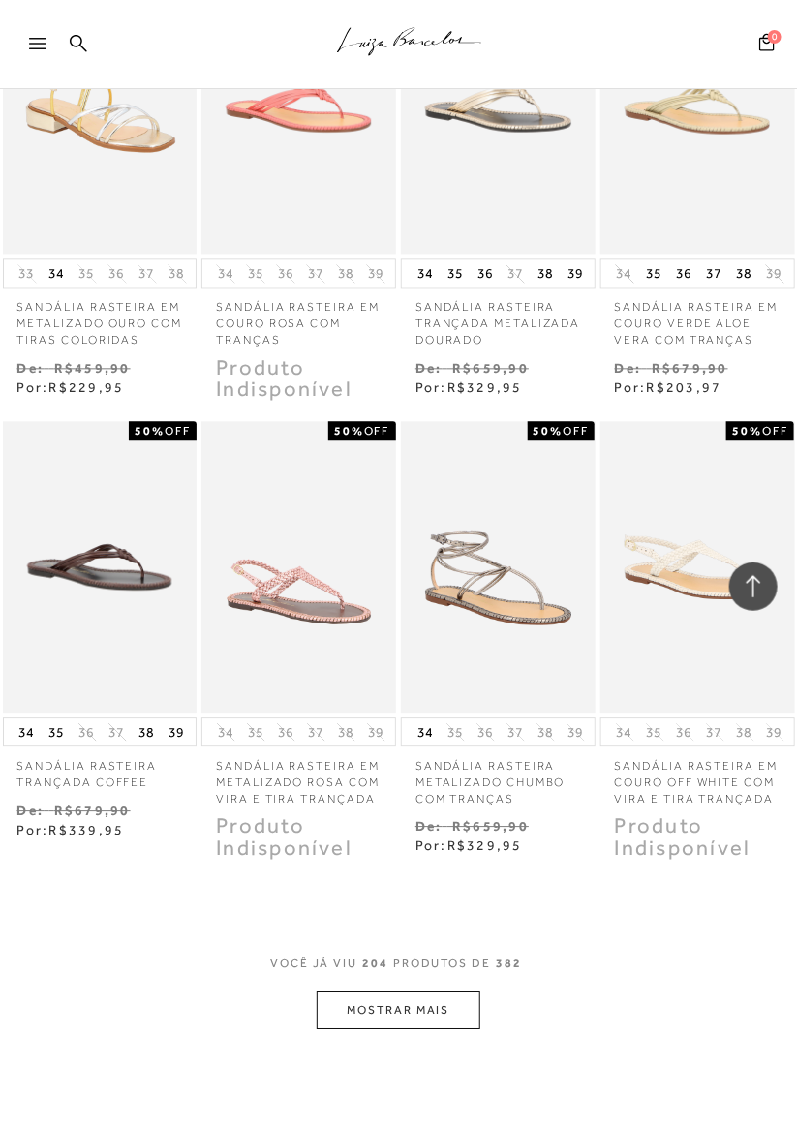
click at [463, 992] on button "MOSTRAR MAIS" at bounding box center [398, 1011] width 163 height 38
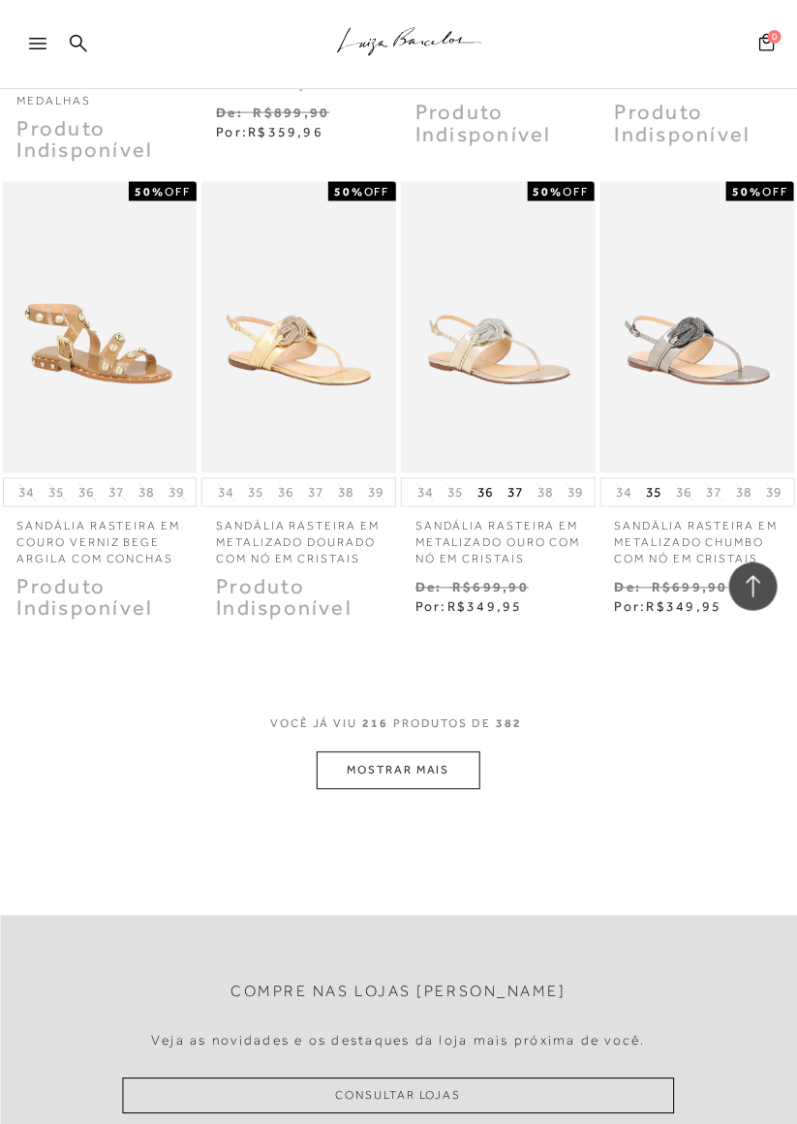
scroll to position [24825, 0]
click at [442, 760] on button "MOSTRAR MAIS" at bounding box center [398, 770] width 163 height 38
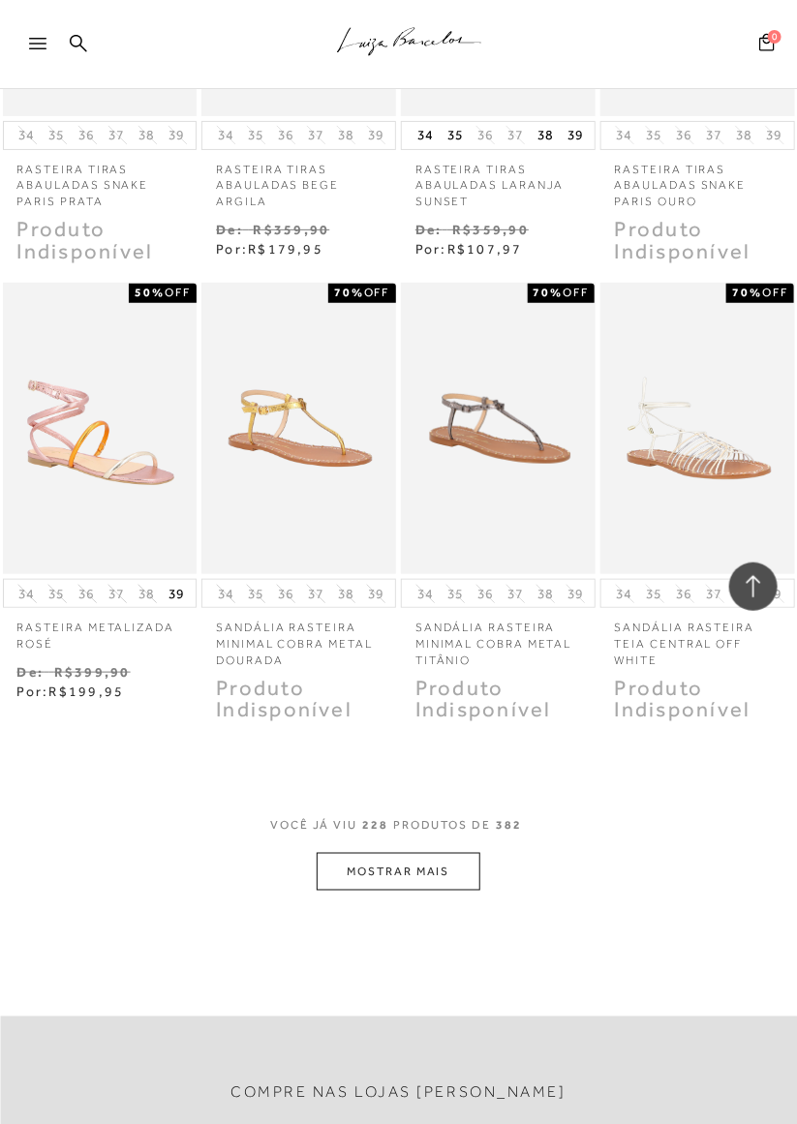
scroll to position [26100, 0]
click at [447, 860] on button "MOSTRAR MAIS" at bounding box center [398, 871] width 163 height 38
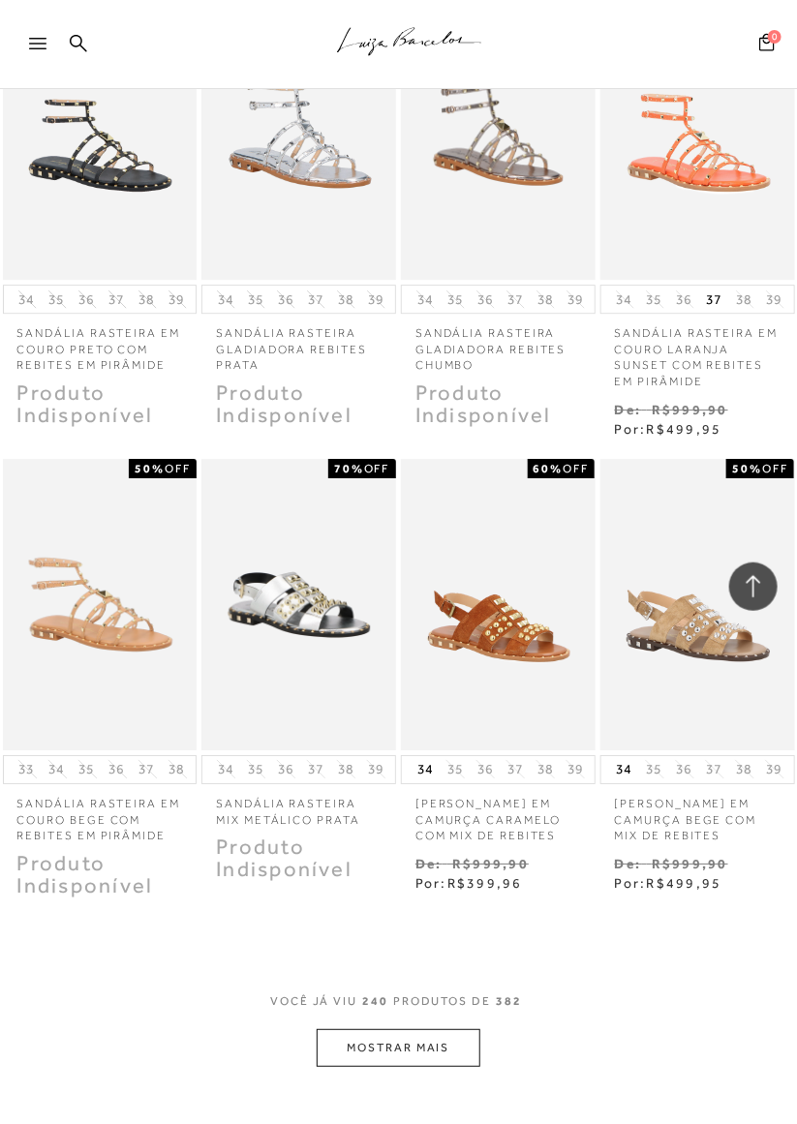
scroll to position [27296, 0]
click at [447, 1063] on button "MOSTRAR MAIS" at bounding box center [398, 1047] width 163 height 38
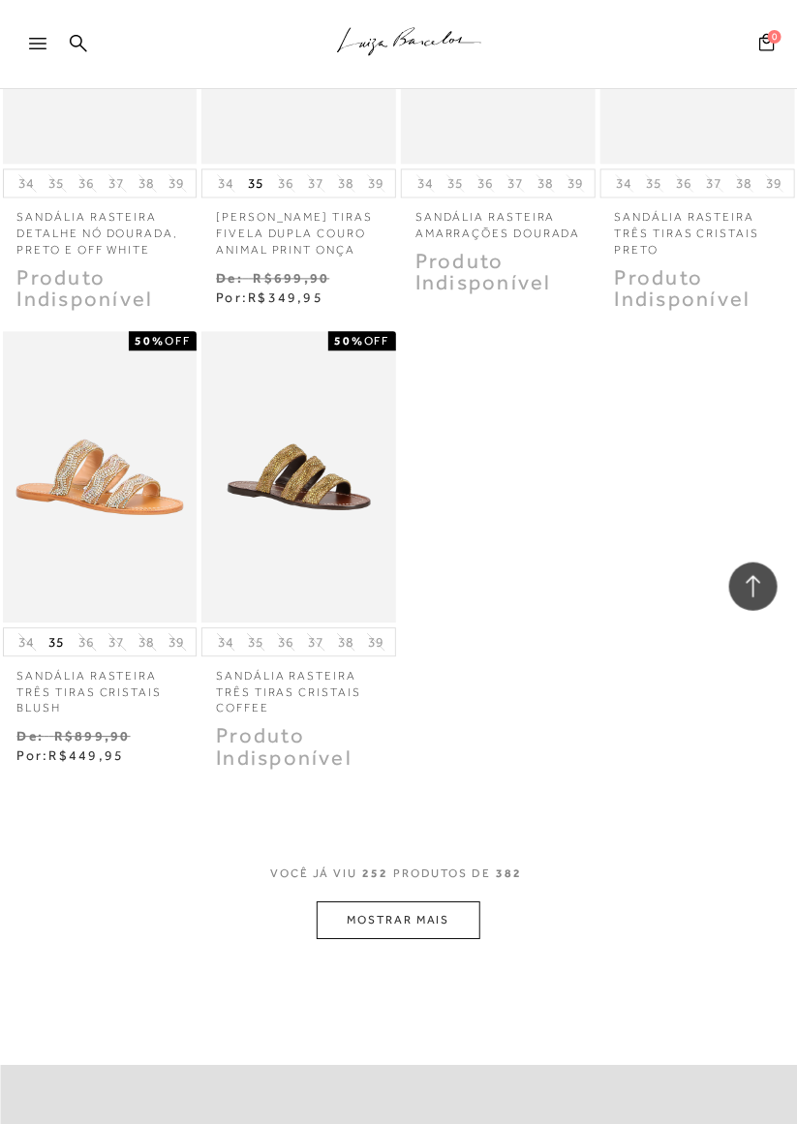
scroll to position [28799, 0]
click at [449, 939] on button "MOSTRAR MAIS" at bounding box center [398, 920] width 163 height 38
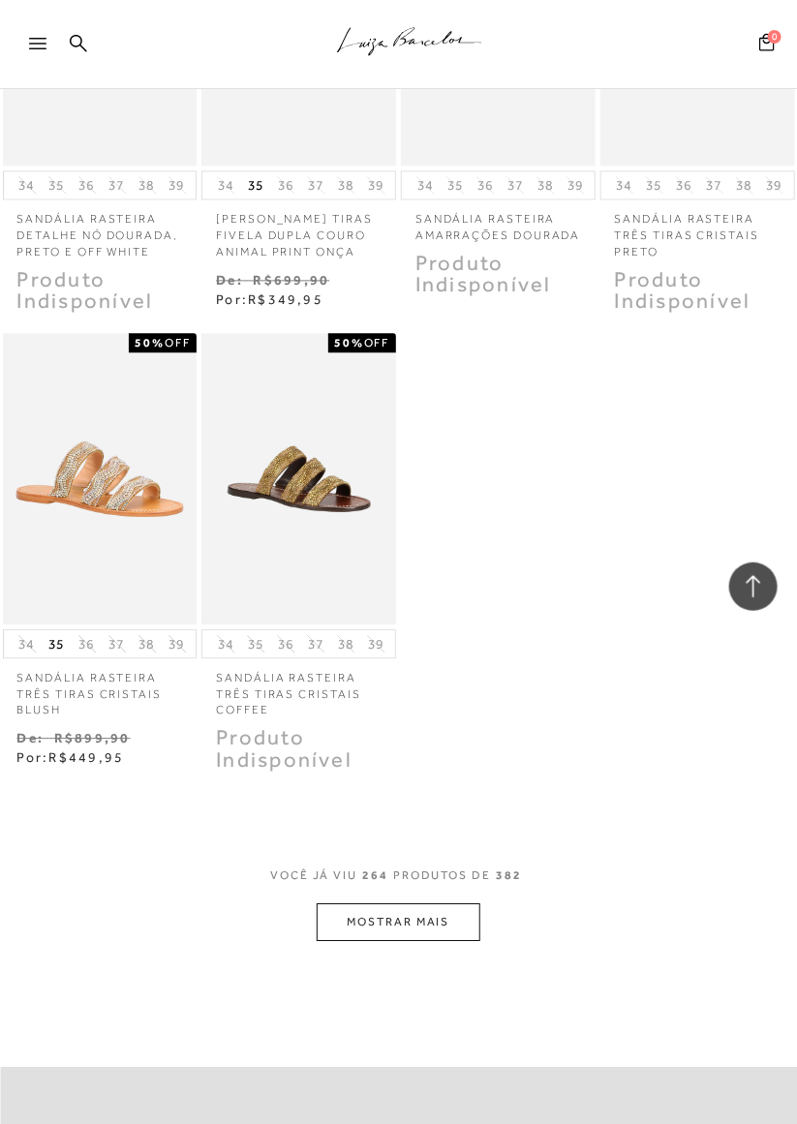
click at [37, 38] on icon at bounding box center [37, 44] width 17 height 12
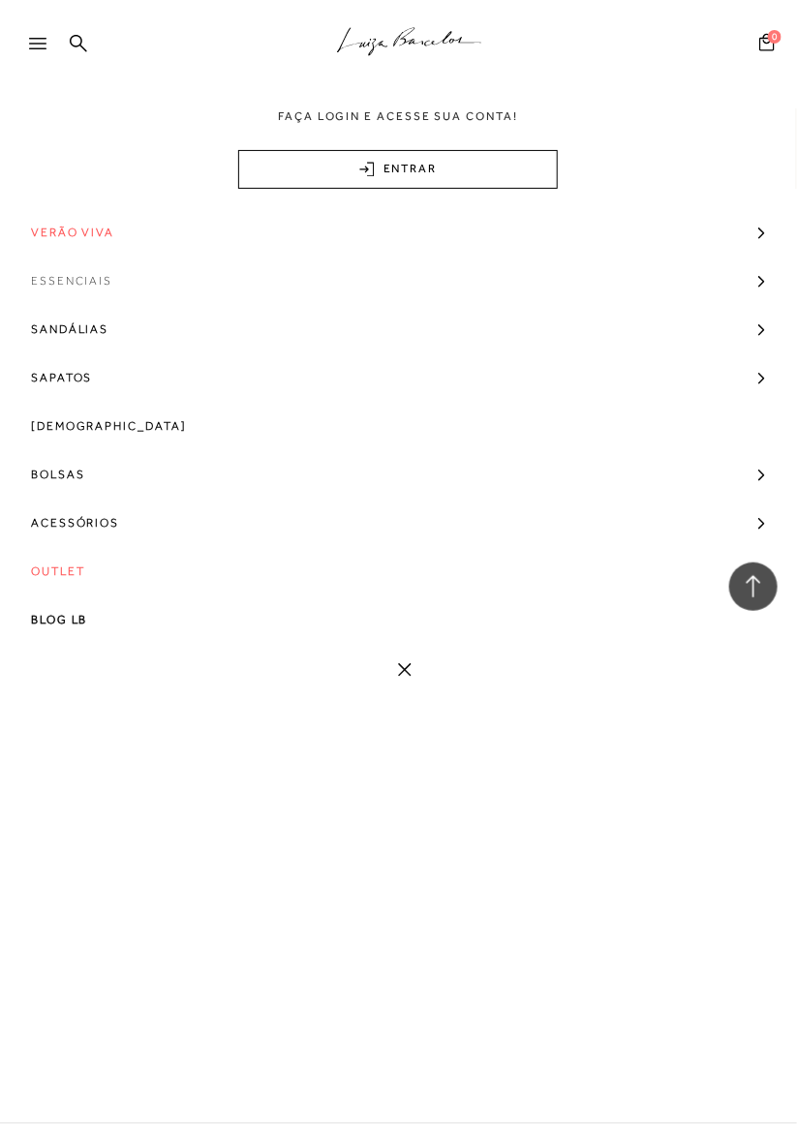
click at [53, 285] on span "Essenciais" at bounding box center [71, 281] width 81 height 48
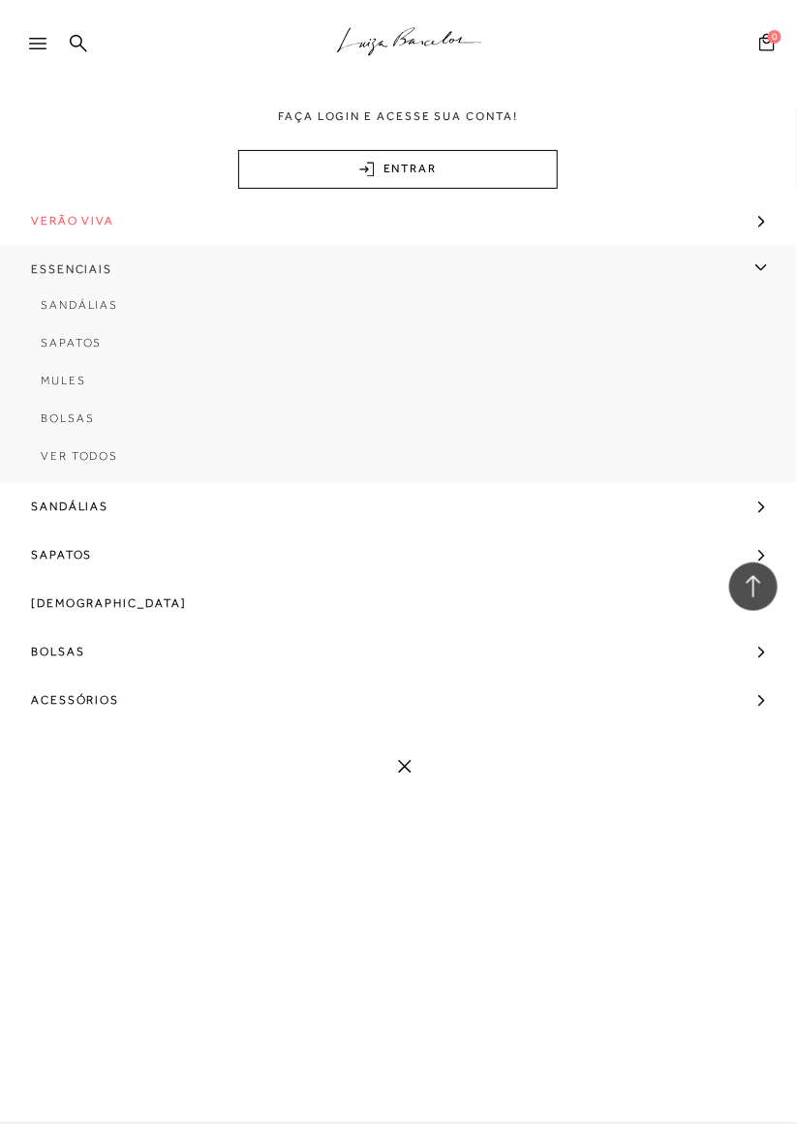
scroll to position [11, 0]
click at [43, 279] on span "Essenciais" at bounding box center [71, 270] width 81 height 48
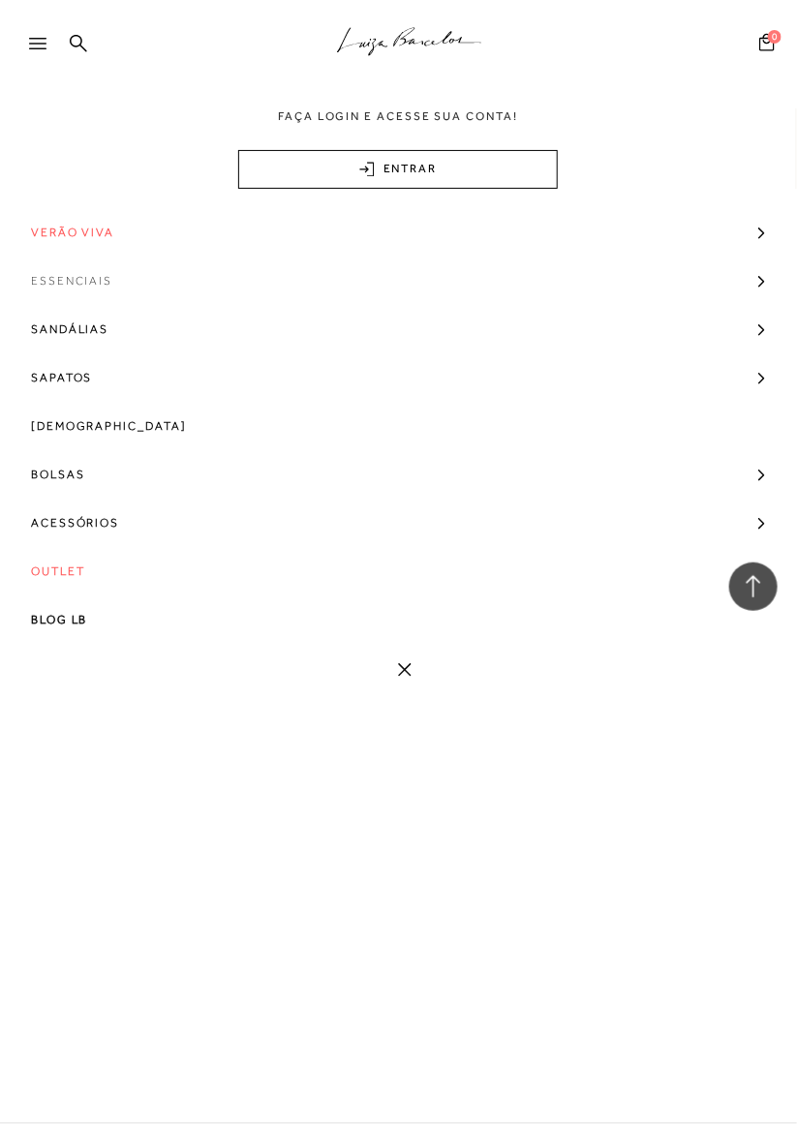
scroll to position [0, 0]
click at [52, 234] on span "Verão Viva" at bounding box center [72, 232] width 83 height 48
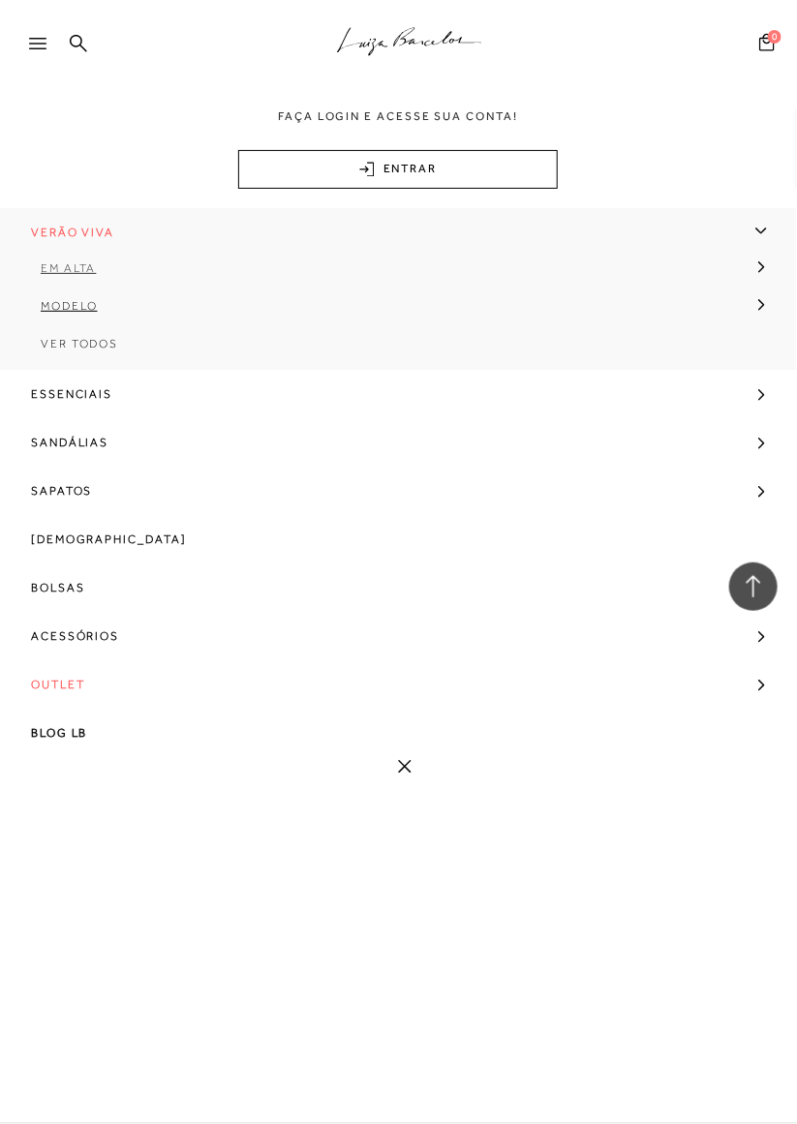
click at [62, 276] on link "Em alta" at bounding box center [392, 276] width 784 height 38
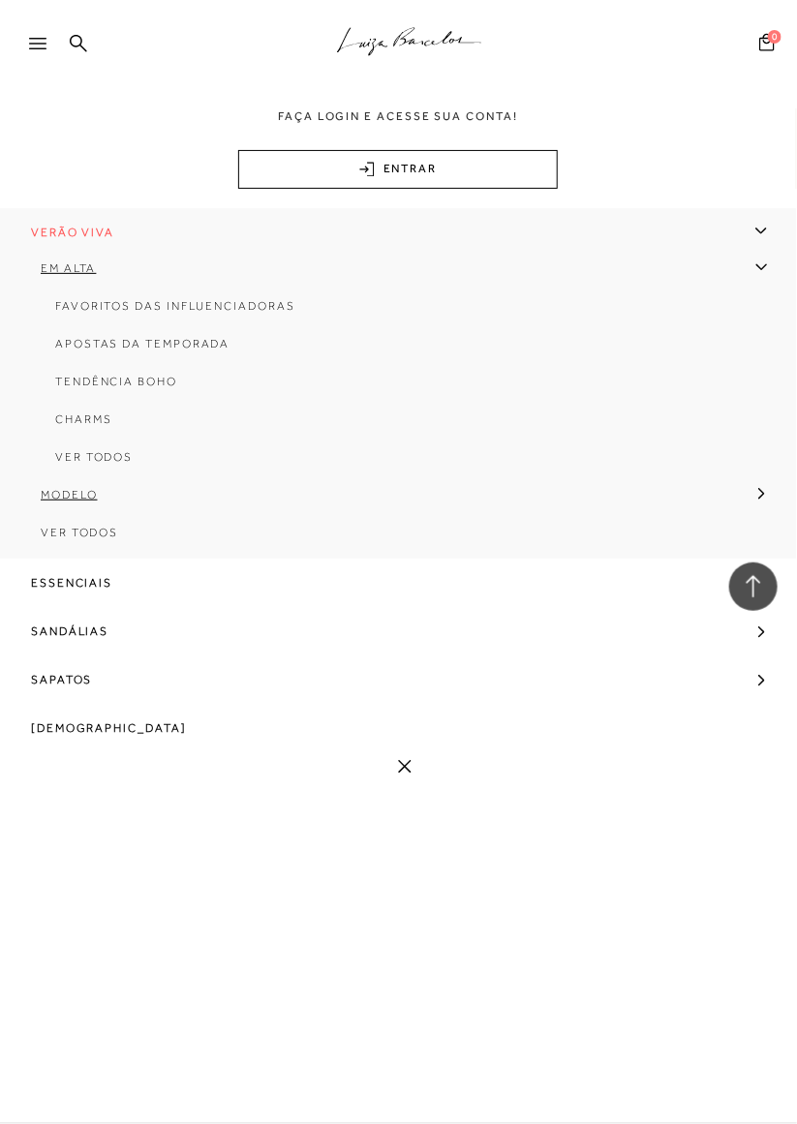
click at [31, 55] on div at bounding box center [46, 49] width 35 height 29
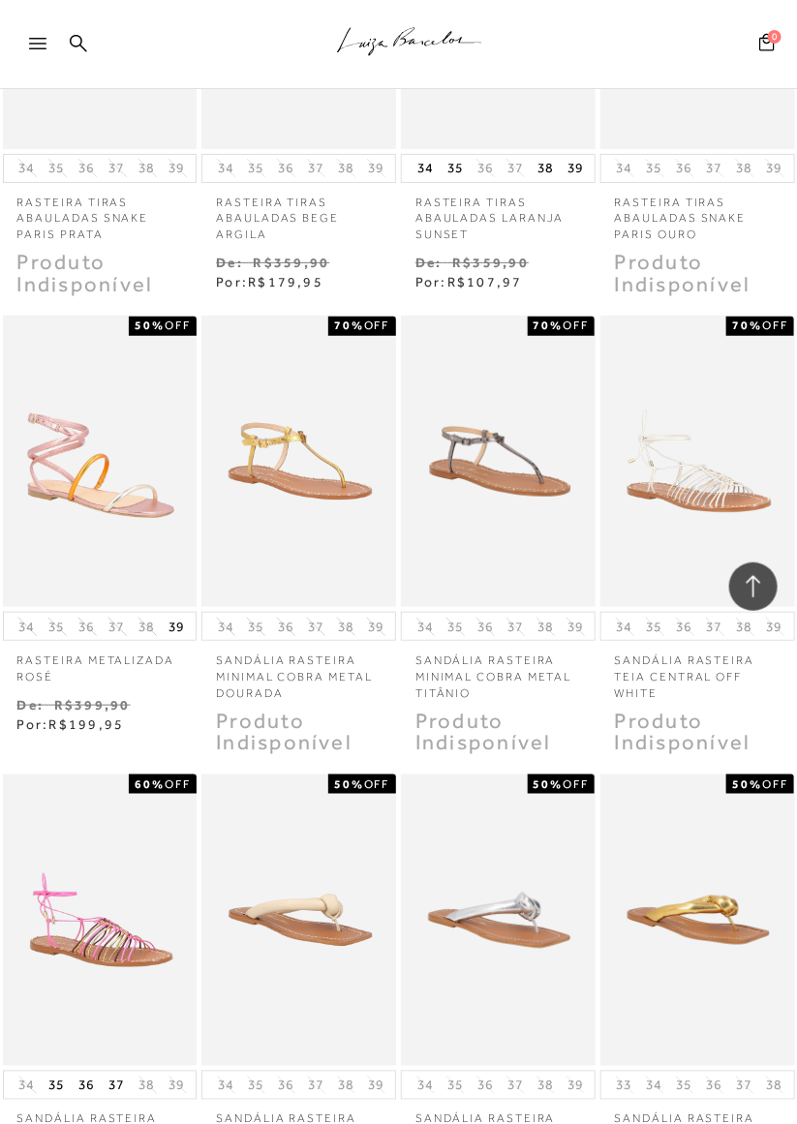
click at [379, 46] on icon ".a{fill-rule:evenodd;stroke:#000!important;stroke-width:0!important;}" at bounding box center [409, 41] width 145 height 41
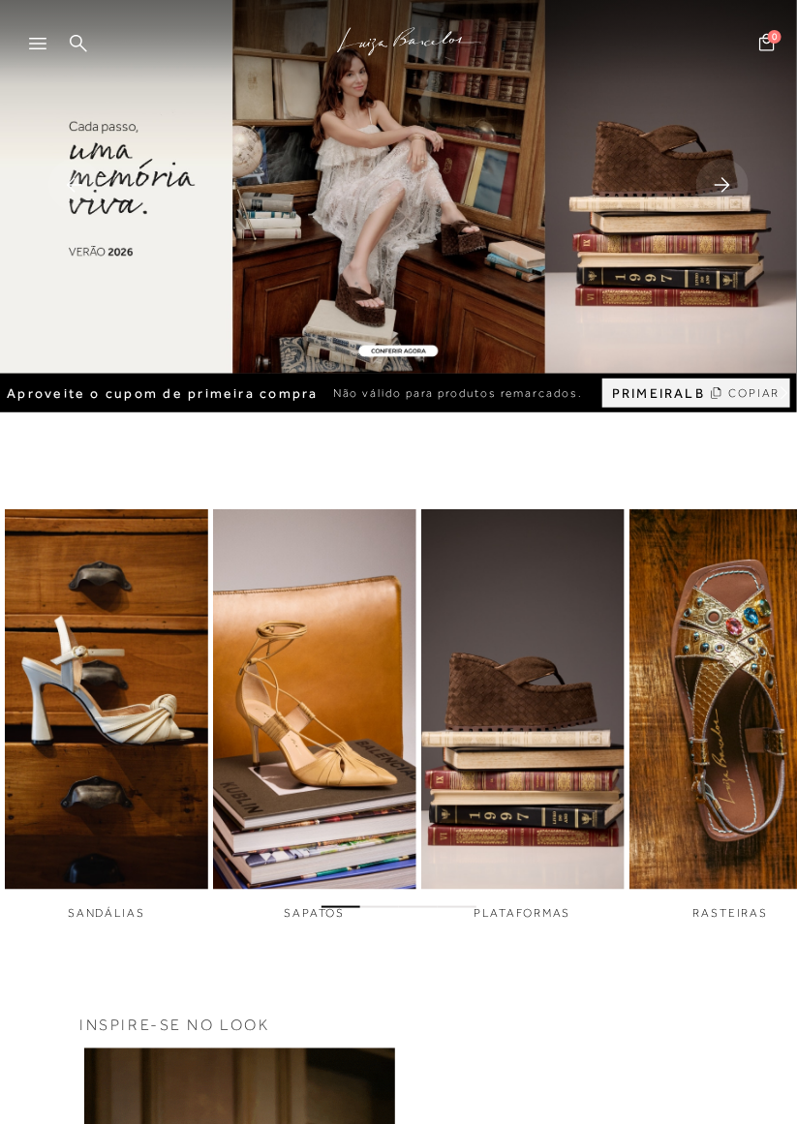
click at [733, 192] on rect at bounding box center [722, 185] width 52 height 52
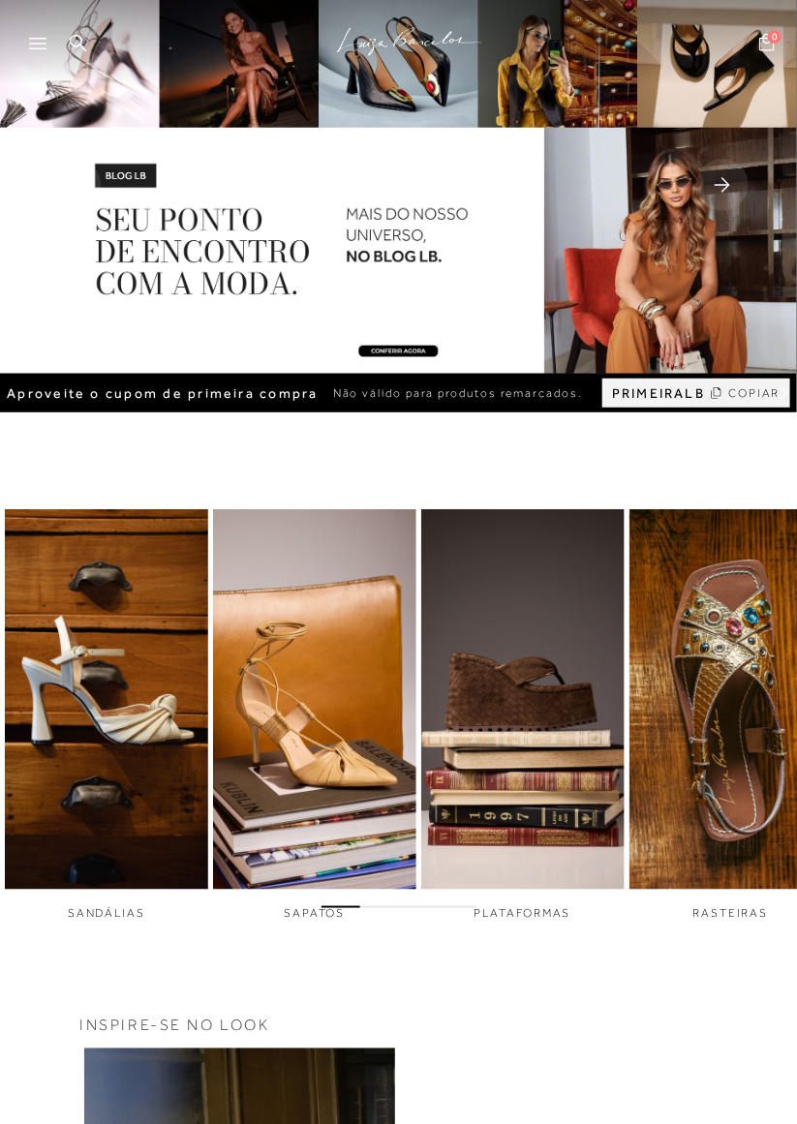
click at [718, 192] on rect at bounding box center [722, 185] width 52 height 52
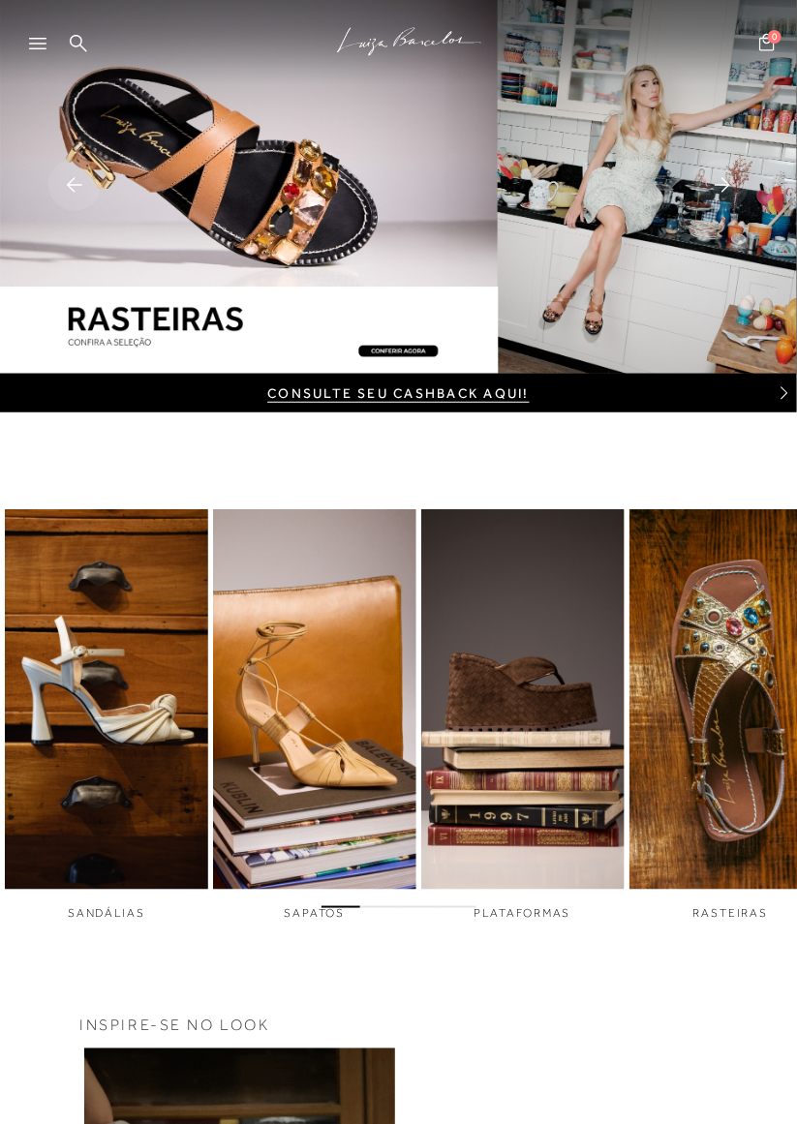
click at [738, 183] on rect at bounding box center [722, 185] width 52 height 52
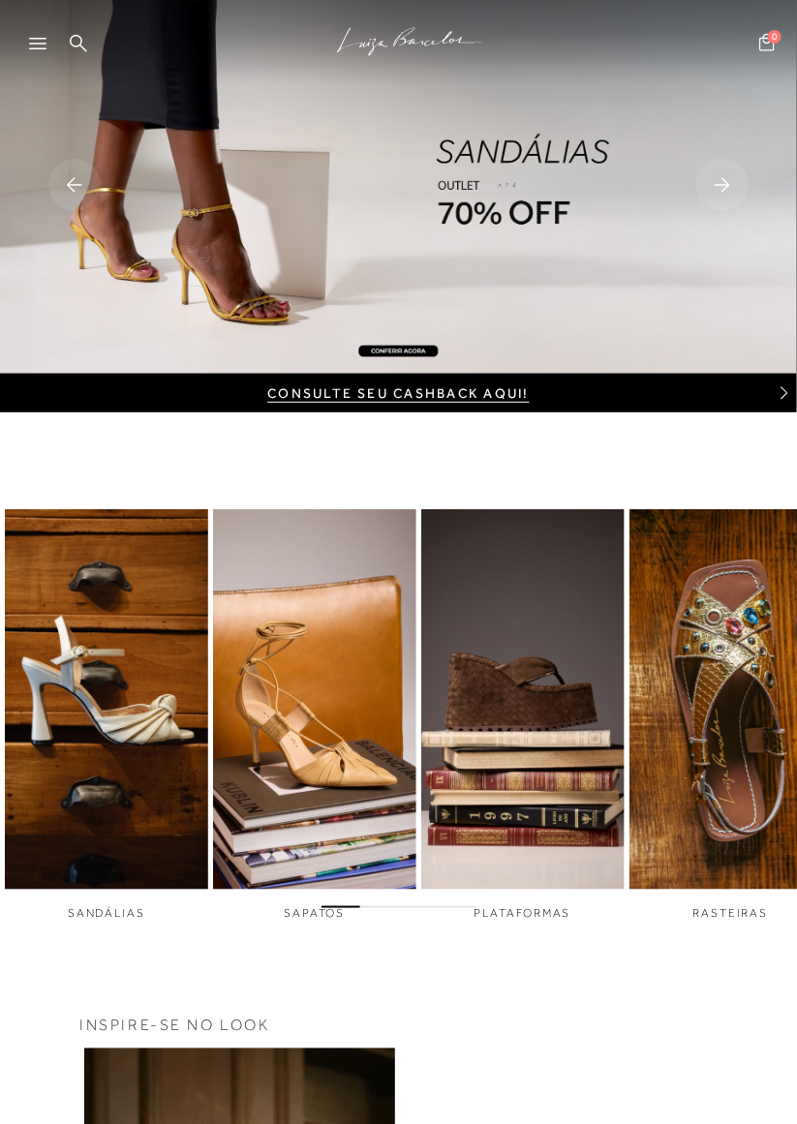
click at [718, 189] on rect at bounding box center [722, 185] width 52 height 52
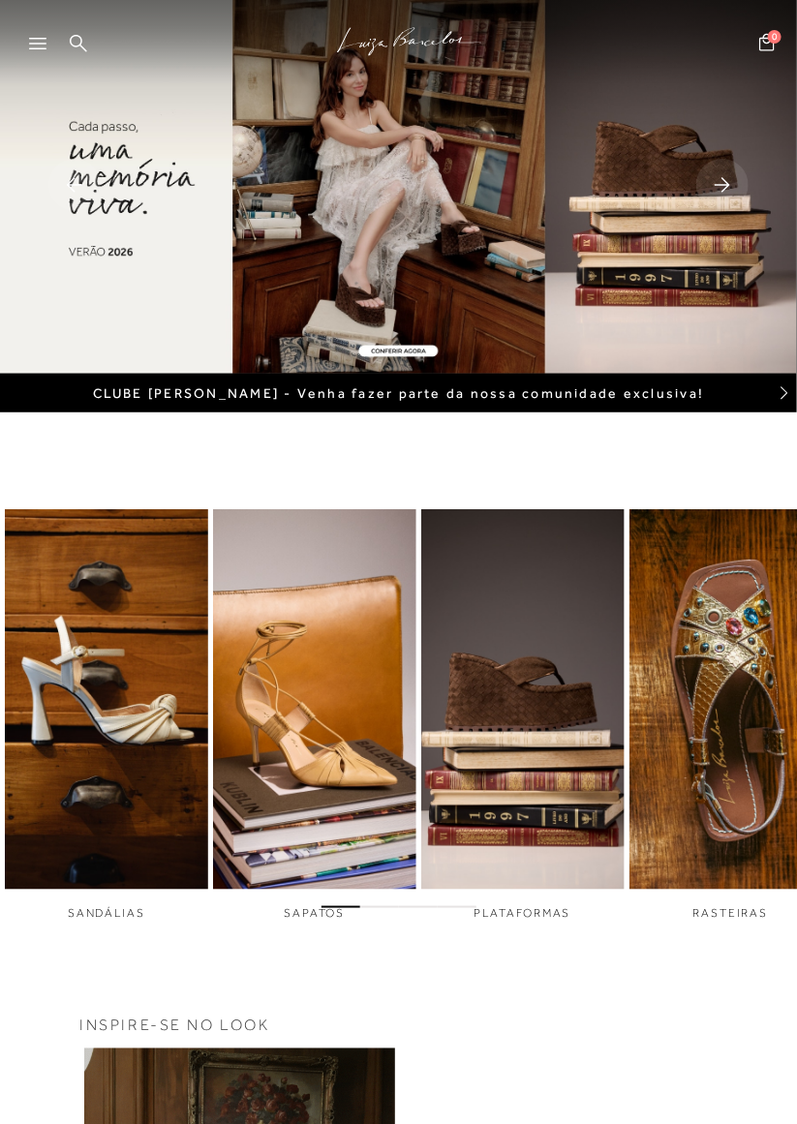
click at [63, 199] on rect at bounding box center [74, 185] width 52 height 52
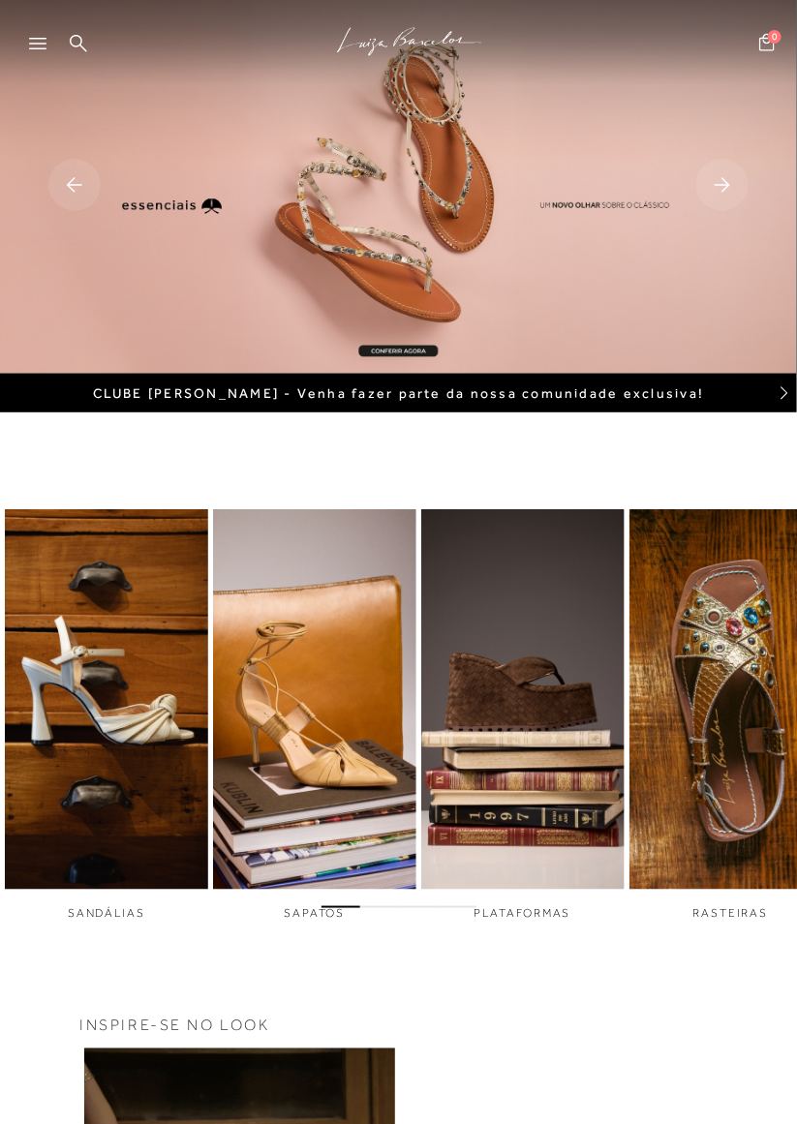
click at [428, 202] on img at bounding box center [398, 187] width 797 height 374
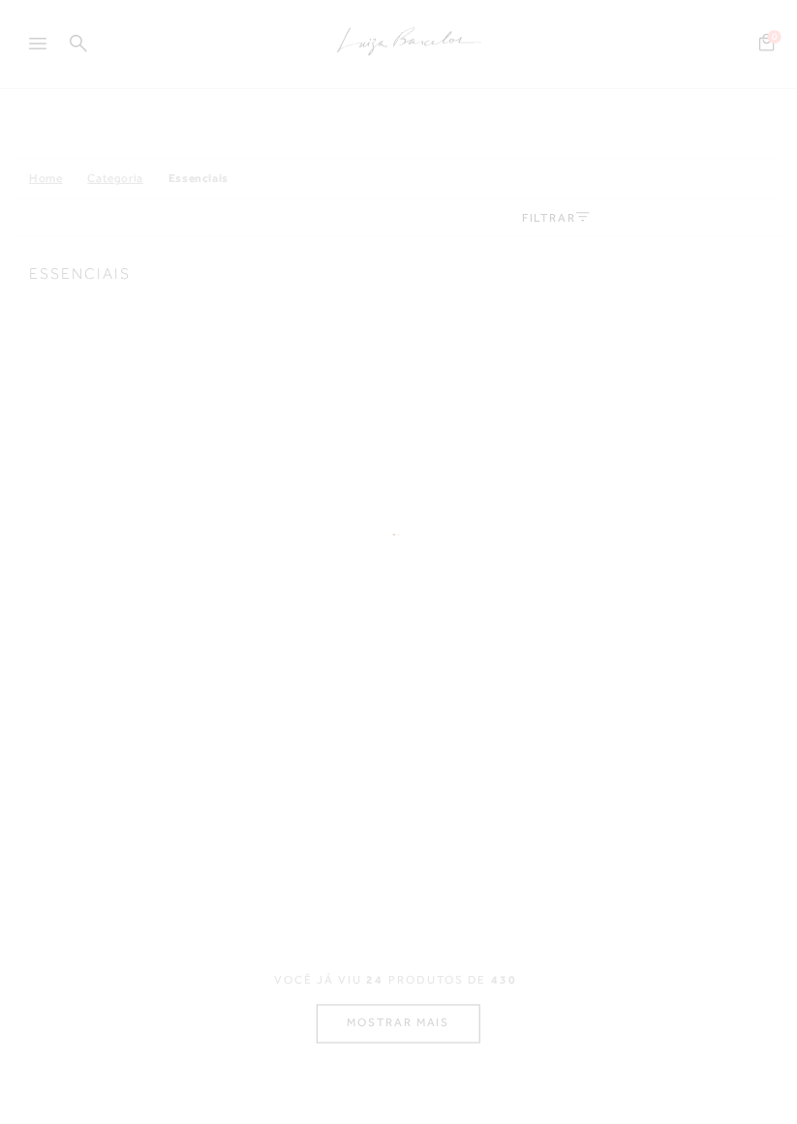
click at [398, 350] on div at bounding box center [398, 562] width 797 height 1124
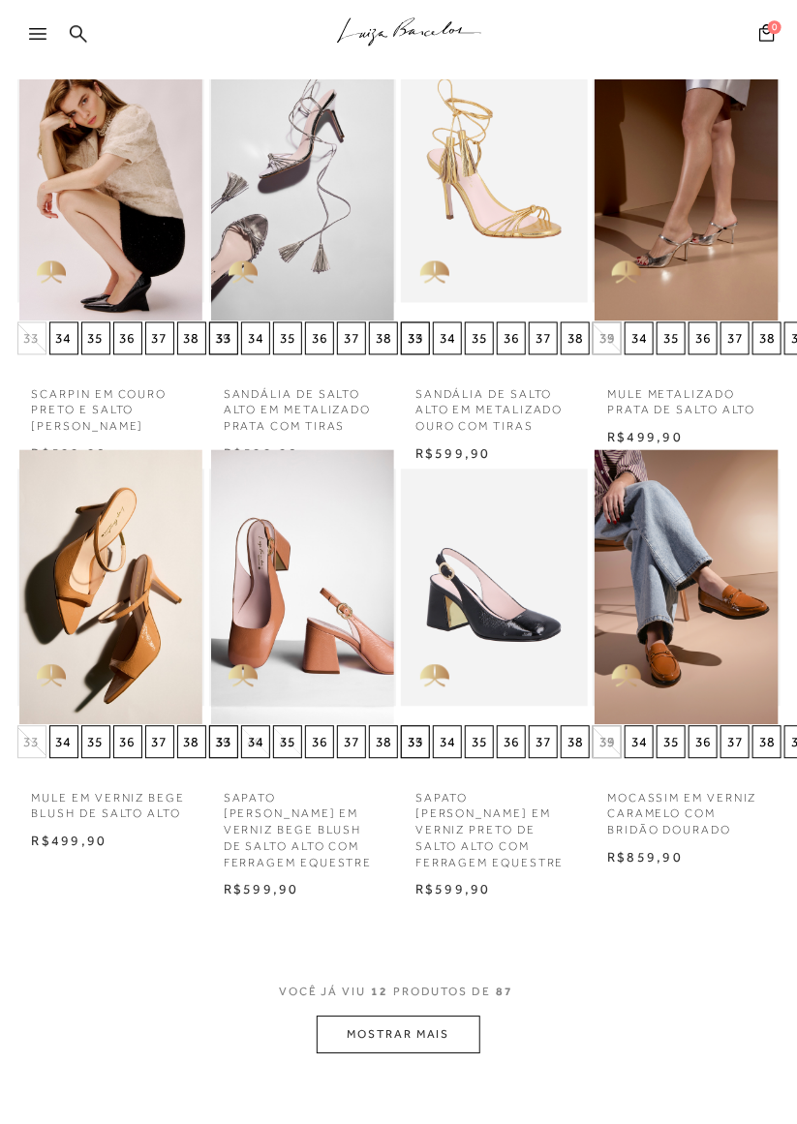
scroll to position [678, 0]
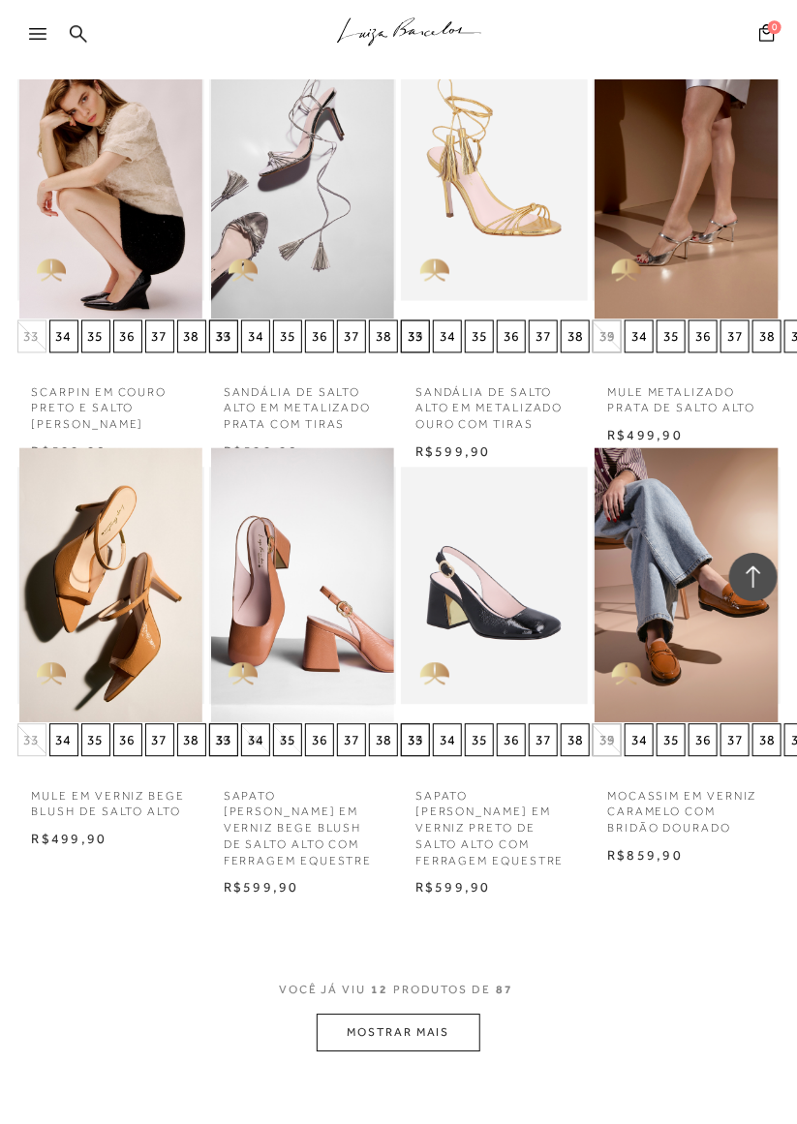
click at [441, 1026] on button "MOSTRAR MAIS" at bounding box center [398, 1042] width 163 height 38
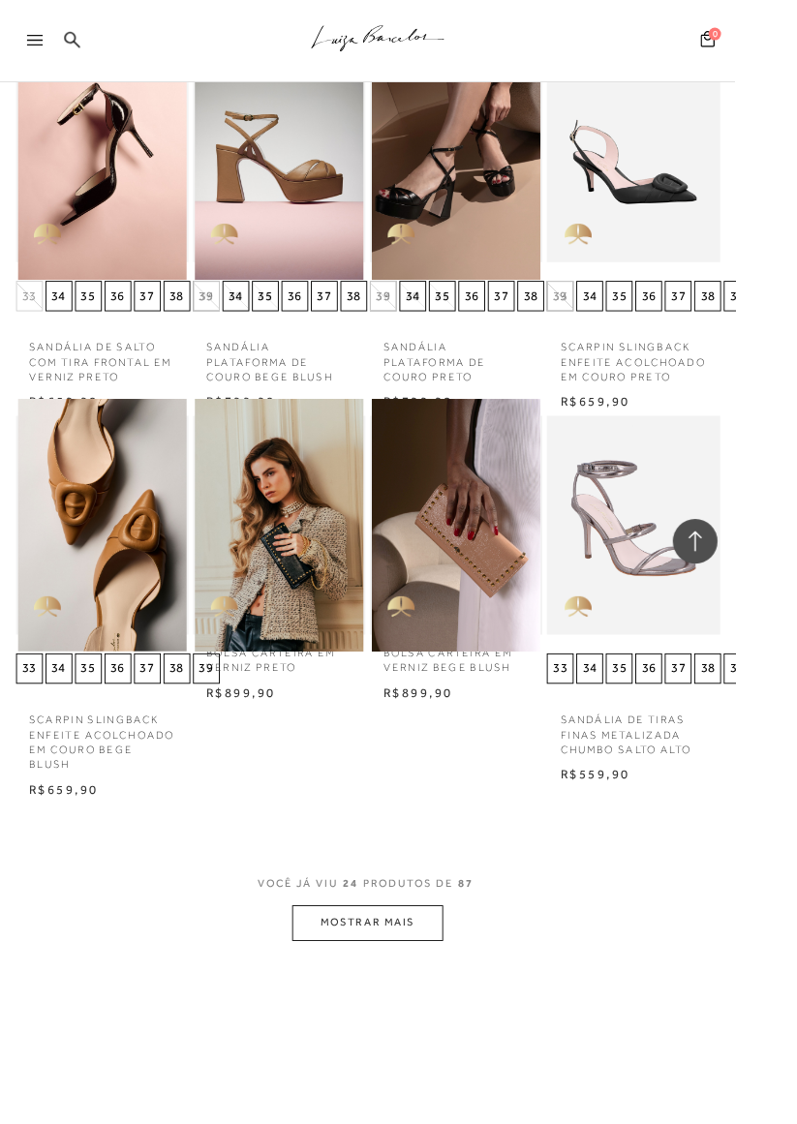
scroll to position [1952, 0]
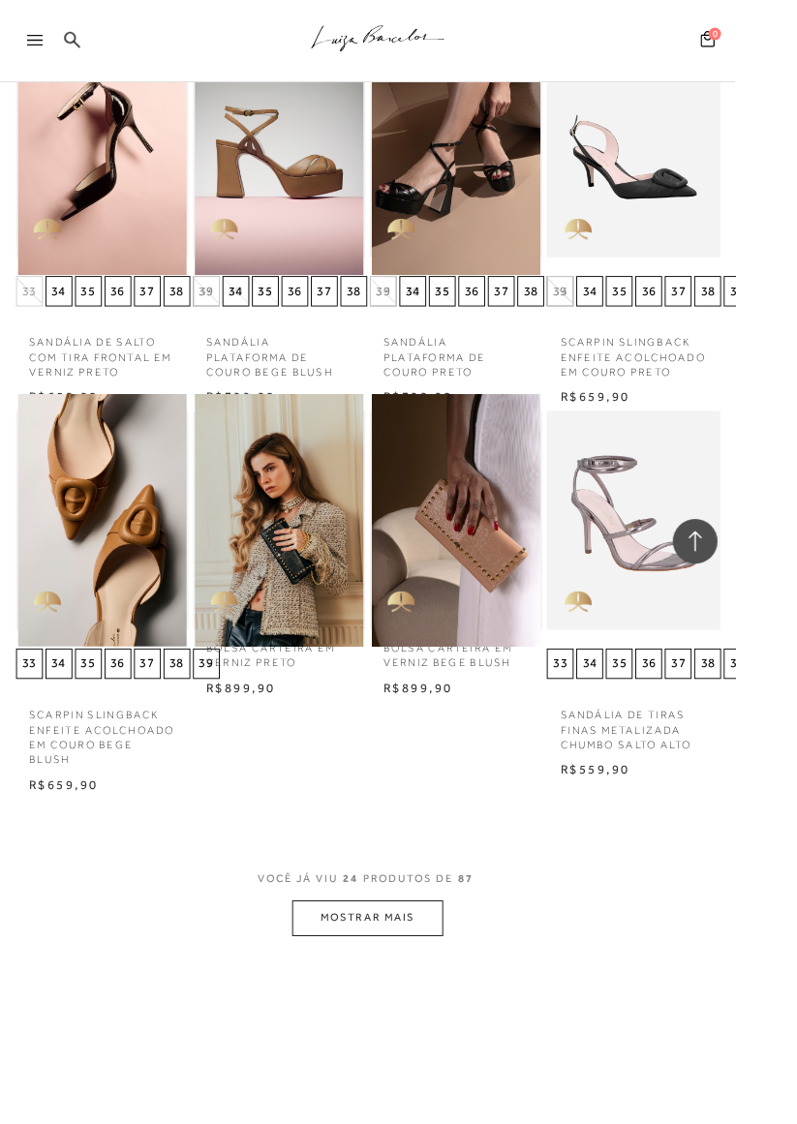
click at [440, 991] on button "MOSTRAR MAIS" at bounding box center [398, 995] width 163 height 38
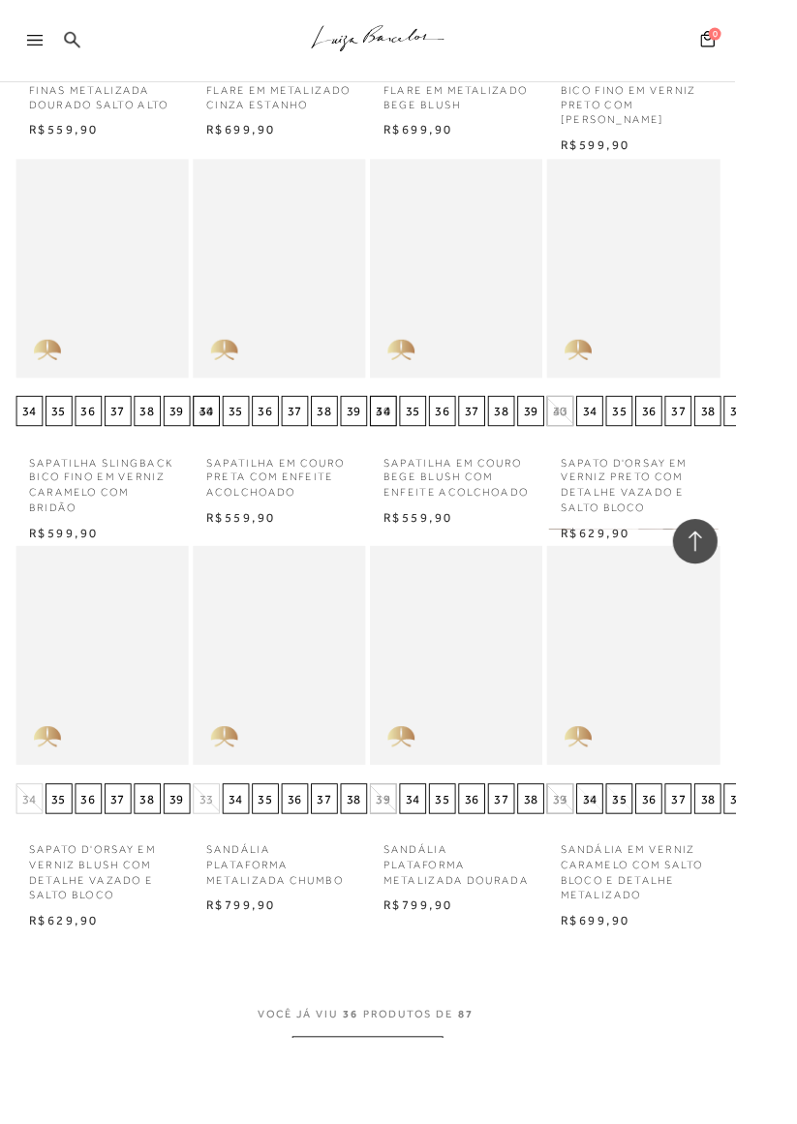
scroll to position [3066, 0]
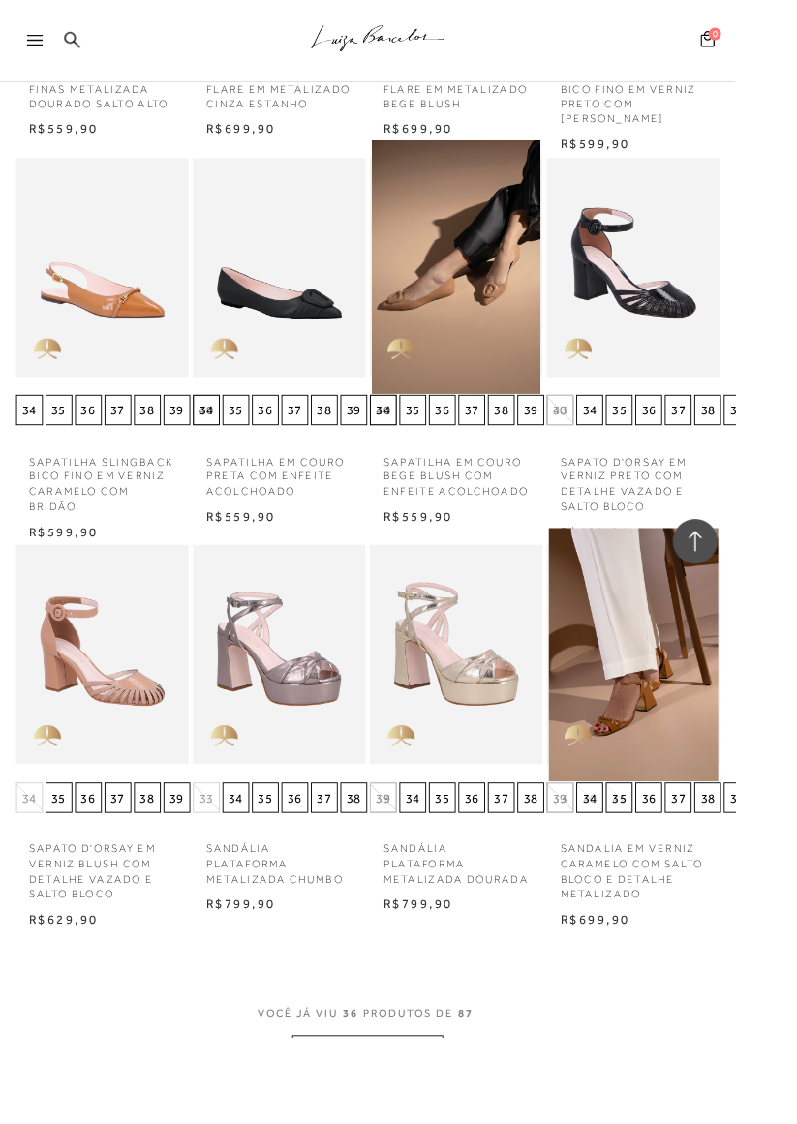
click at [443, 1122] on button "MOSTRAR MAIS" at bounding box center [398, 1141] width 163 height 38
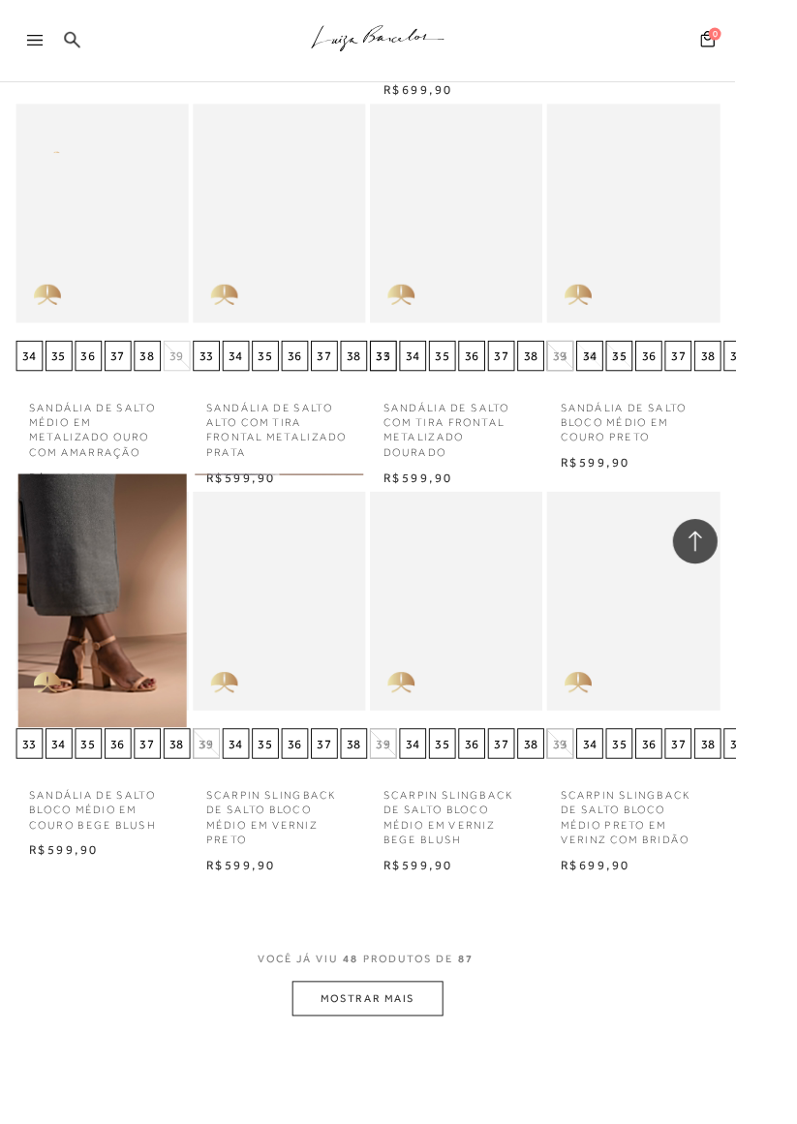
scroll to position [4405, 0]
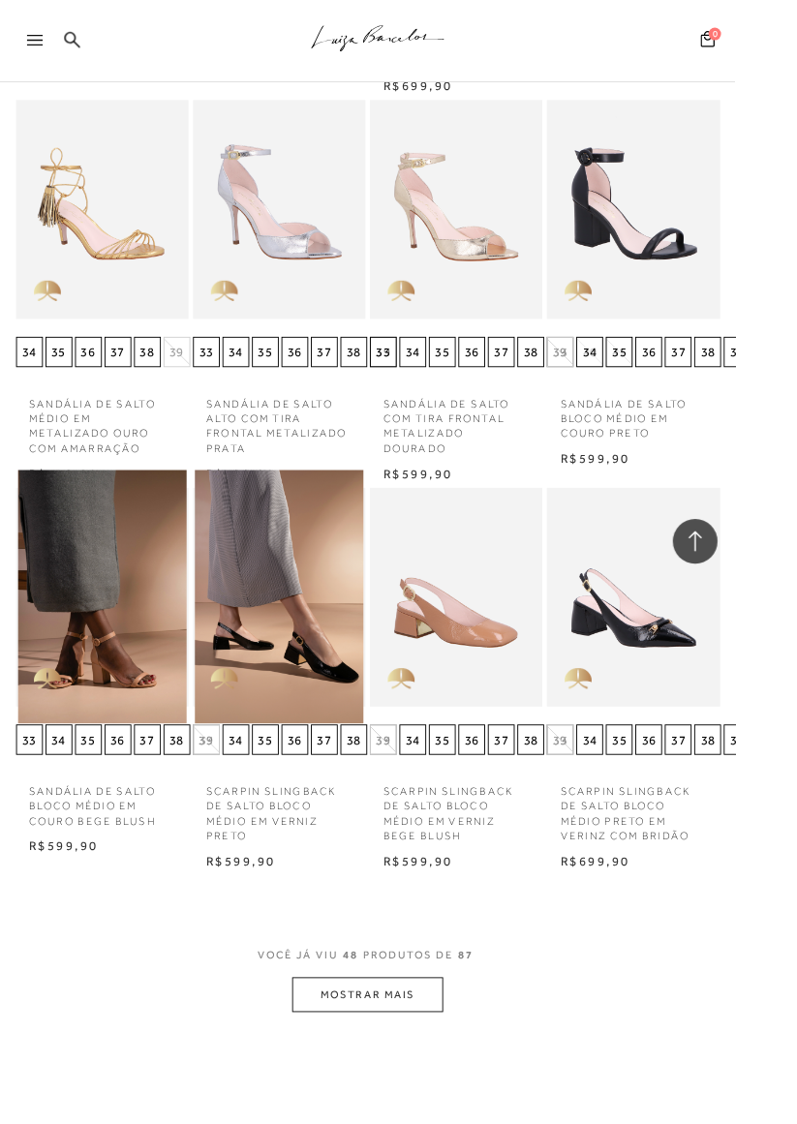
click at [447, 1059] on button "MOSTRAR MAIS" at bounding box center [398, 1078] width 163 height 38
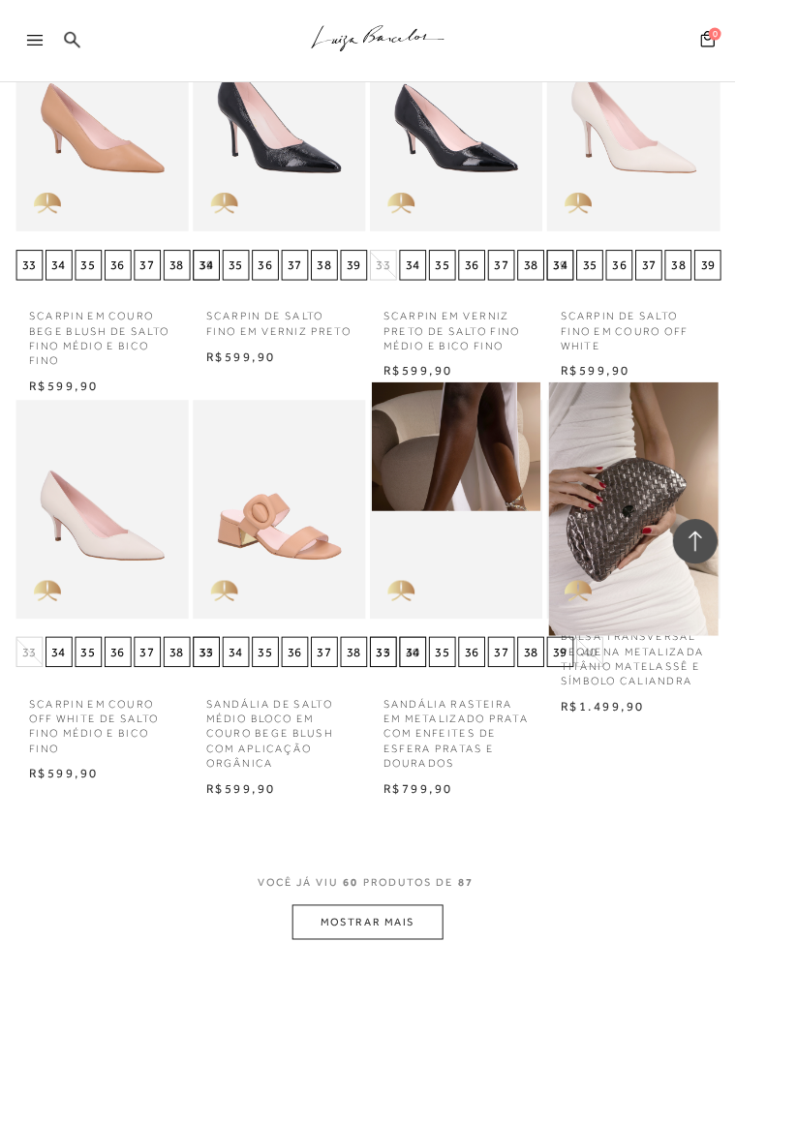
scroll to position [5762, 0]
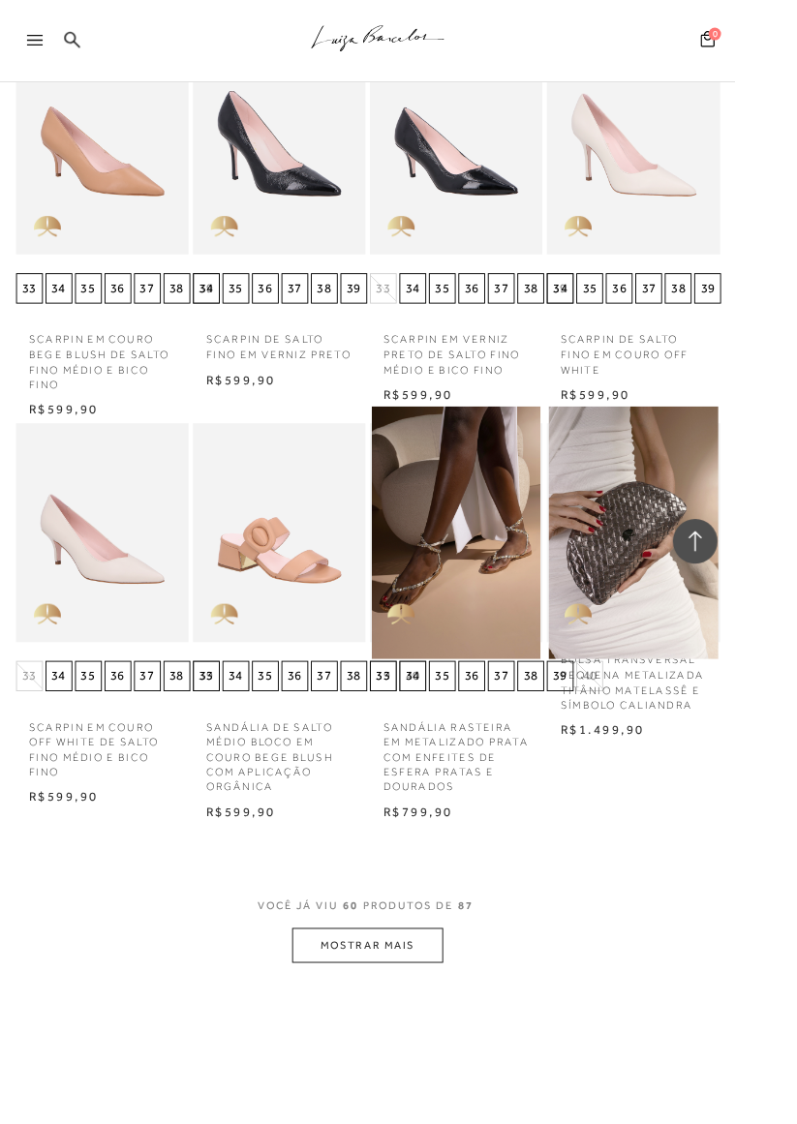
scroll to position [7011, 0]
click at [419, 1006] on button "MOSTRAR MAIS" at bounding box center [398, 1025] width 163 height 38
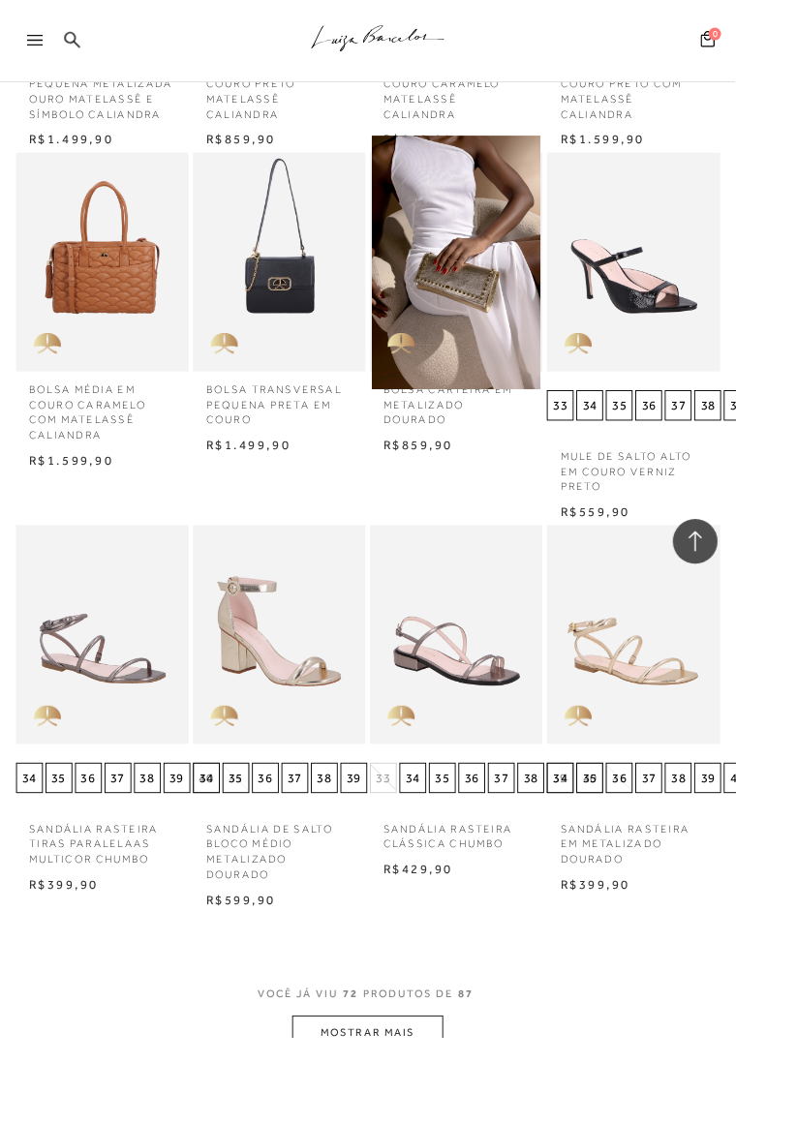
scroll to position [8089, 0]
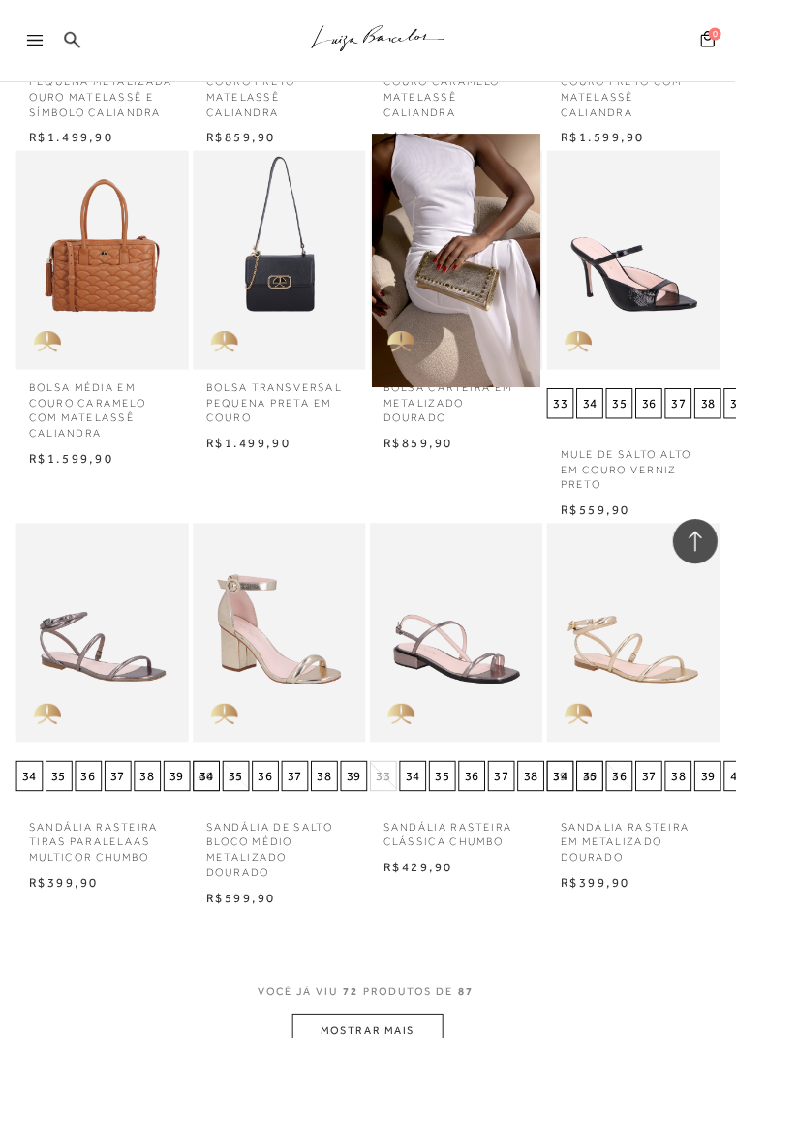
click at [443, 1099] on button "MOSTRAR MAIS" at bounding box center [398, 1118] width 163 height 38
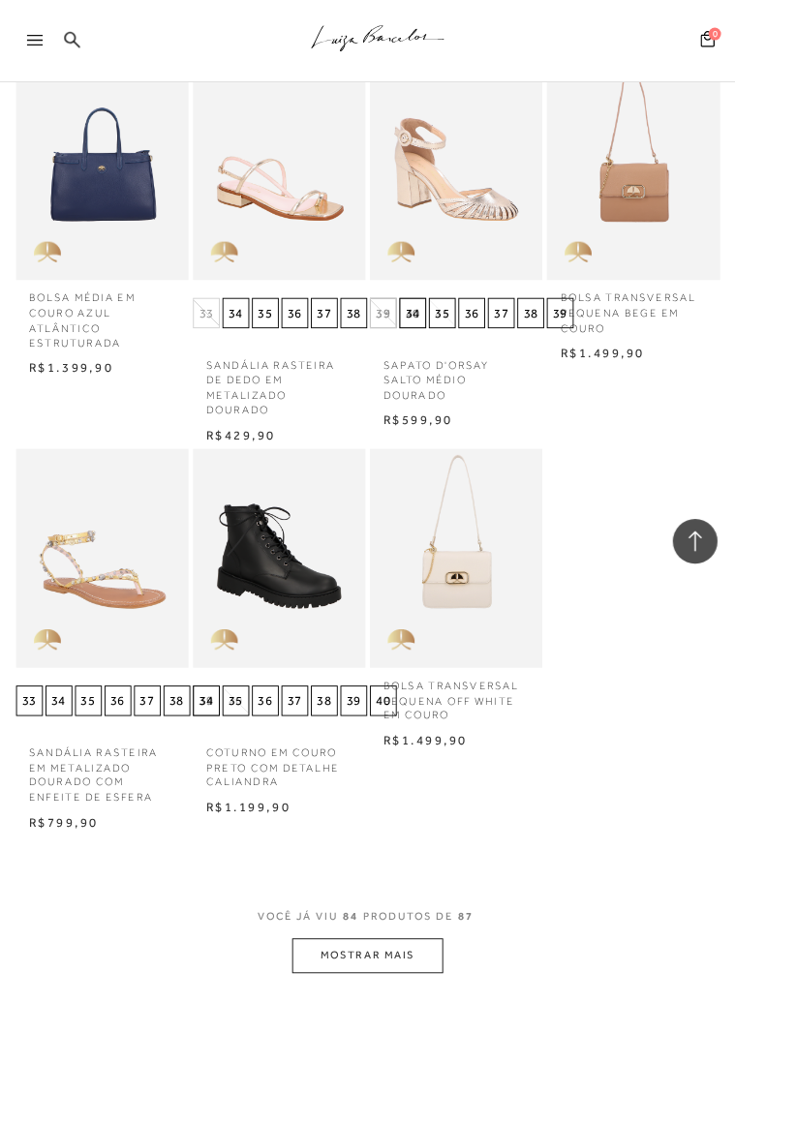
scroll to position [9432, 0]
click at [426, 1016] on button "MOSTRAR MAIS" at bounding box center [398, 1035] width 163 height 38
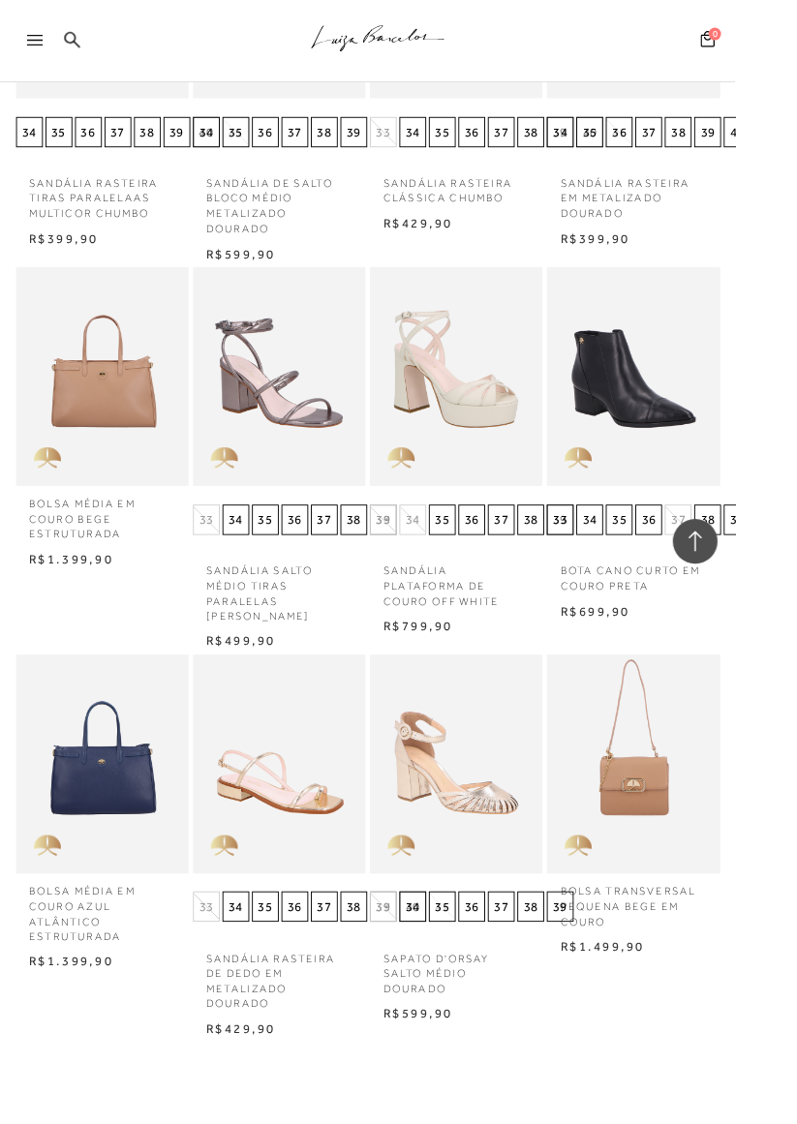
scroll to position [8785, 0]
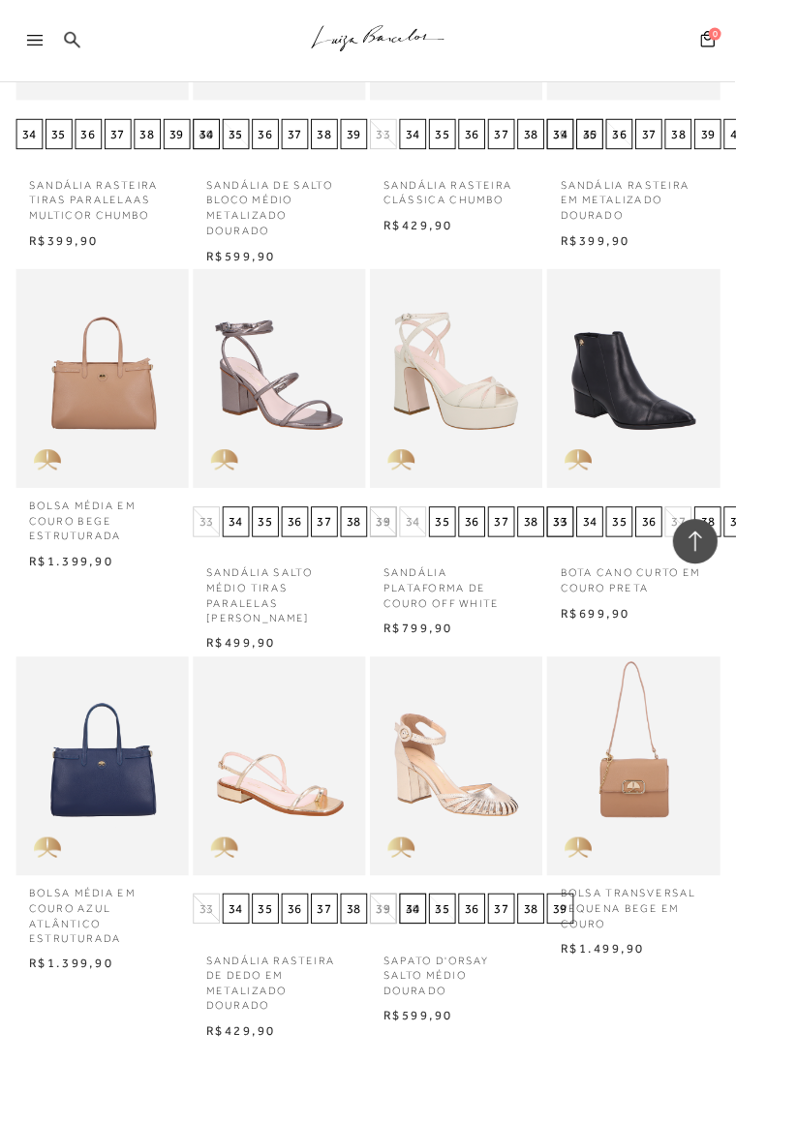
click at [35, 63] on div at bounding box center [46, 49] width 35 height 29
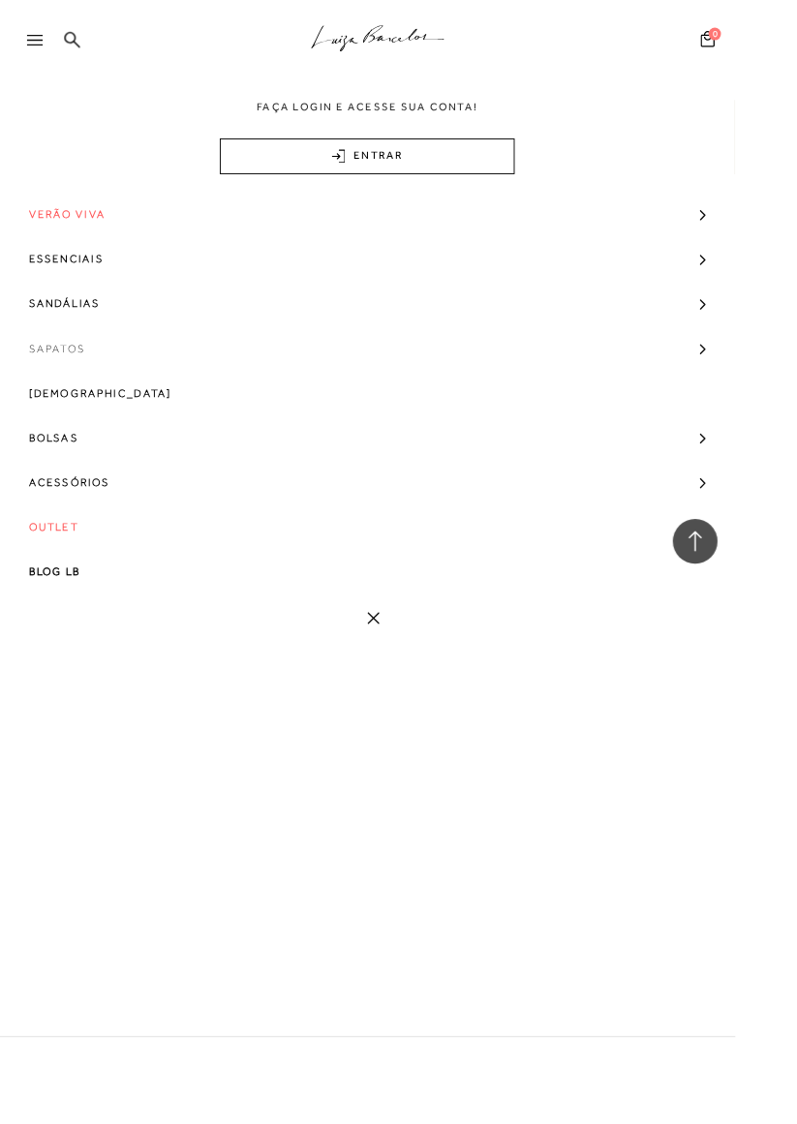
click at [65, 372] on span "Sapatos" at bounding box center [61, 377] width 61 height 48
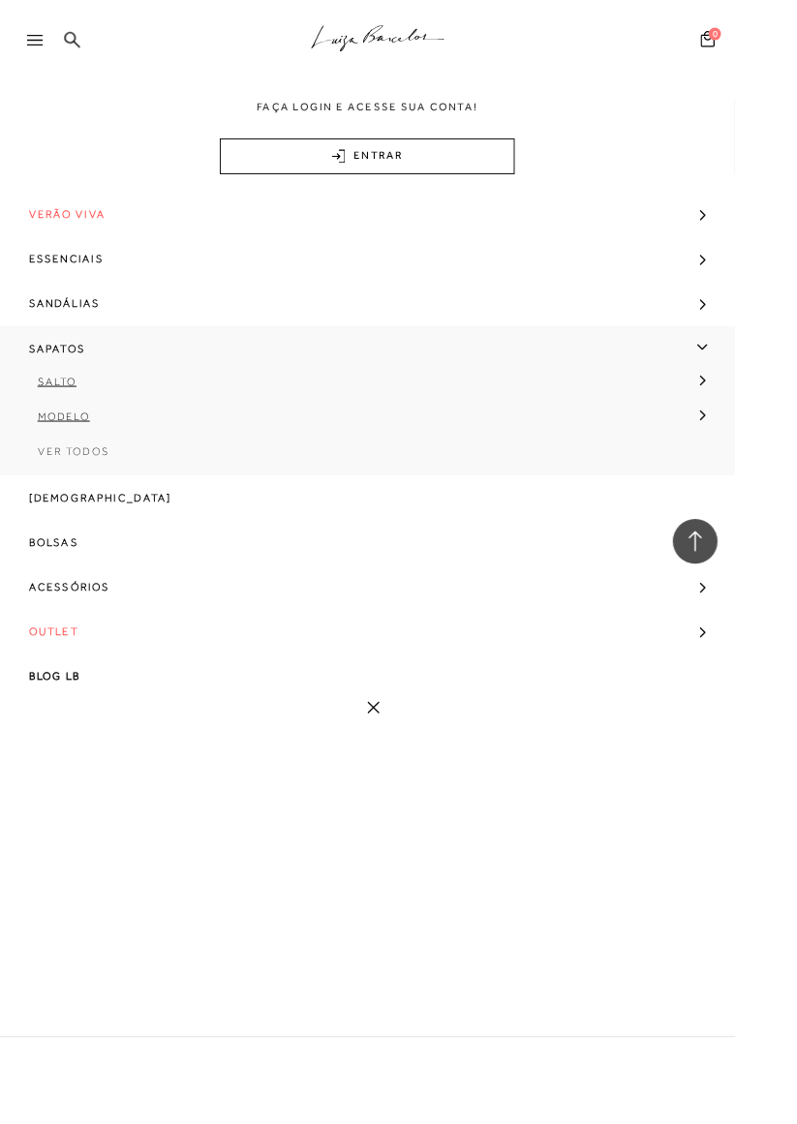
click at [87, 492] on span "Ver Todos" at bounding box center [79, 489] width 77 height 14
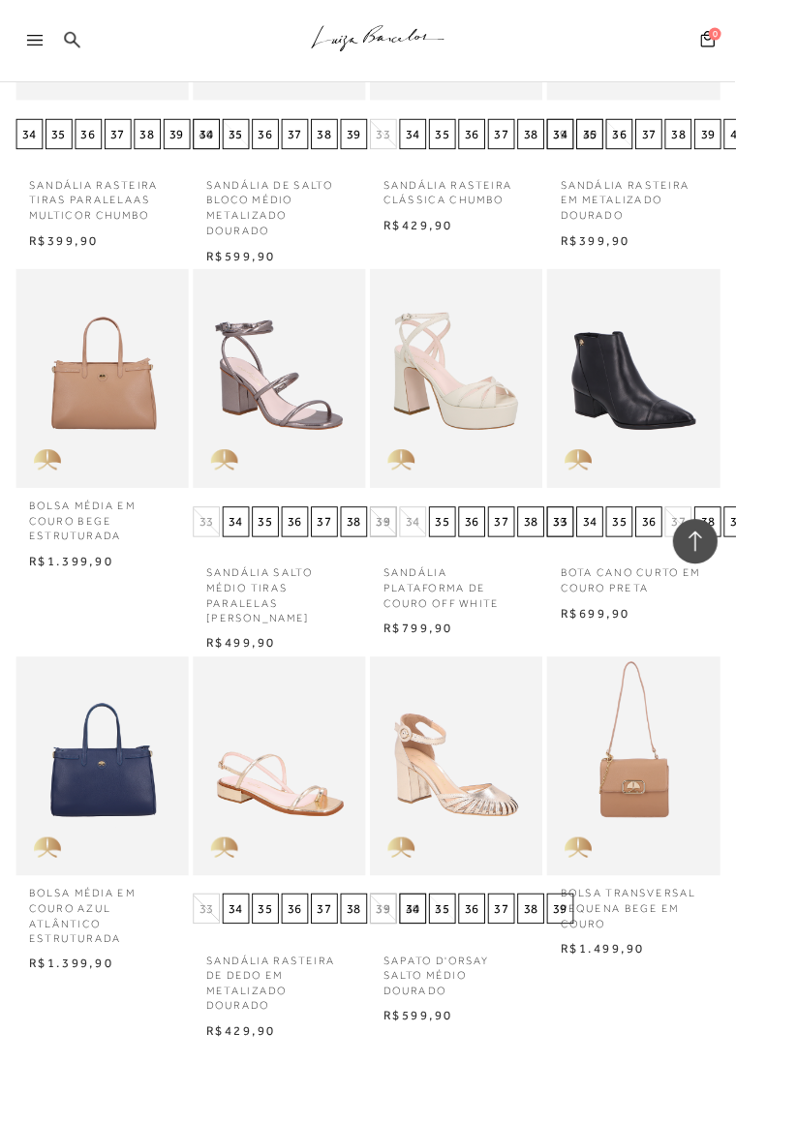
click at [29, 43] on icon at bounding box center [37, 44] width 17 height 12
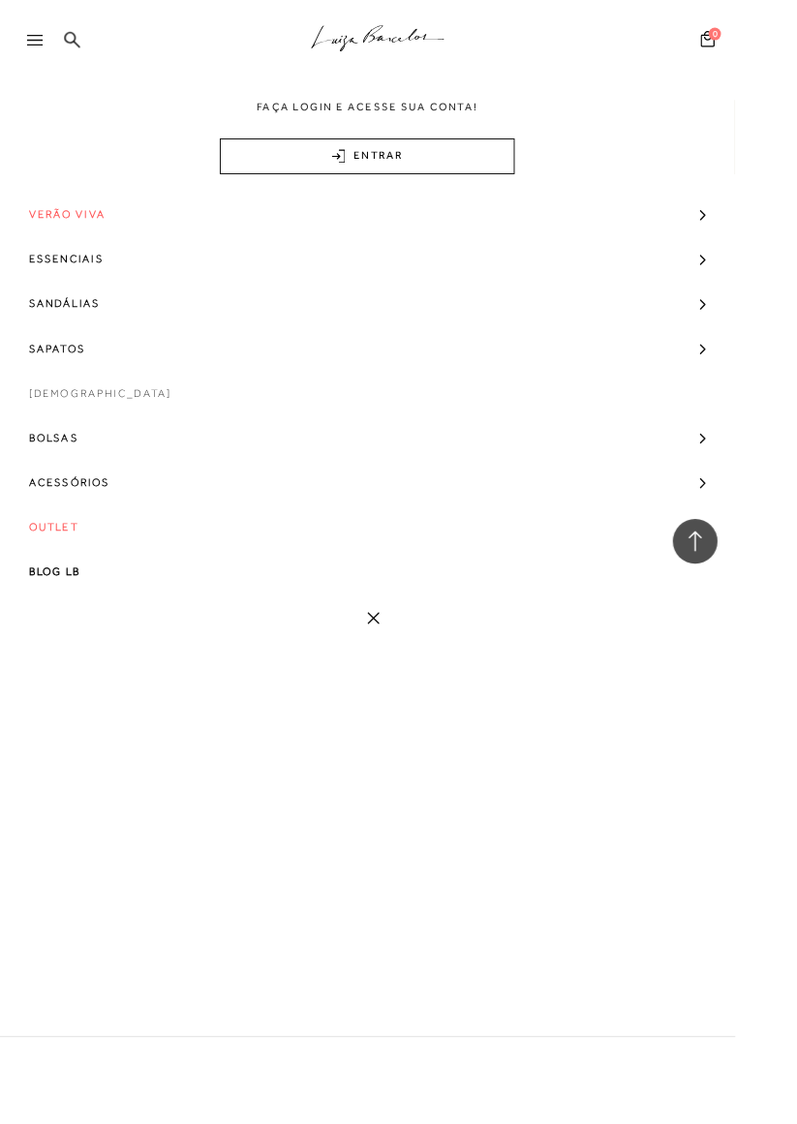
click at [796, 404] on link "[DEMOGRAPHIC_DATA]" at bounding box center [398, 426] width 797 height 48
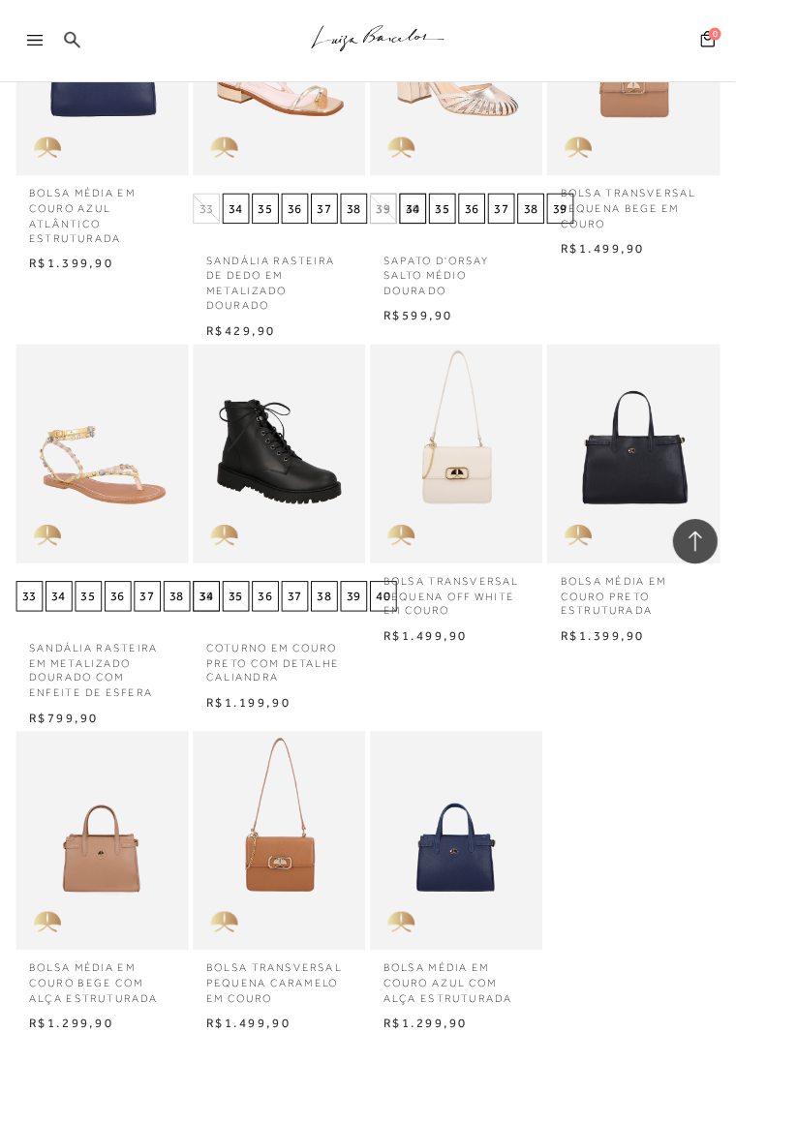
scroll to position [9546, 0]
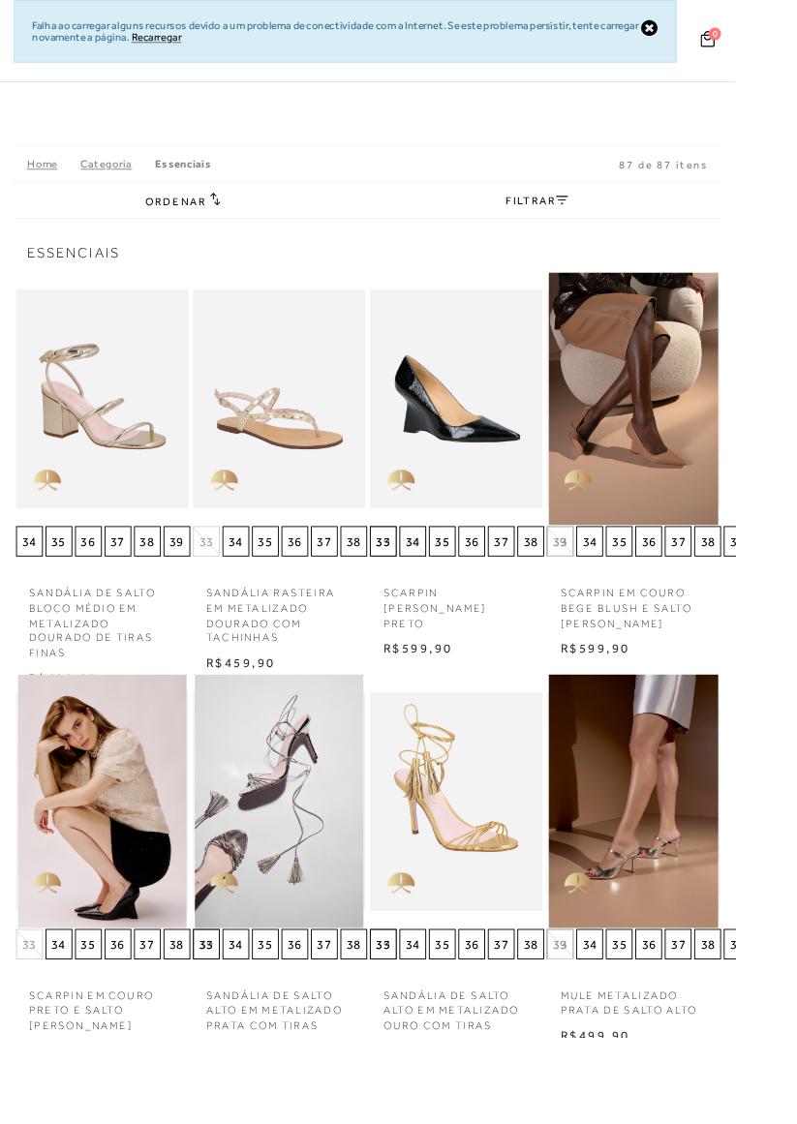
click at [743, 0] on div "Pesquisar Minha Conta Meus Pedidos Lista de desejos Sair 0" at bounding box center [673, 44] width 213 height 89
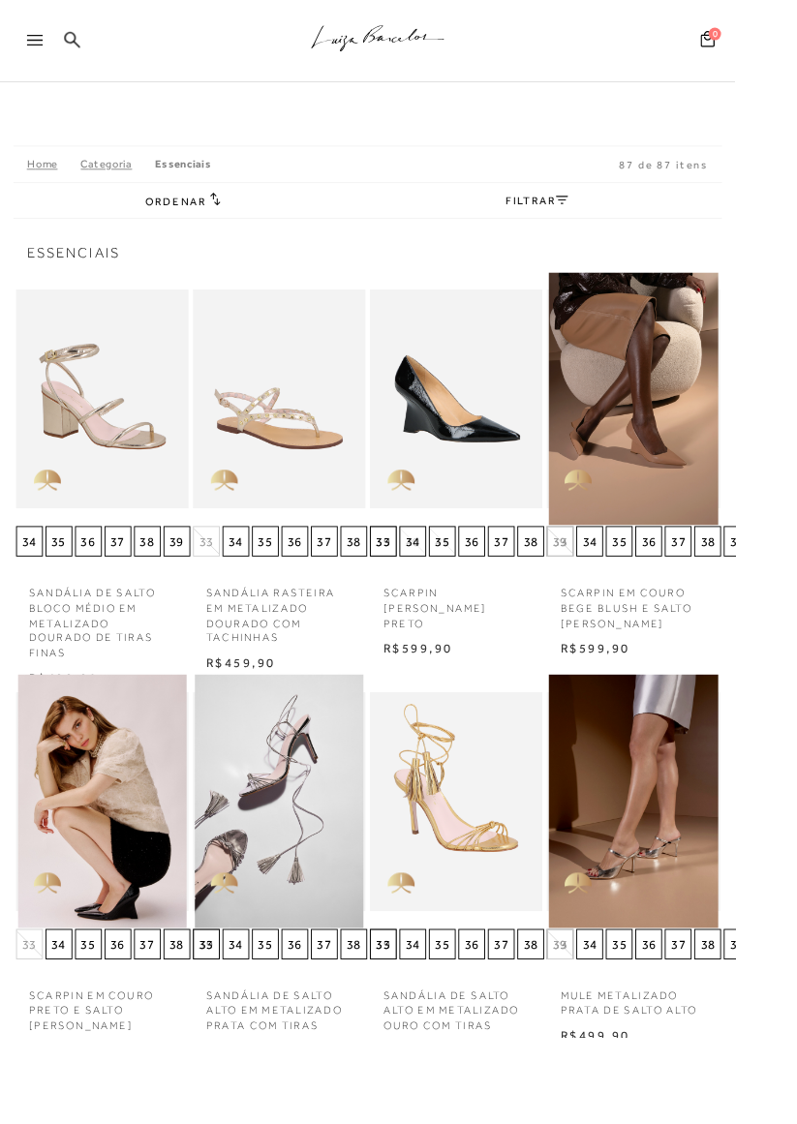
click at [41, 49] on div at bounding box center [46, 49] width 35 height 29
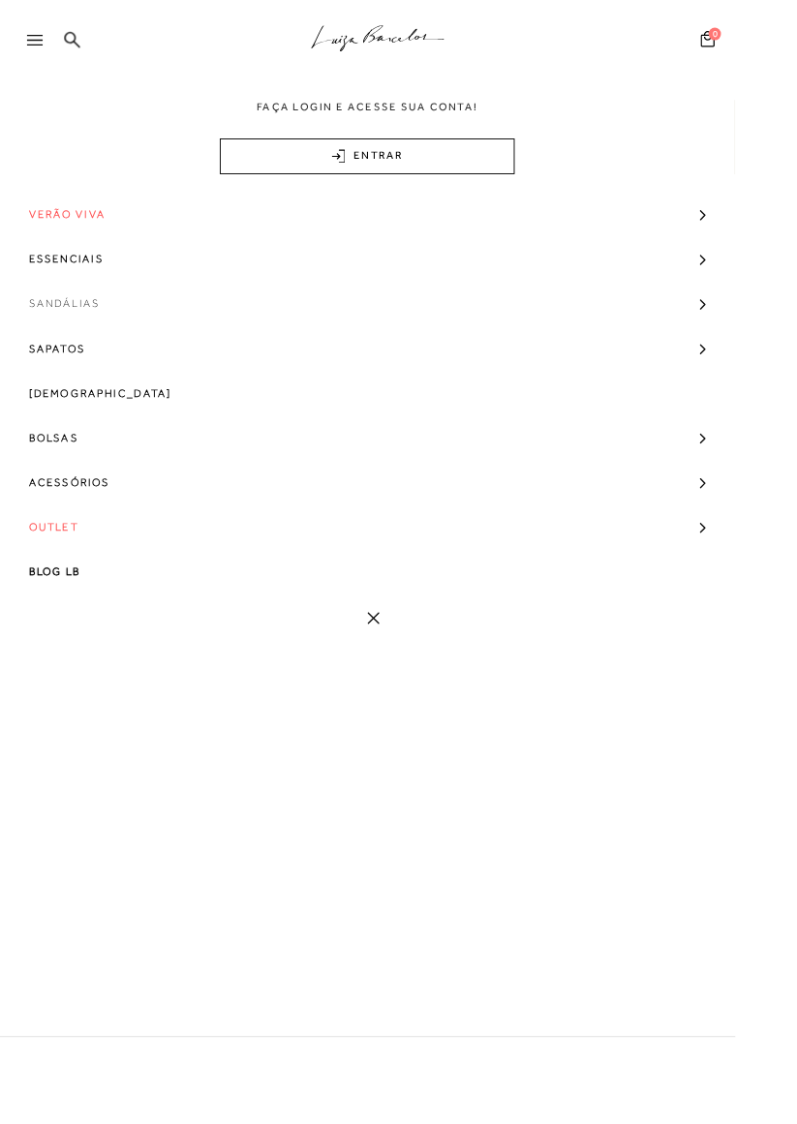
click at [117, 332] on link "Sandálias" at bounding box center [398, 329] width 797 height 48
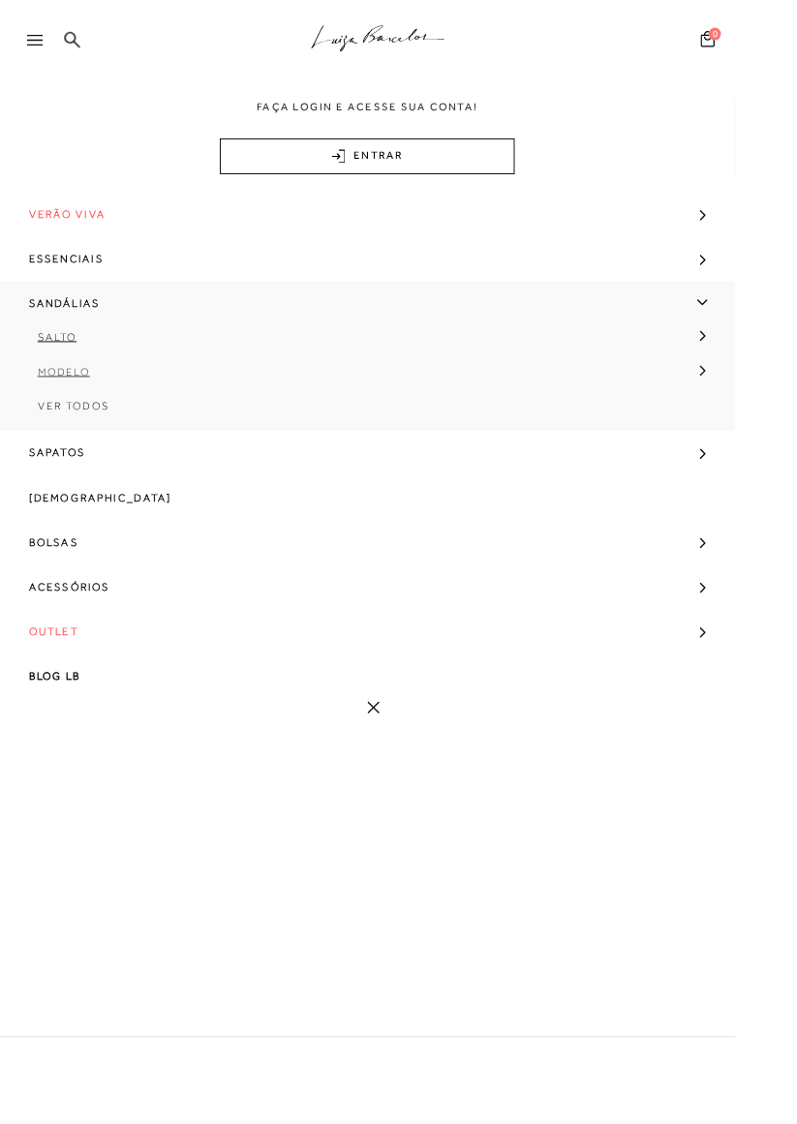
click at [70, 405] on span "Modelo" at bounding box center [69, 403] width 57 height 14
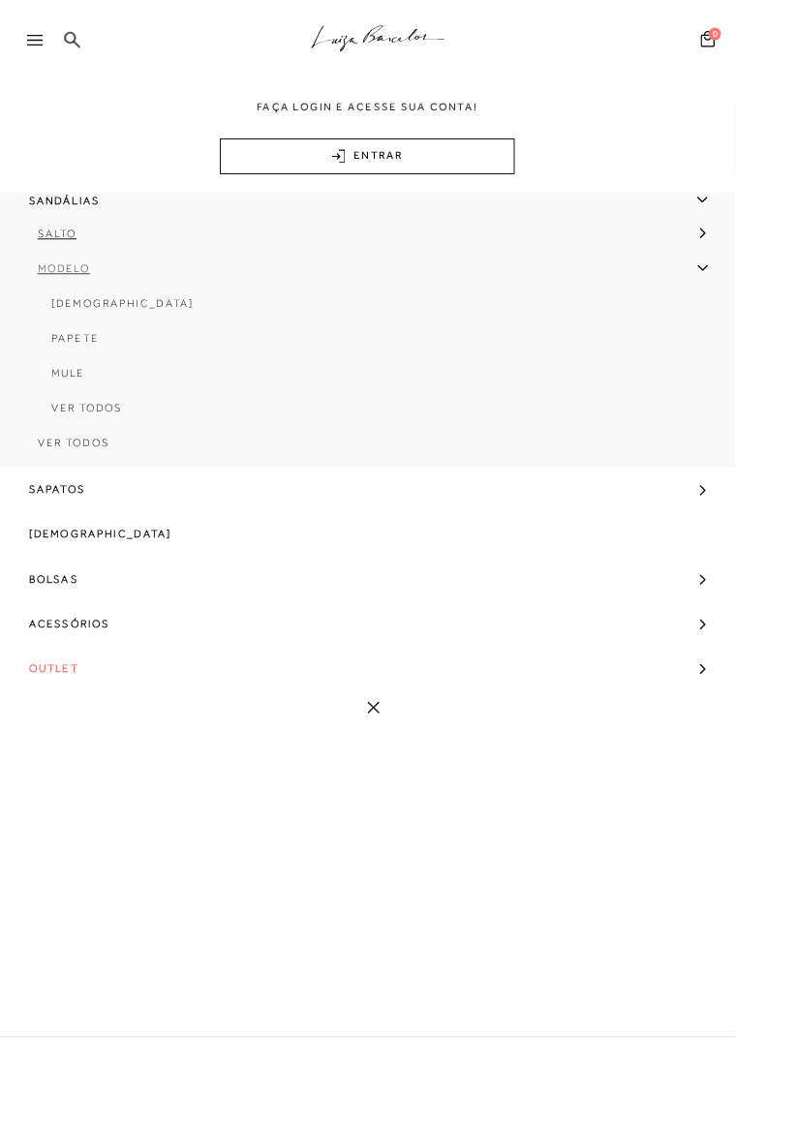
scroll to position [112, 0]
click at [796, 544] on link "Sapatos" at bounding box center [398, 529] width 797 height 48
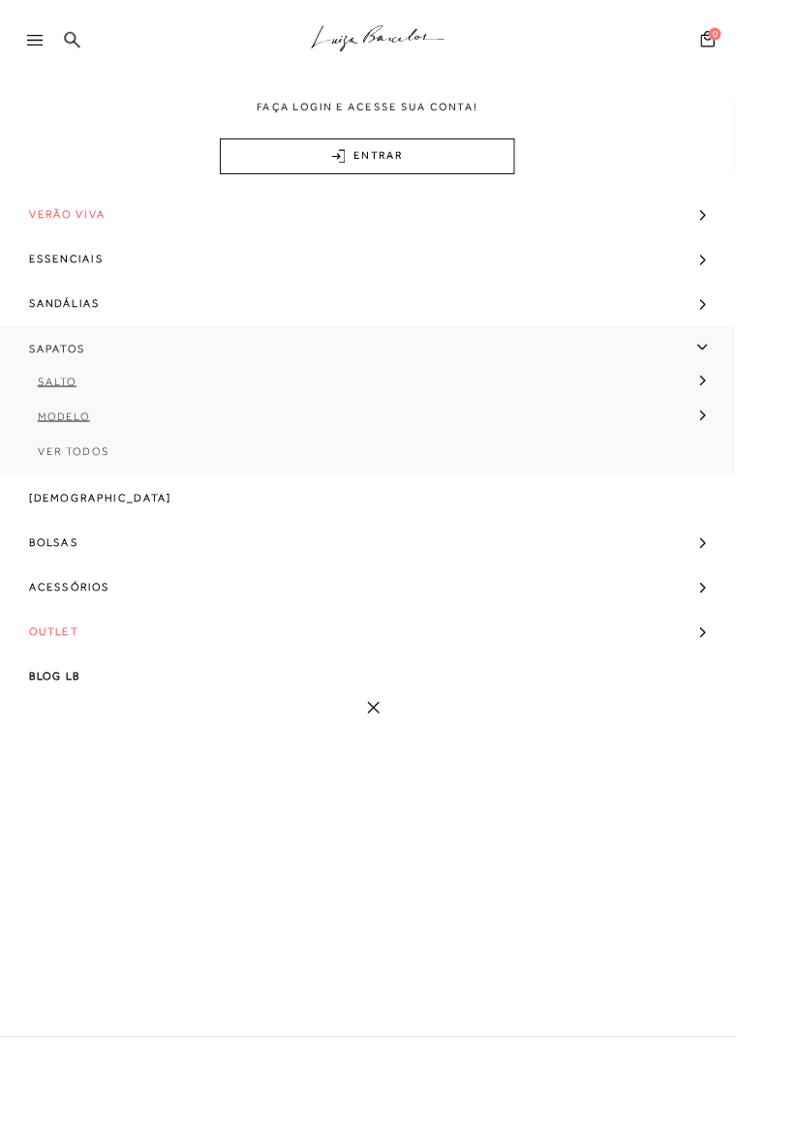
scroll to position [0, 0]
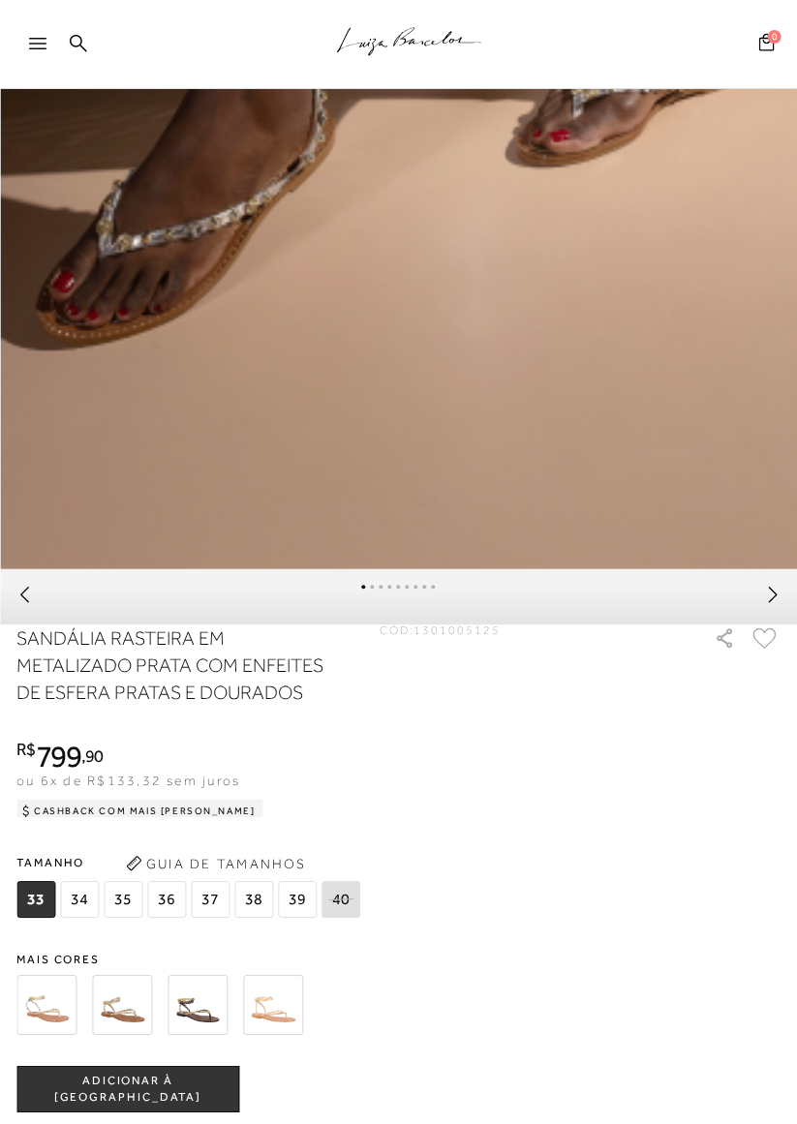
scroll to position [776, 0]
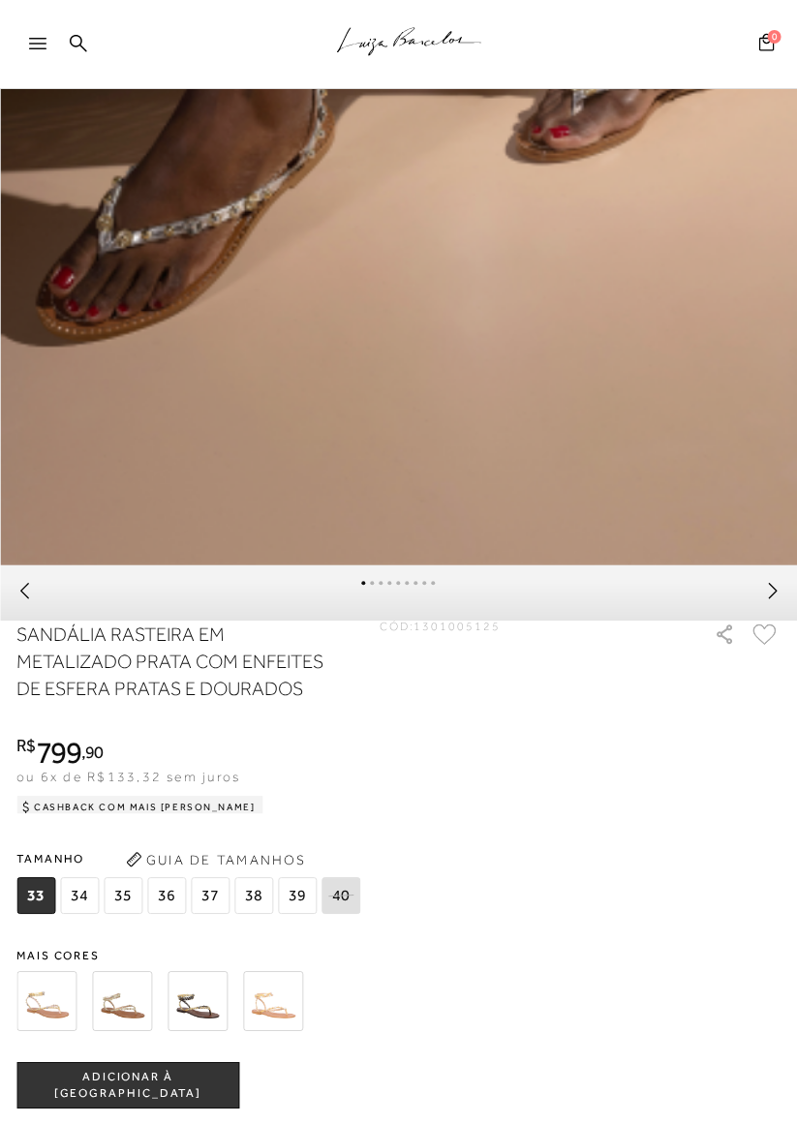
click at [283, 1012] on img at bounding box center [273, 1002] width 60 height 60
click at [273, 1009] on img at bounding box center [273, 1002] width 60 height 60
click at [285, 1008] on img at bounding box center [273, 1002] width 60 height 60
click at [280, 1020] on img at bounding box center [273, 1002] width 60 height 60
click at [290, 1002] on img at bounding box center [273, 1002] width 60 height 60
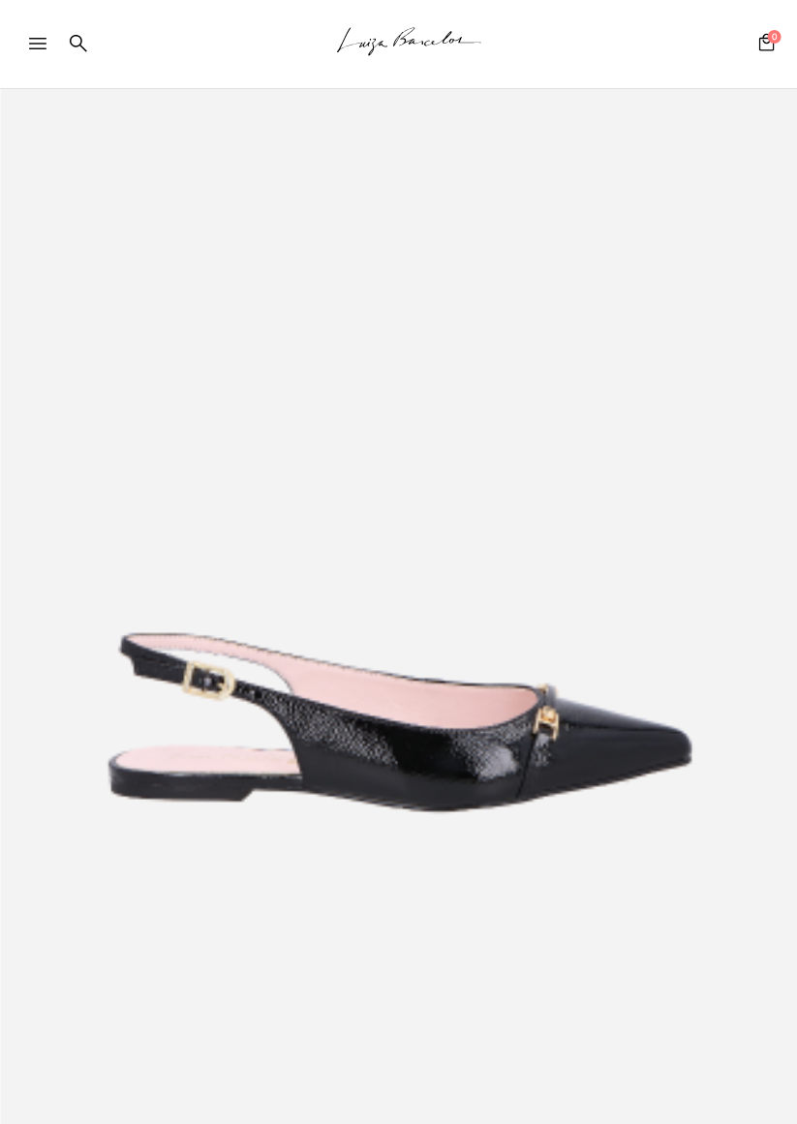
scroll to position [166, 0]
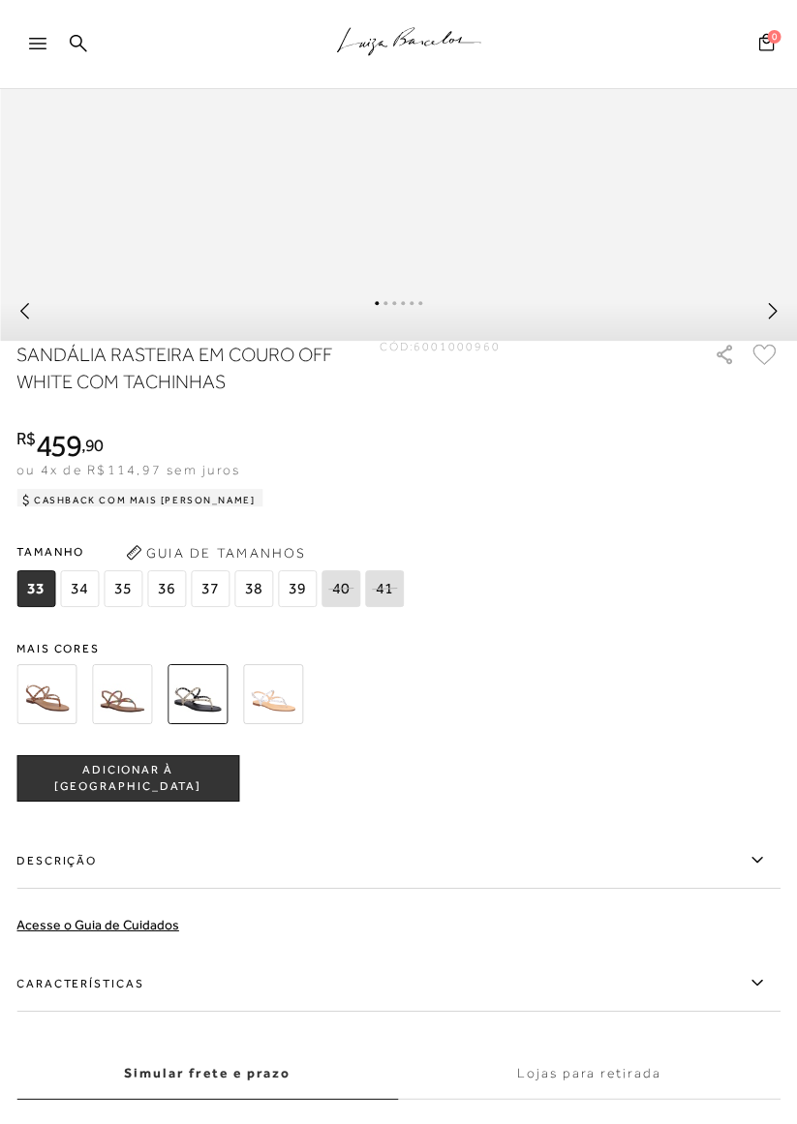
scroll to position [1075, 0]
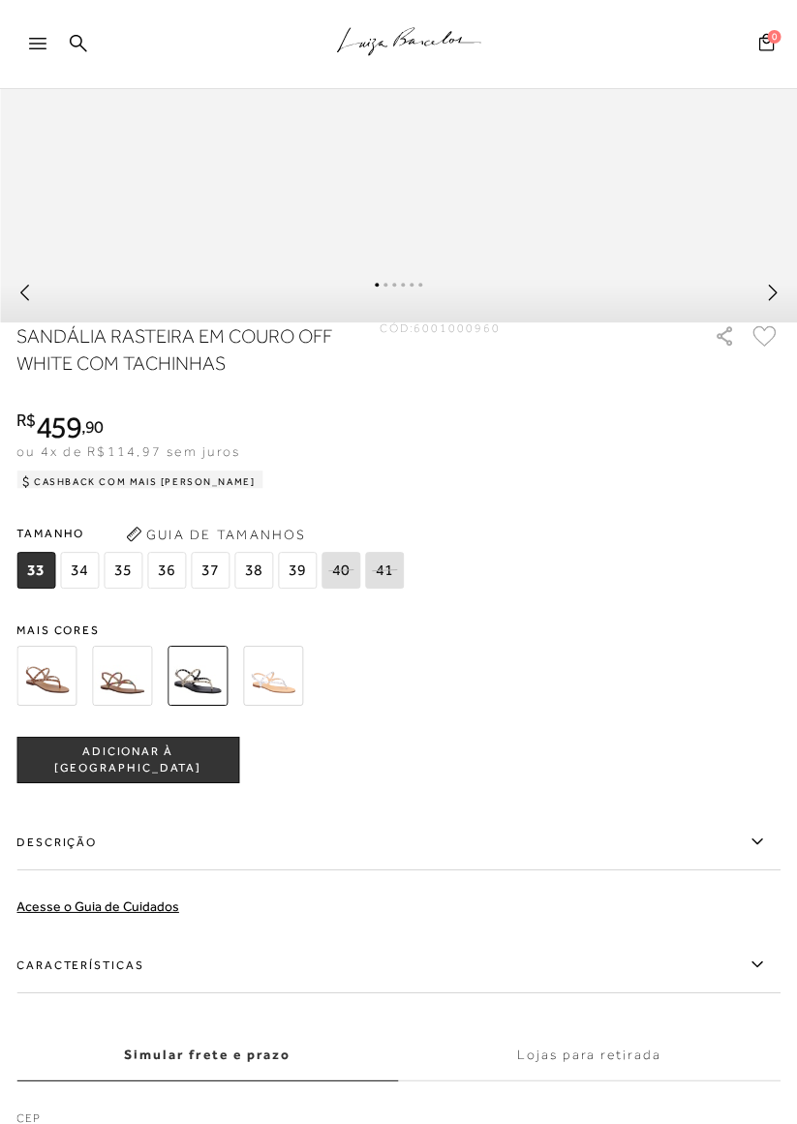
click at [53, 689] on img at bounding box center [46, 676] width 60 height 60
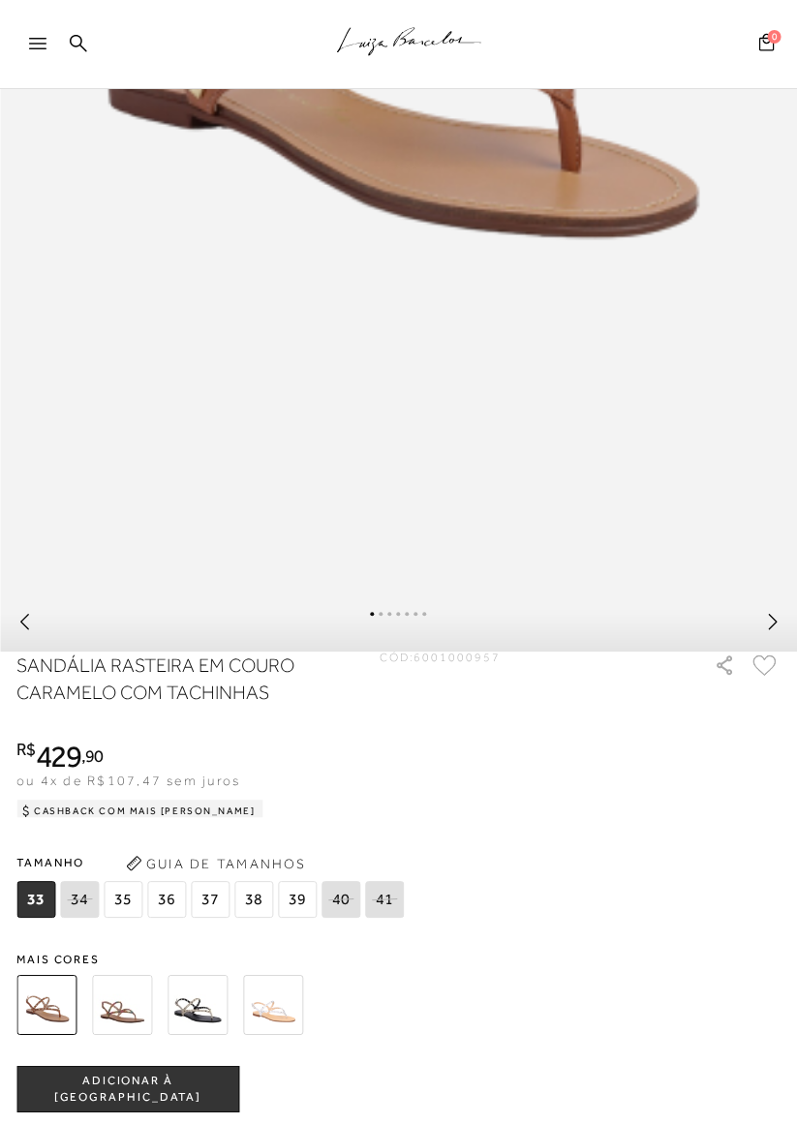
scroll to position [751, 0]
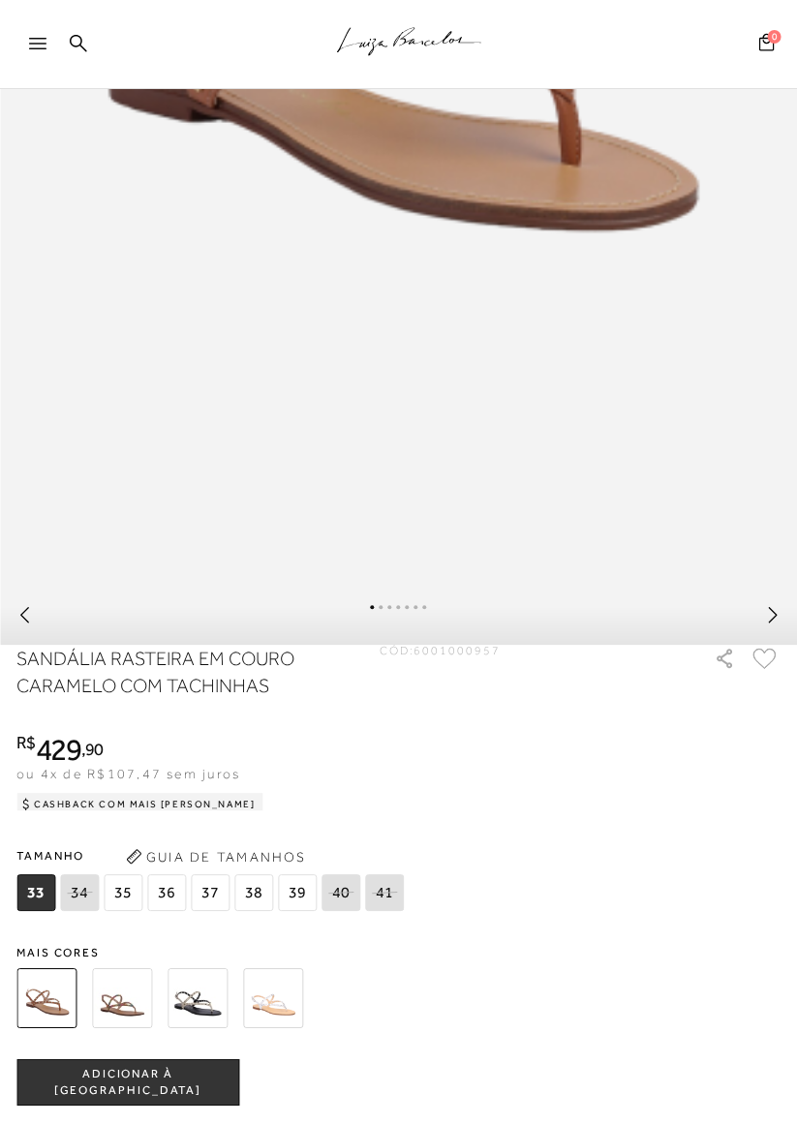
click at [259, 1009] on img at bounding box center [273, 999] width 60 height 60
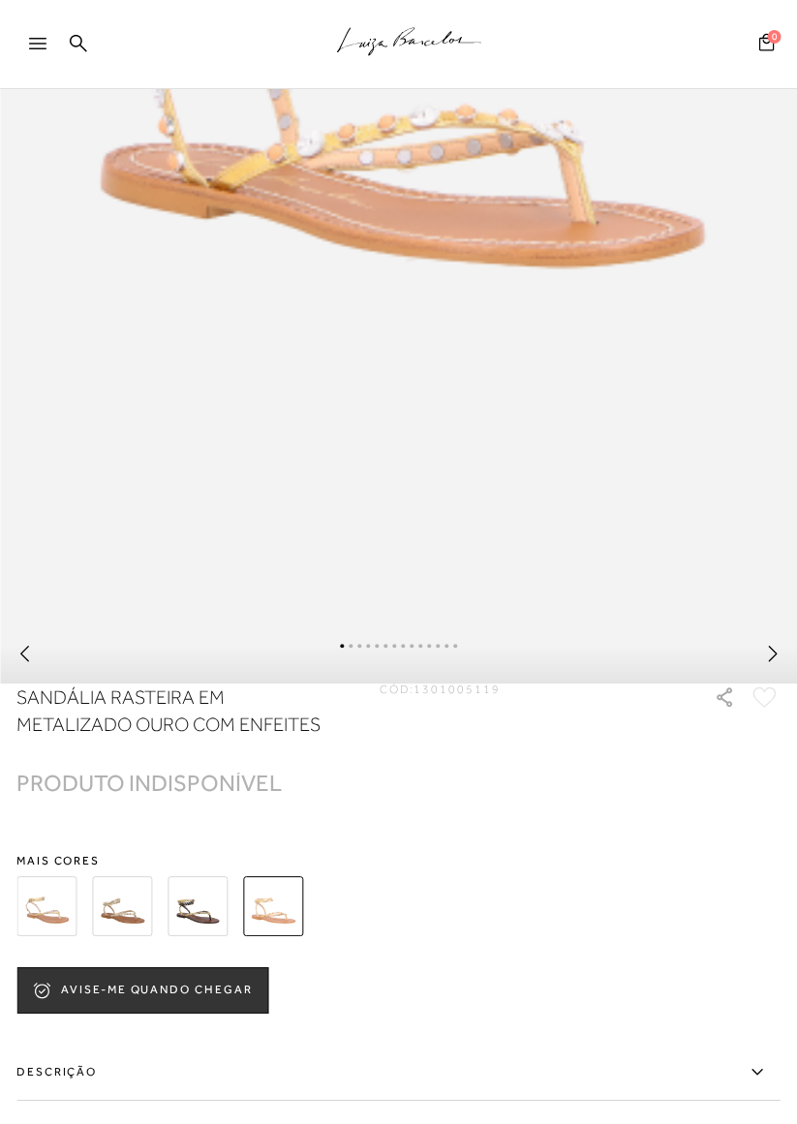
scroll to position [703, 0]
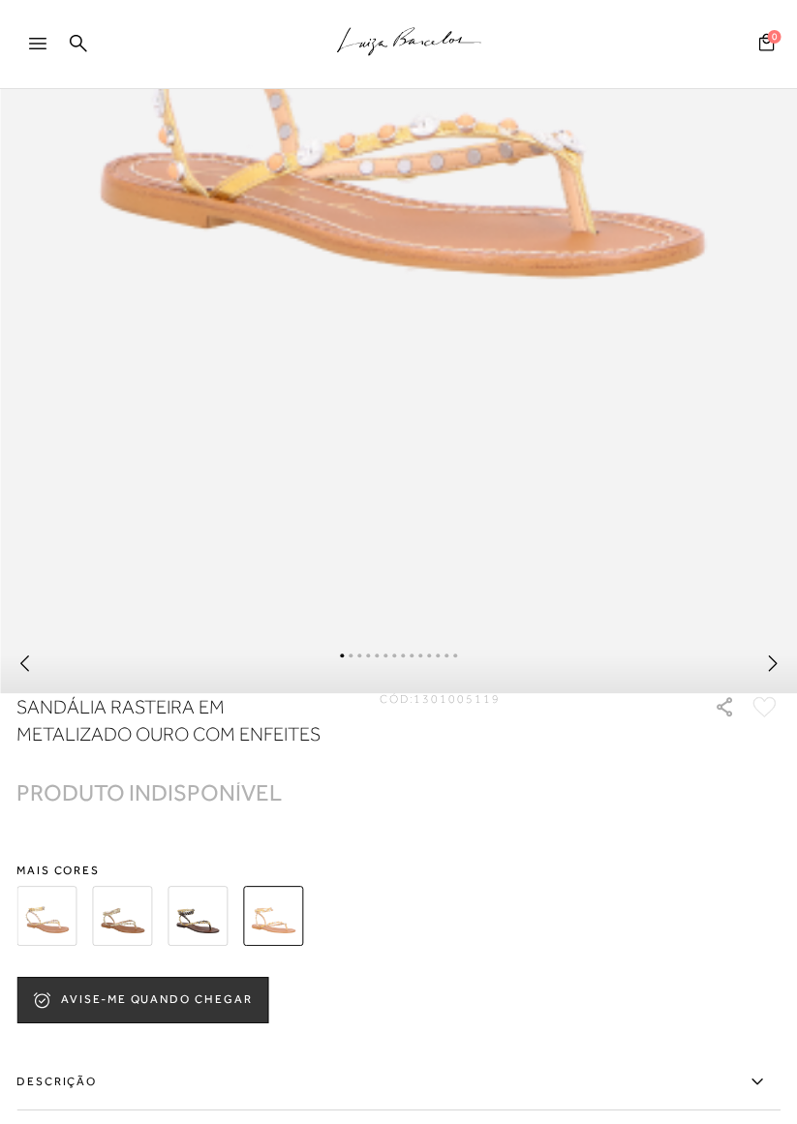
click at [37, 944] on img at bounding box center [46, 917] width 60 height 60
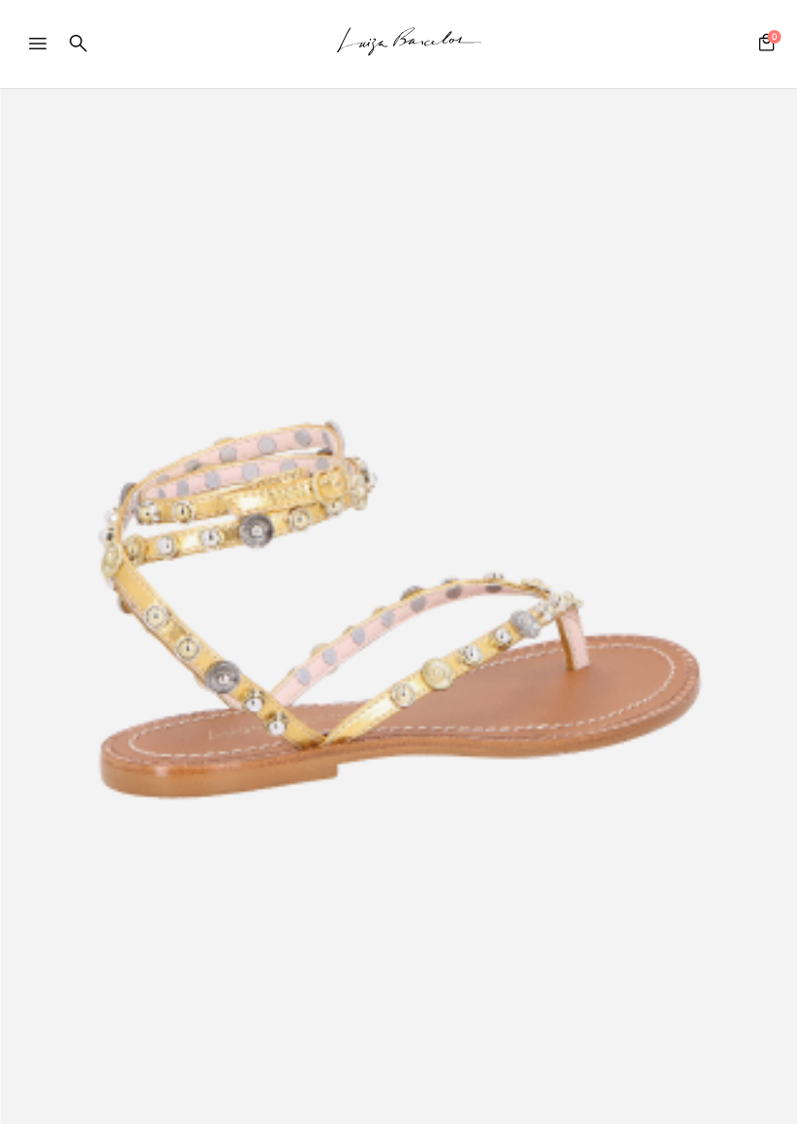
scroll to position [190, 0]
click at [30, 48] on div at bounding box center [46, 49] width 35 height 29
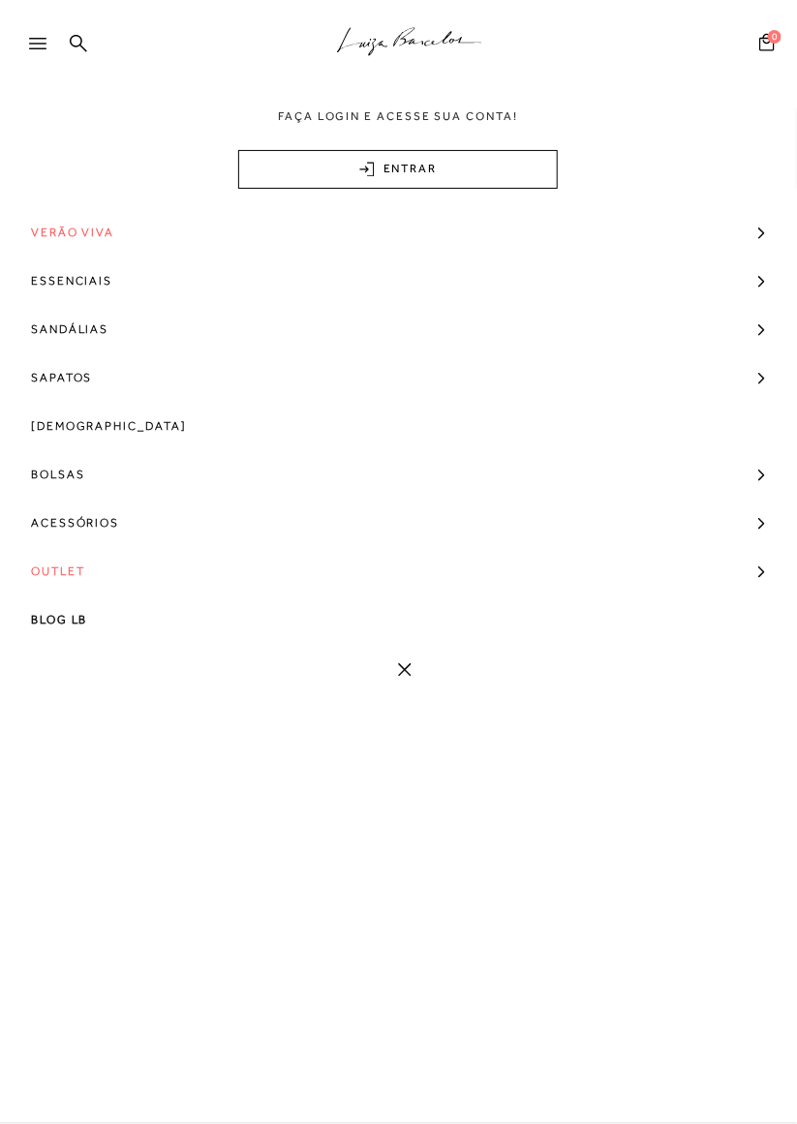
click at [89, 236] on span "Verão Viva" at bounding box center [72, 232] width 83 height 48
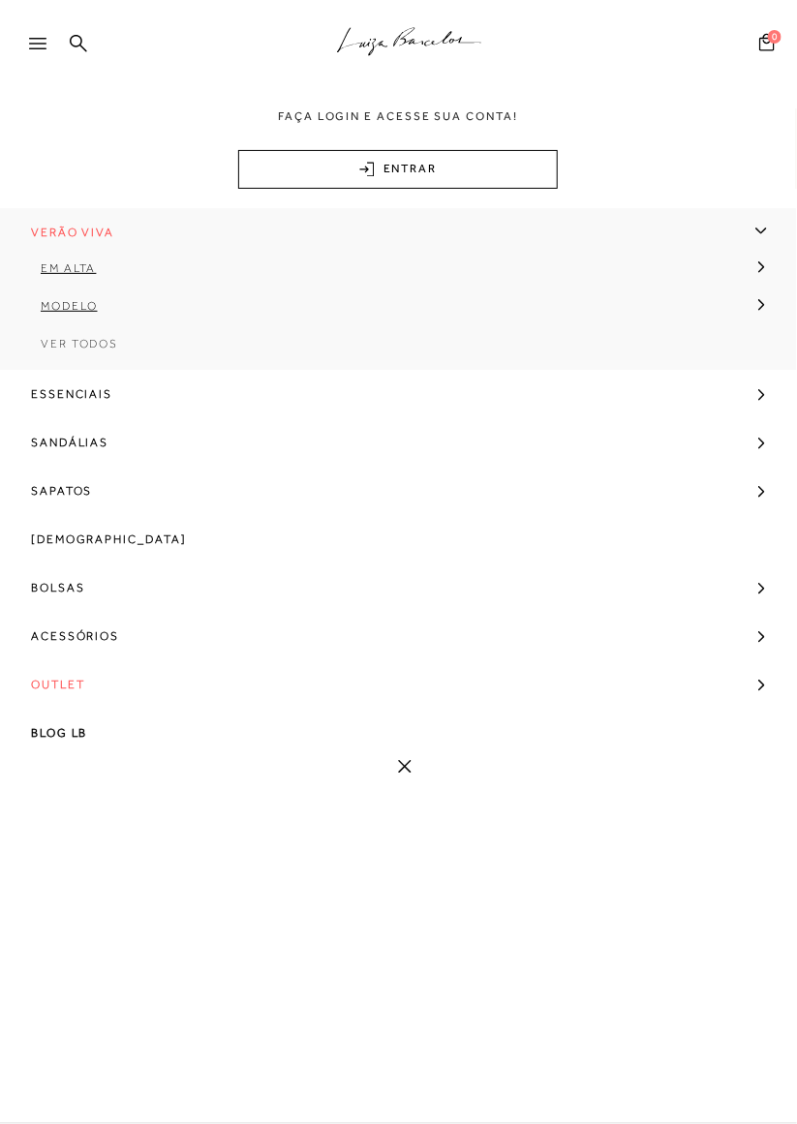
click at [81, 350] on span "Ver Todos" at bounding box center [79, 344] width 77 height 14
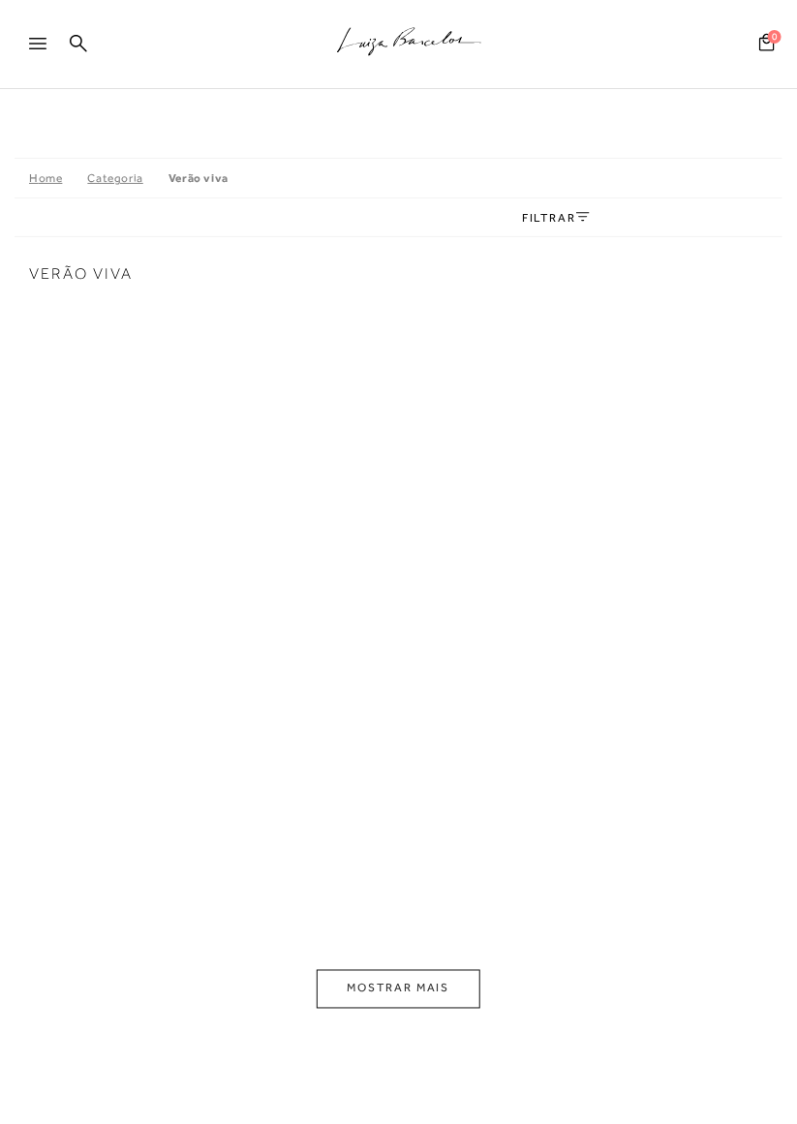
click at [32, 46] on icon at bounding box center [37, 44] width 17 height 12
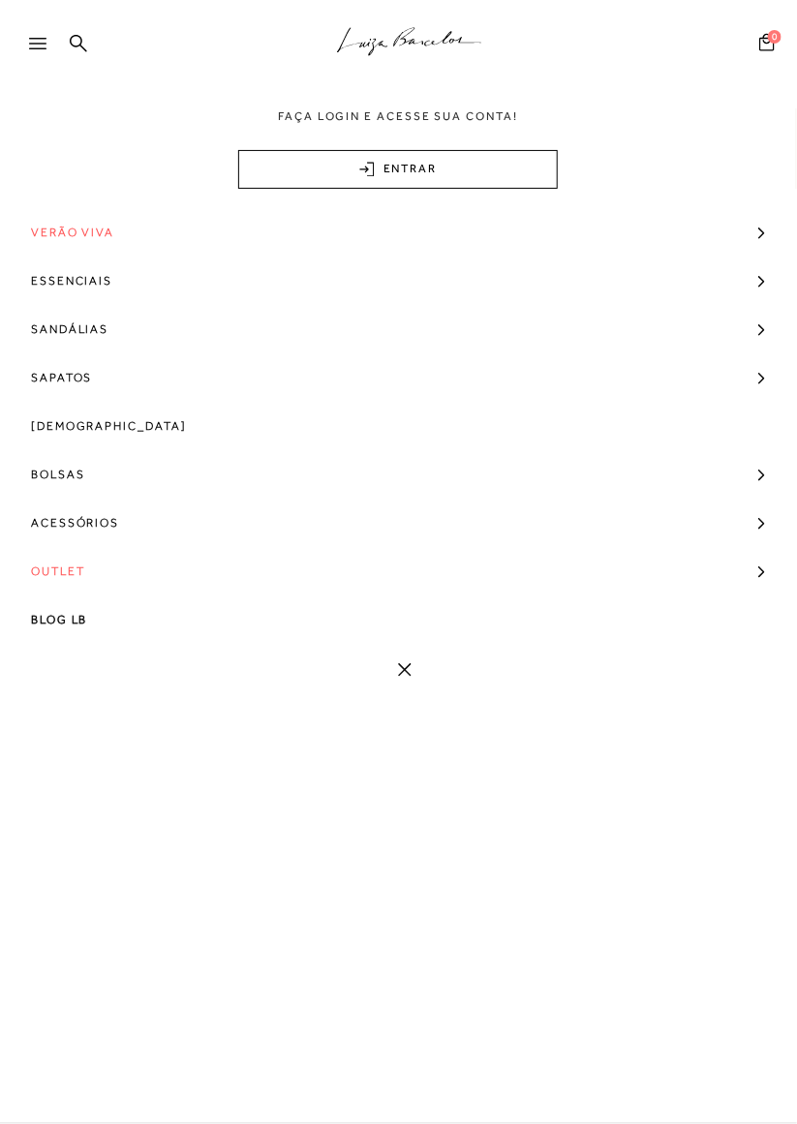
click at [88, 237] on span "Verão Viva" at bounding box center [72, 232] width 83 height 48
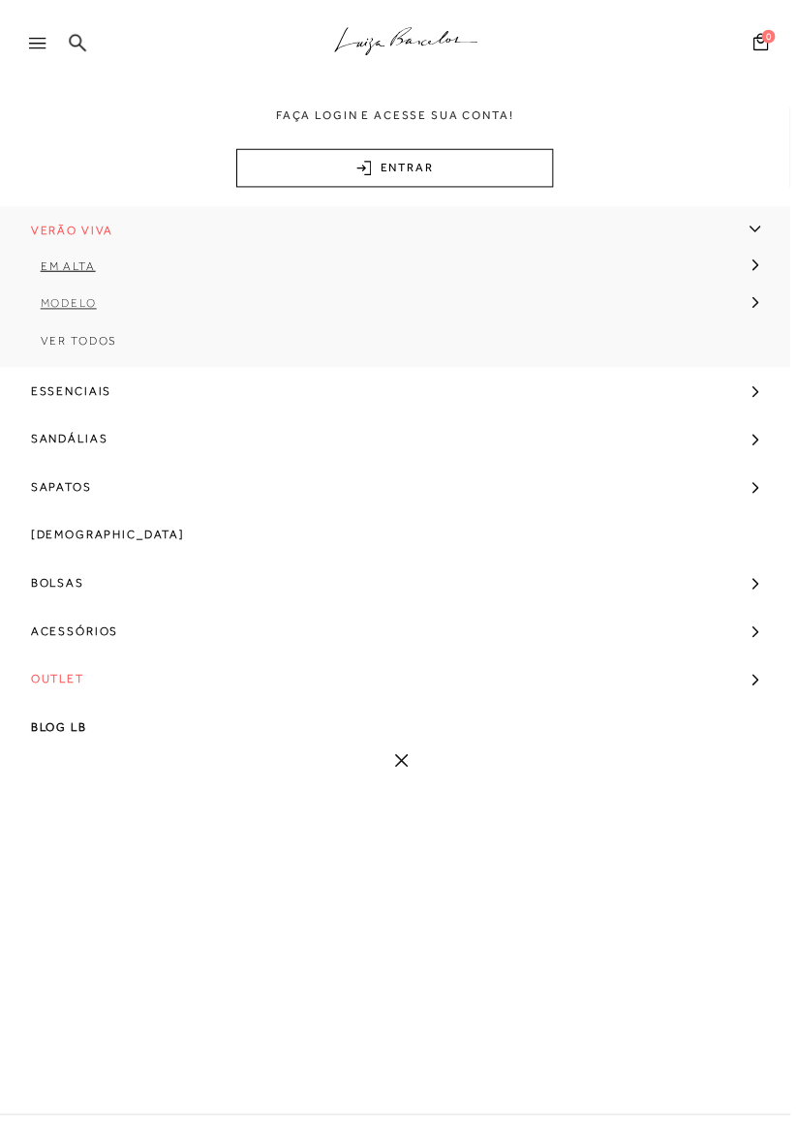
click at [74, 312] on span "Modelo" at bounding box center [69, 306] width 57 height 14
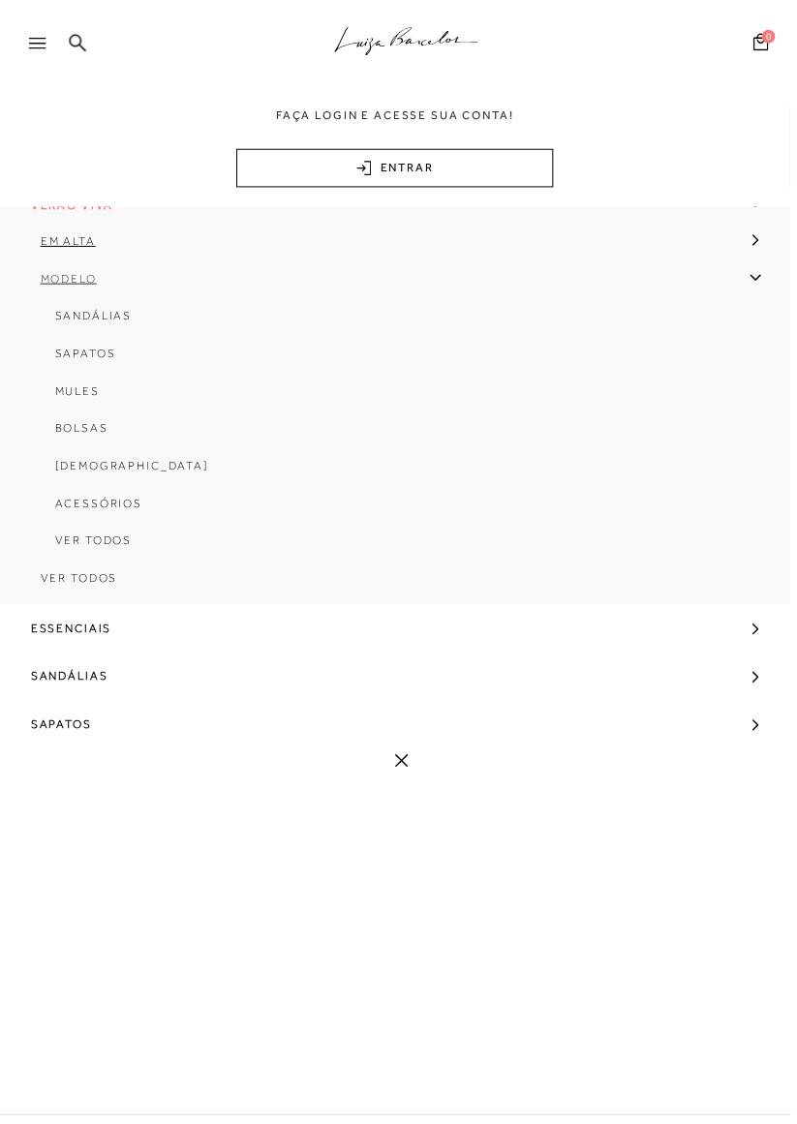
scroll to position [36, 0]
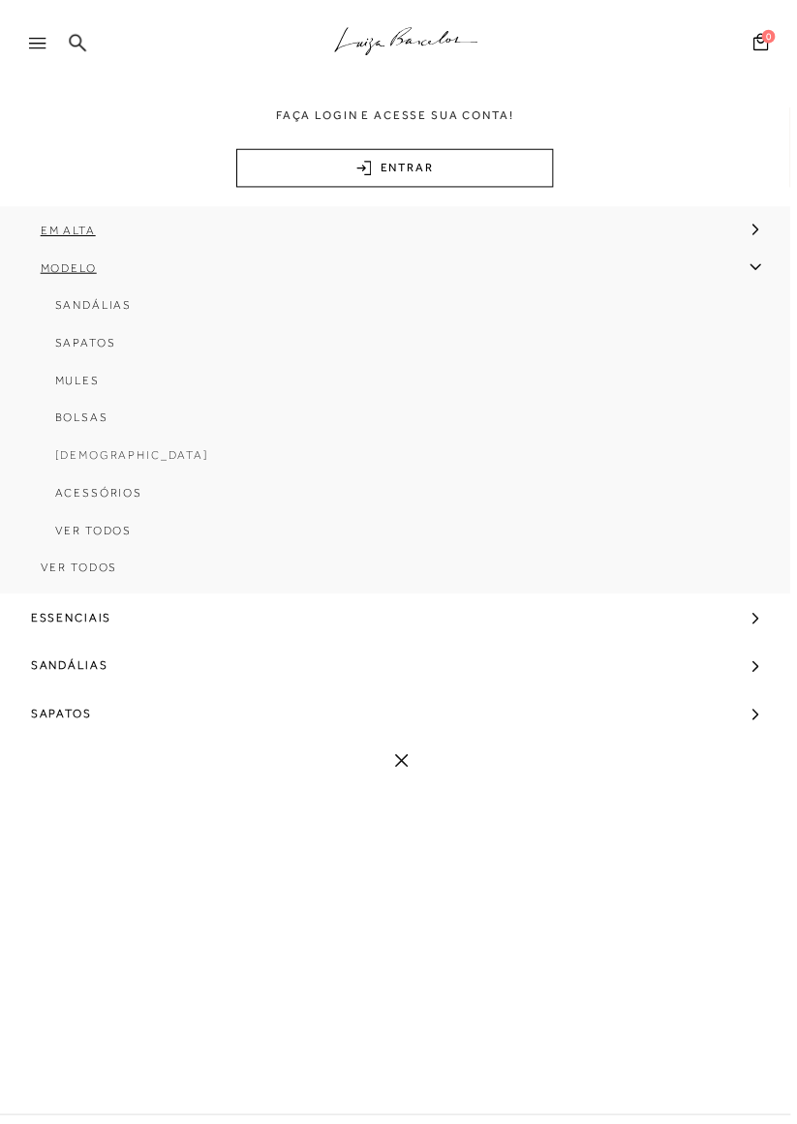
click at [110, 469] on link "[DEMOGRAPHIC_DATA]" at bounding box center [392, 466] width 755 height 38
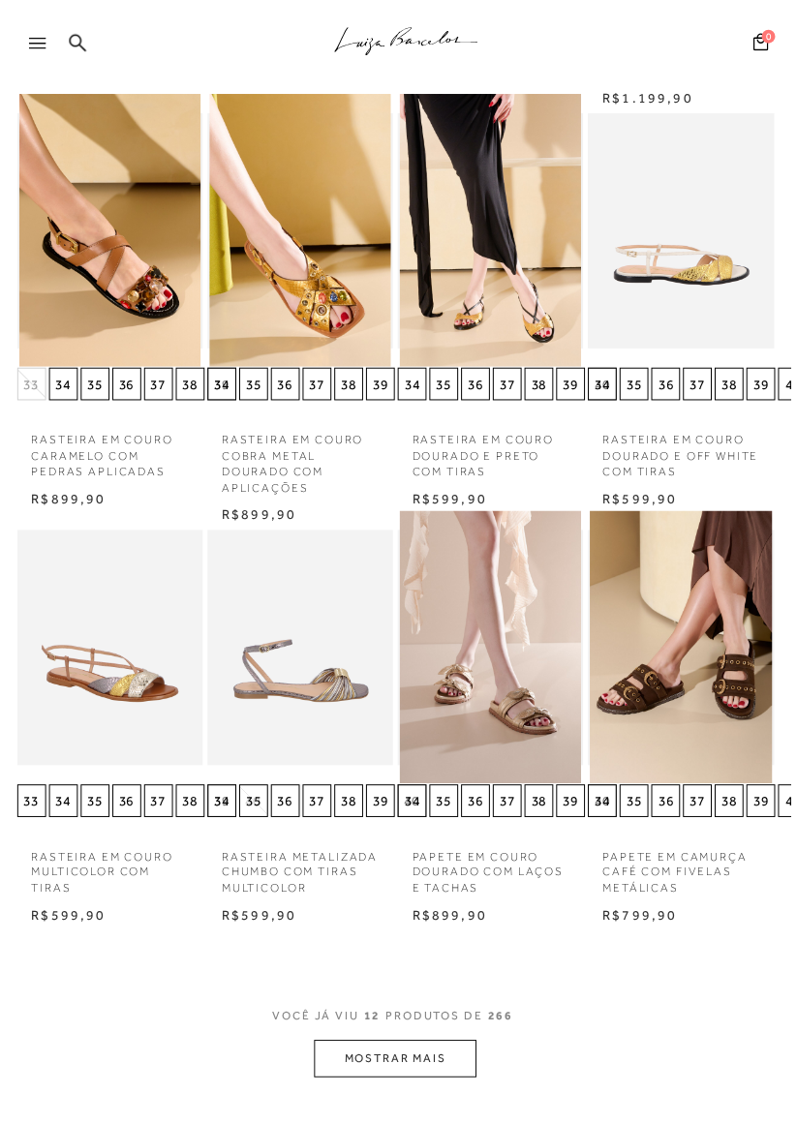
scroll to position [721, 0]
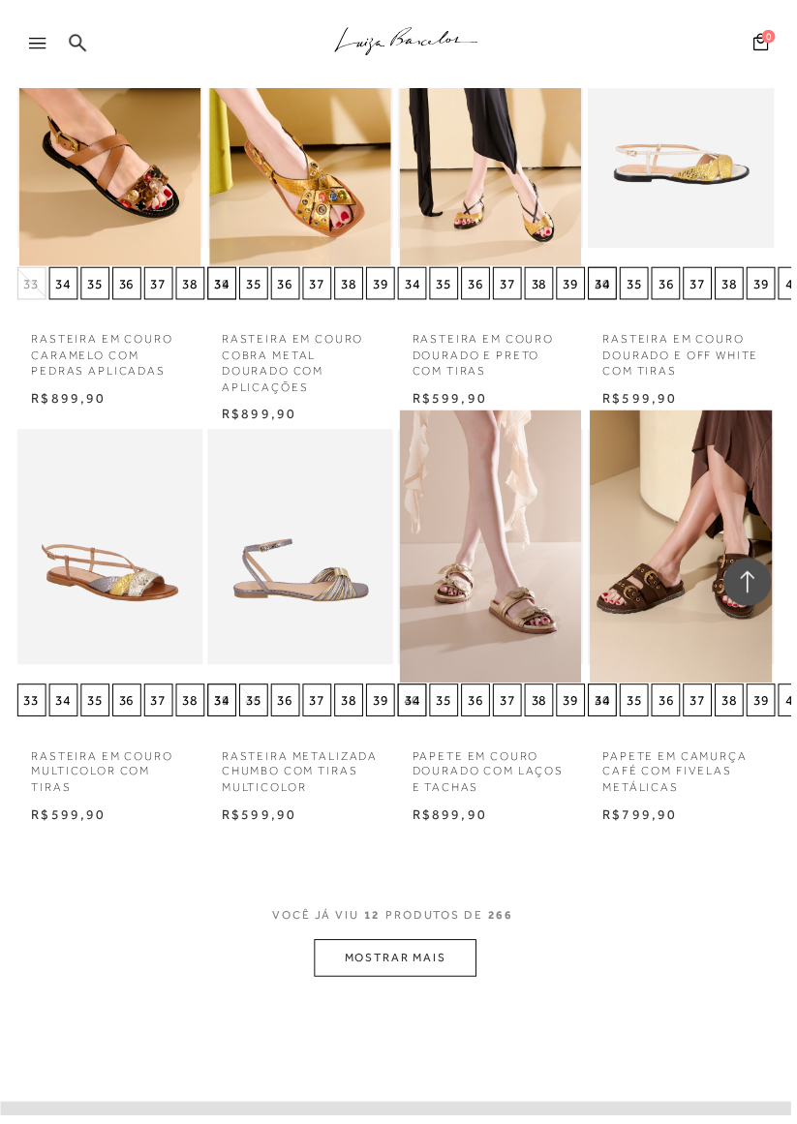
click at [432, 967] on button "MOSTRAR MAIS" at bounding box center [398, 966] width 163 height 38
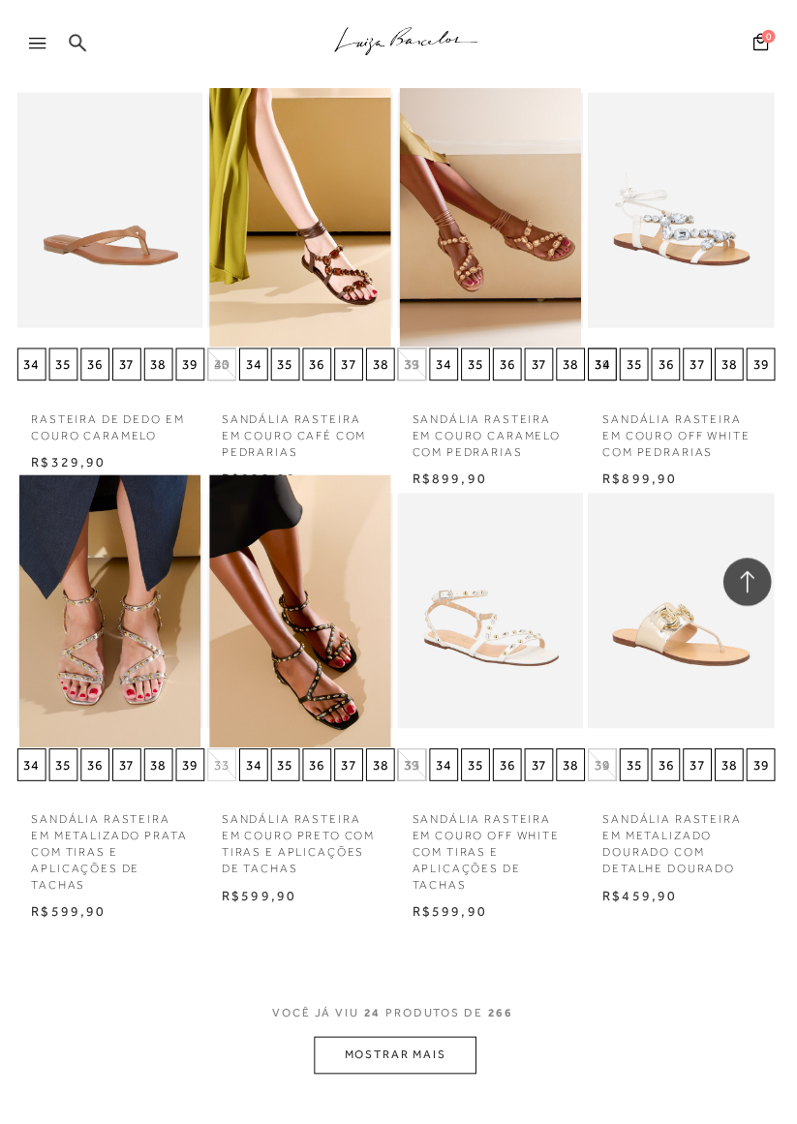
scroll to position [1871, 0]
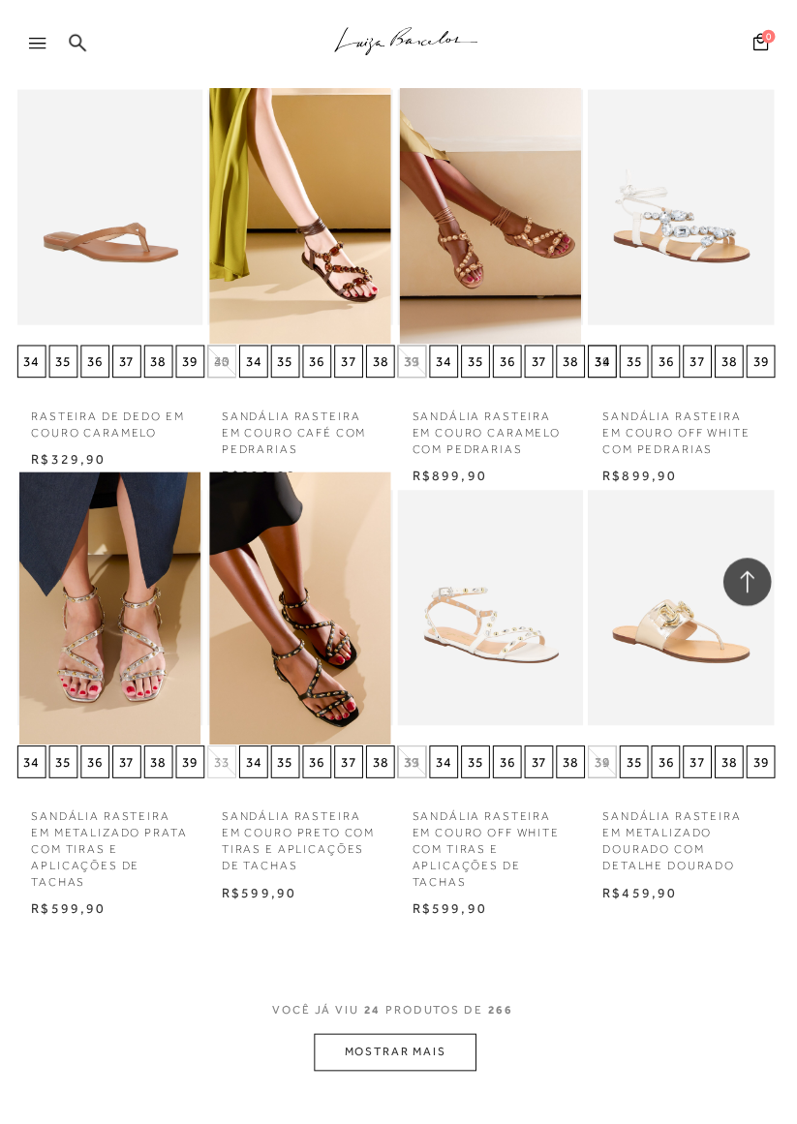
click at [441, 1064] on button "MOSTRAR MAIS" at bounding box center [398, 1061] width 163 height 38
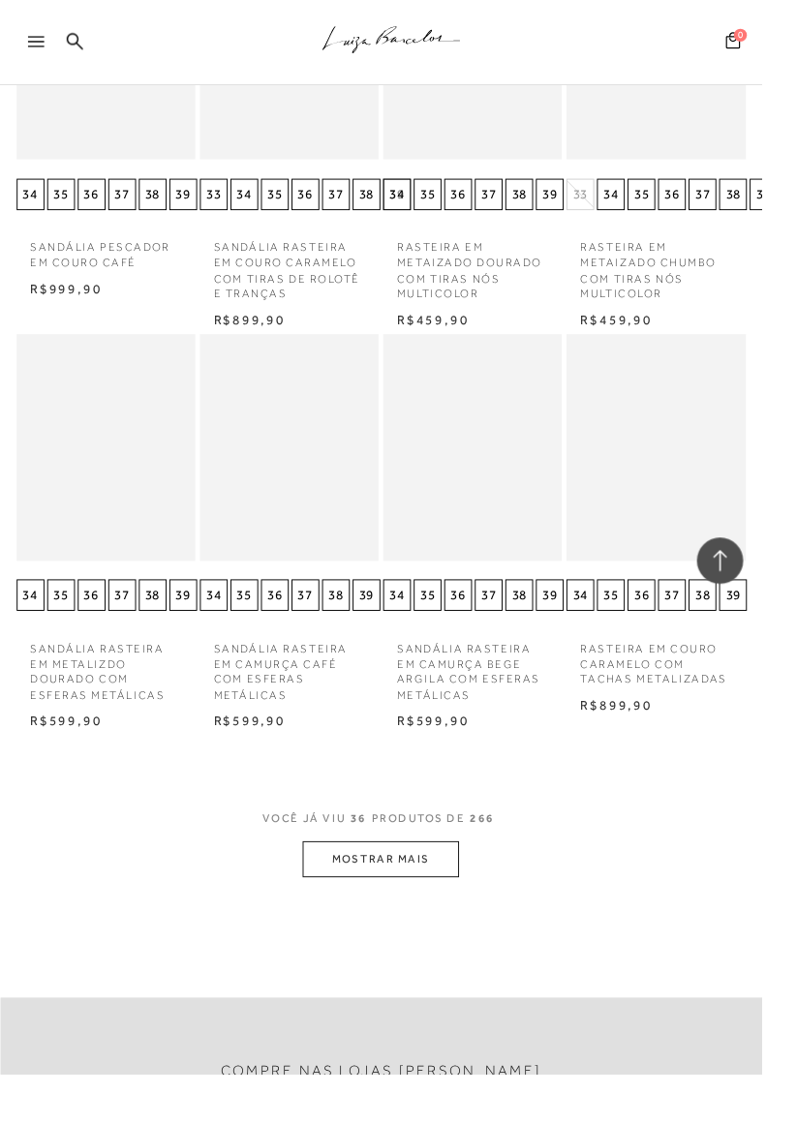
scroll to position [3284, 0]
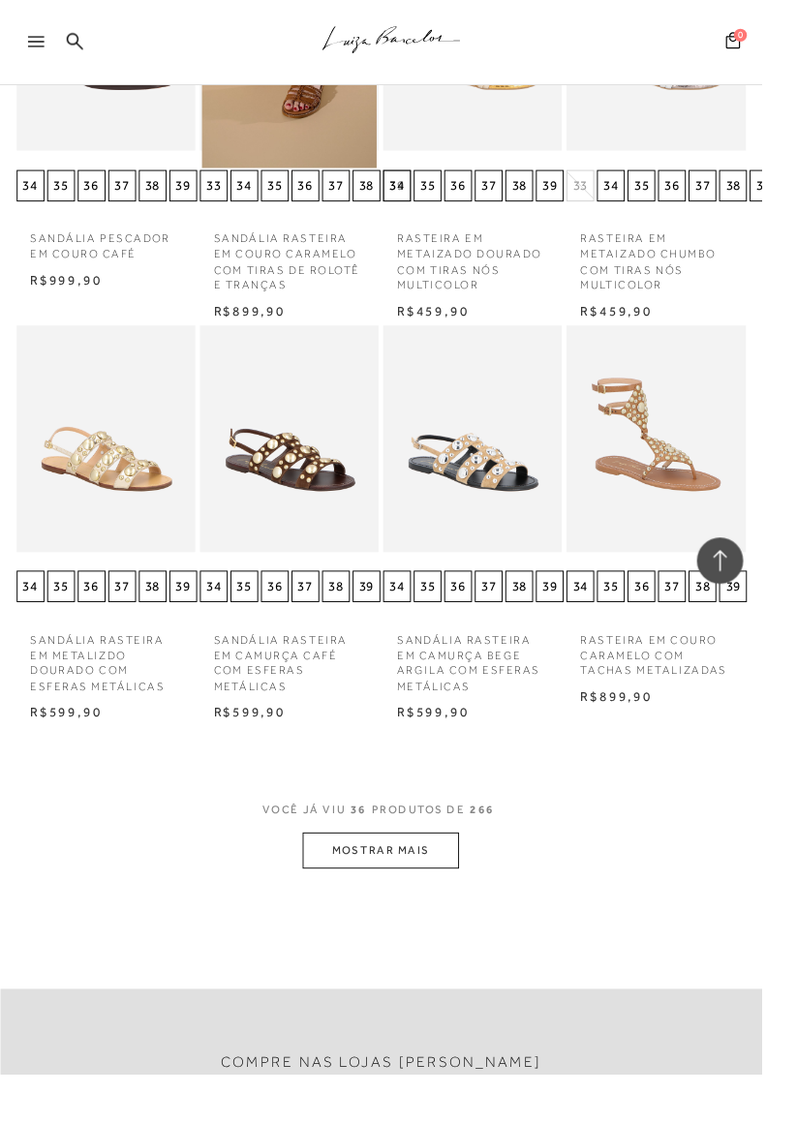
click at [465, 906] on button "MOSTRAR MAIS" at bounding box center [398, 890] width 163 height 38
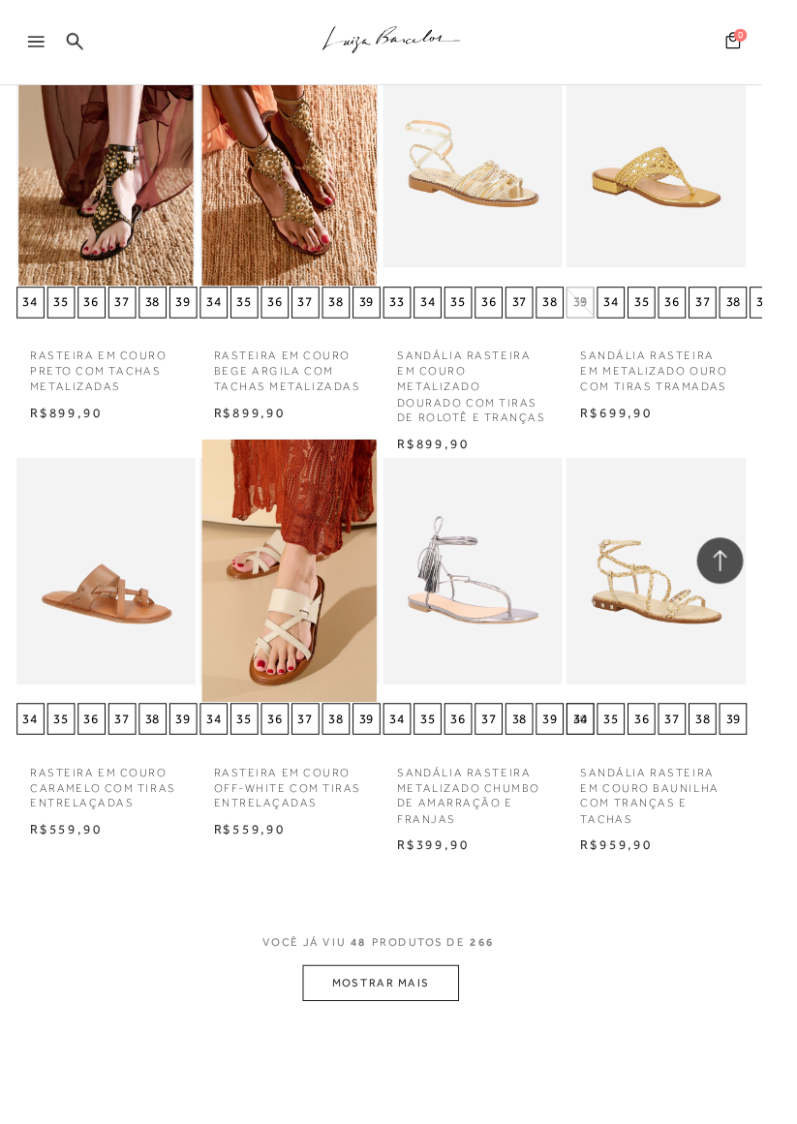
scroll to position [4450, 0]
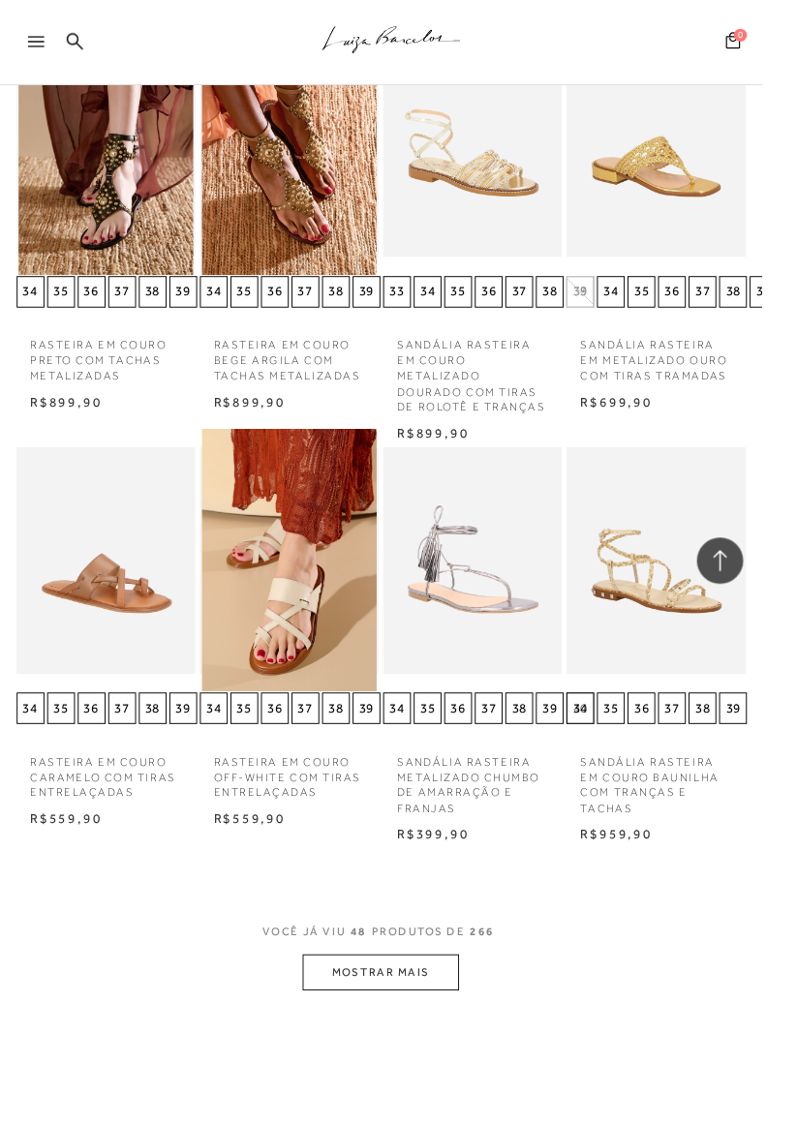
click at [449, 1018] on button "MOSTRAR MAIS" at bounding box center [398, 1017] width 163 height 38
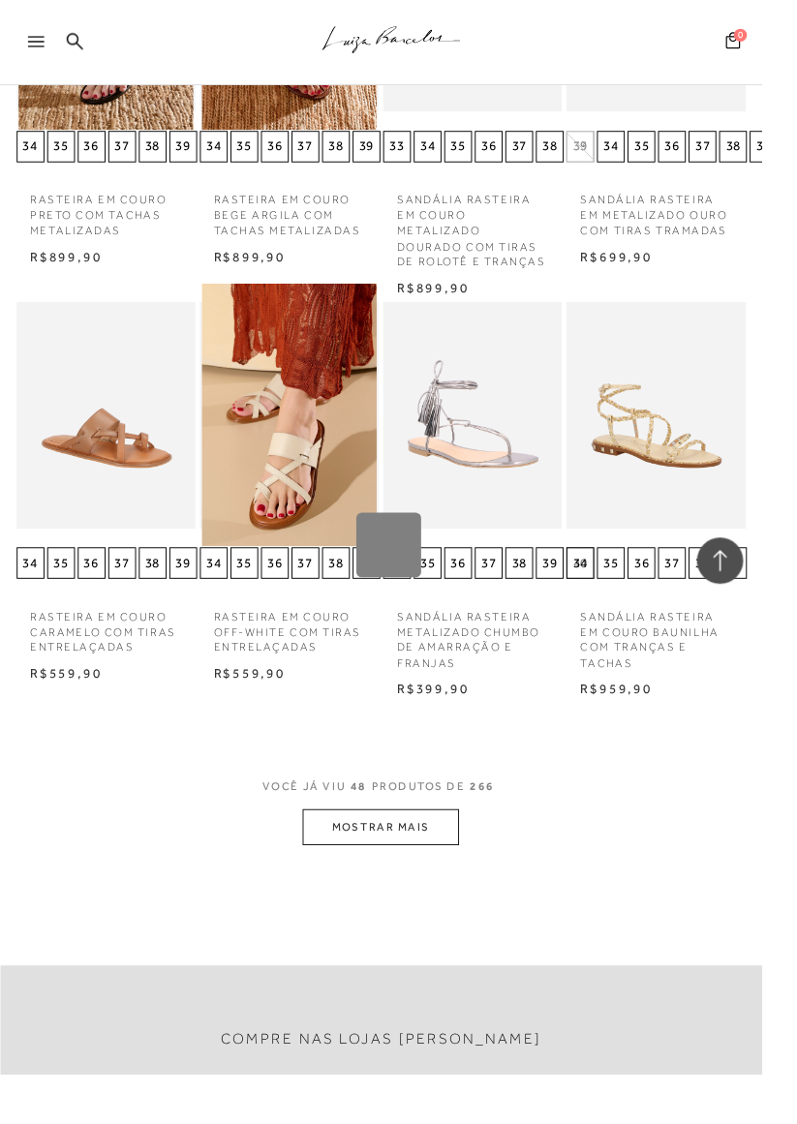
scroll to position [4638, 0]
